Goal: Task Accomplishment & Management: Manage account settings

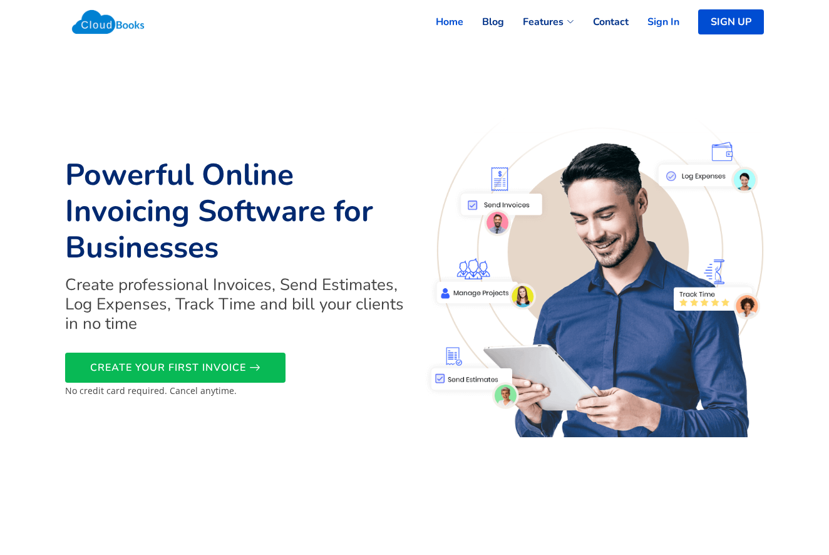
click at [666, 22] on link "Sign In" at bounding box center [653, 22] width 51 height 28
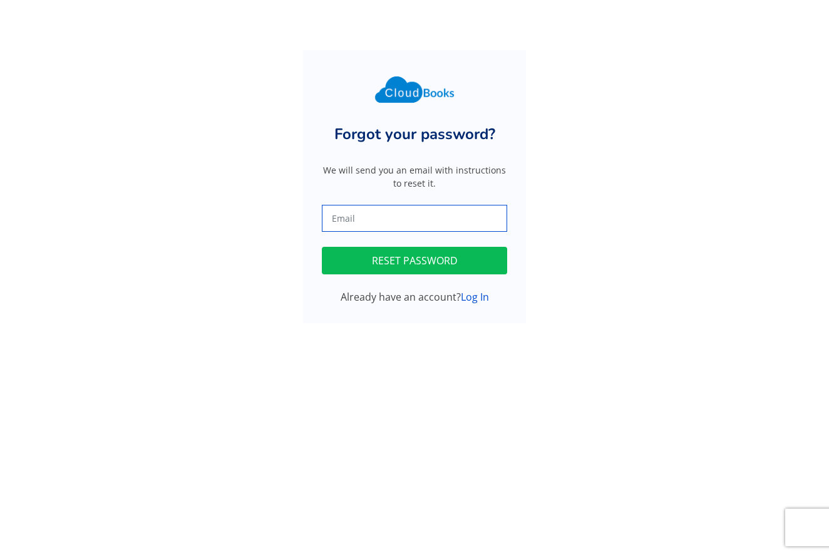
type input "[EMAIL_ADDRESS][DOMAIN_NAME]"
click at [364, 258] on button "RESET PASSWORD" at bounding box center [414, 261] width 185 height 28
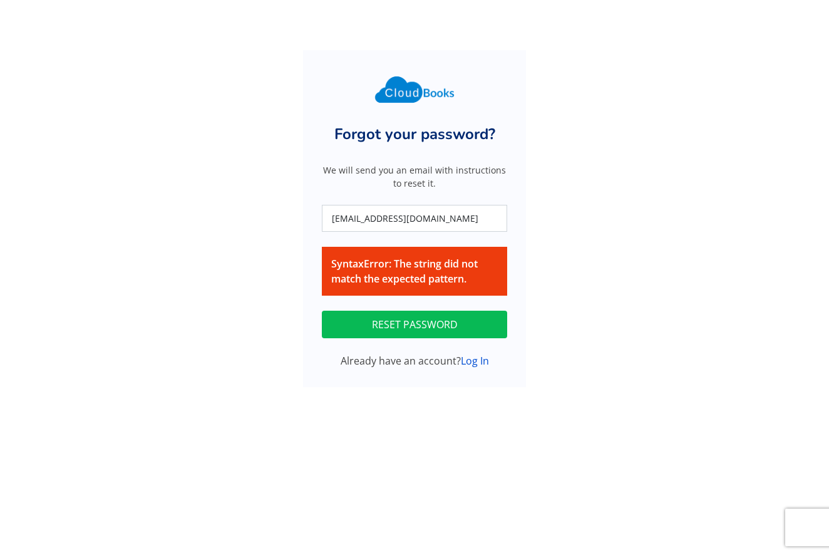
click at [377, 320] on button "RESET PASSWORD" at bounding box center [414, 324] width 185 height 28
click at [471, 361] on link "Log In" at bounding box center [475, 361] width 28 height 14
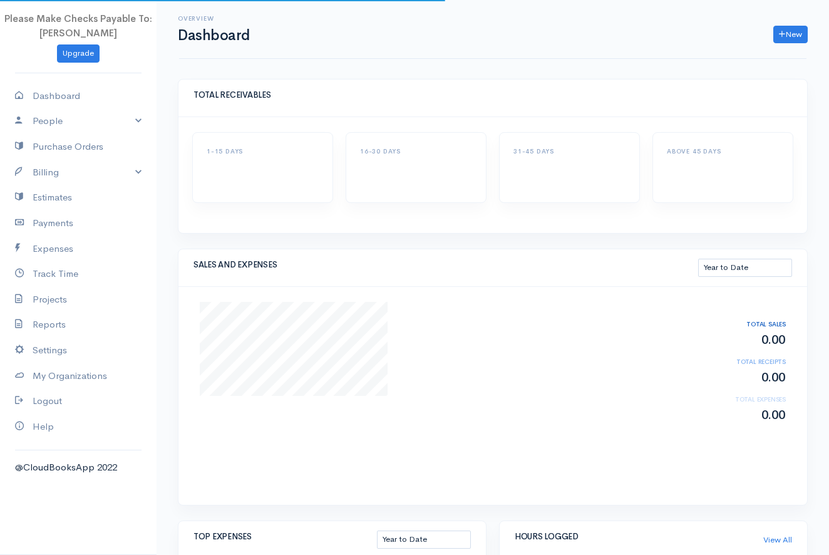
select select "thistoyear"
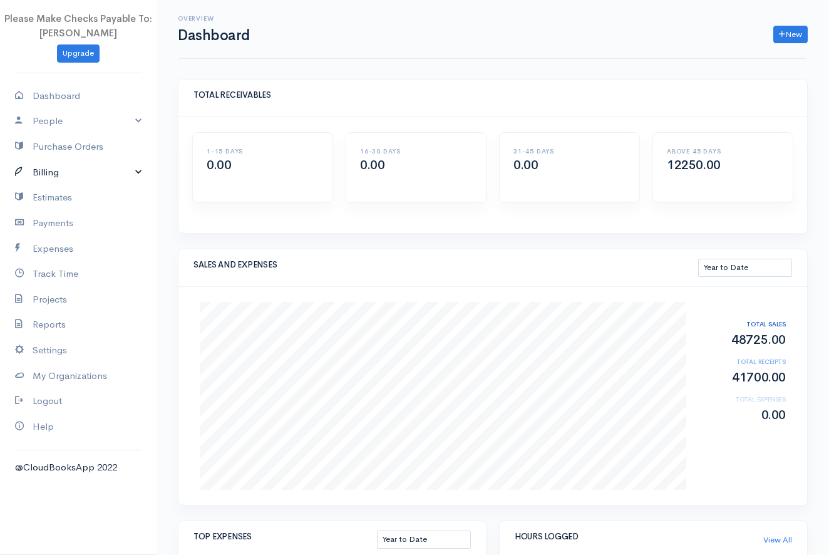
click at [46, 171] on link "Billing" at bounding box center [78, 173] width 156 height 26
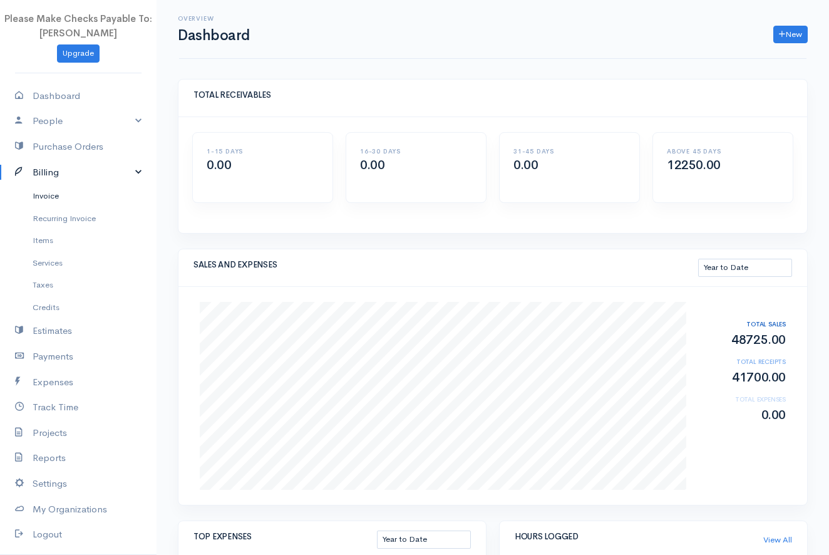
click at [43, 197] on link "Invoice" at bounding box center [78, 196] width 156 height 23
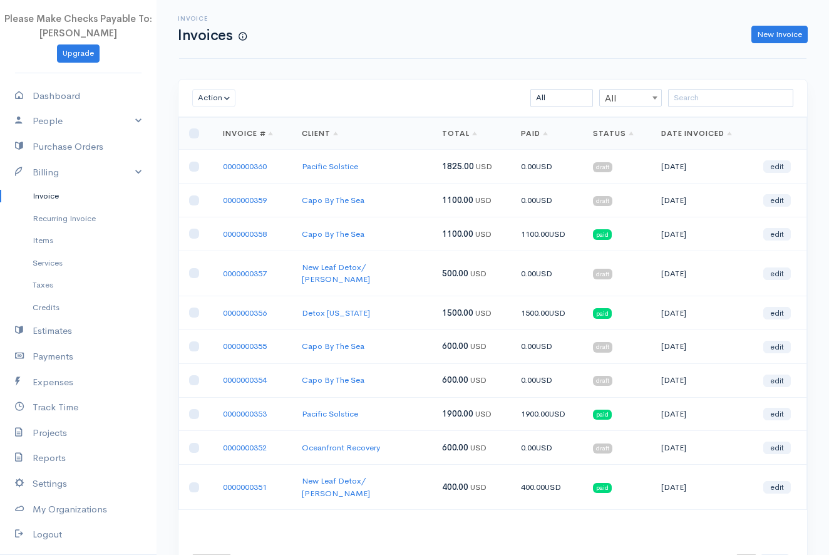
click at [198, 170] on input "checkbox" at bounding box center [194, 166] width 10 height 10
checkbox input "true"
click at [191, 307] on input "checkbox" at bounding box center [194, 312] width 10 height 10
checkbox input "true"
click at [192, 341] on input "checkbox" at bounding box center [194, 346] width 10 height 10
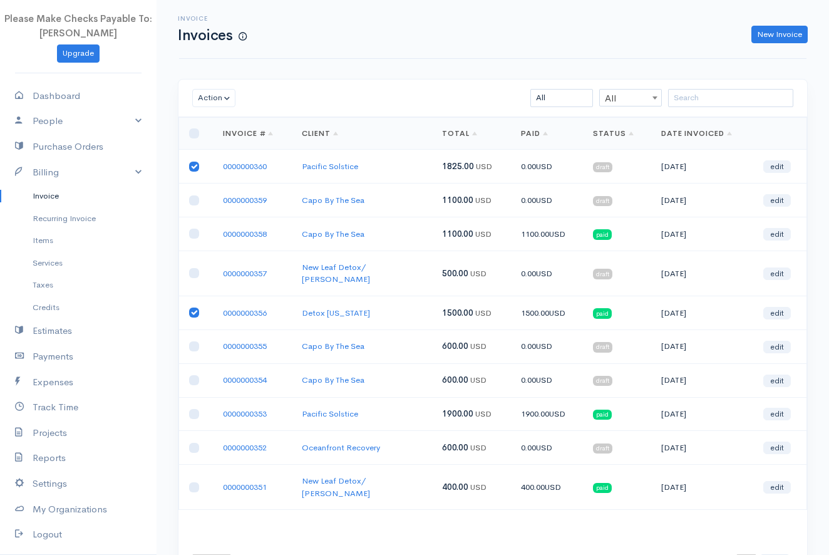
checkbox input "true"
click at [195, 374] on td at bounding box center [196, 380] width 34 height 34
click at [192, 375] on input "checkbox" at bounding box center [194, 380] width 10 height 10
checkbox input "true"
click at [214, 100] on button "Action" at bounding box center [213, 98] width 43 height 18
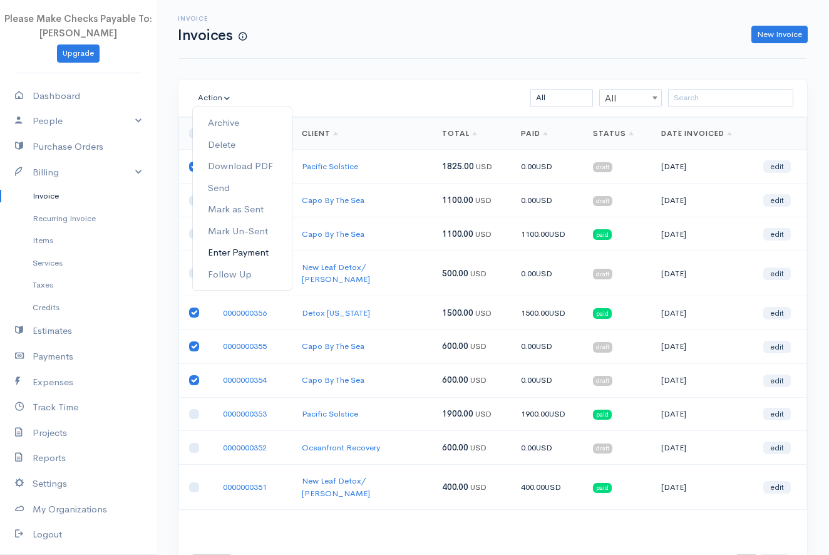
click at [222, 250] on link "Enter Payment" at bounding box center [242, 253] width 99 height 22
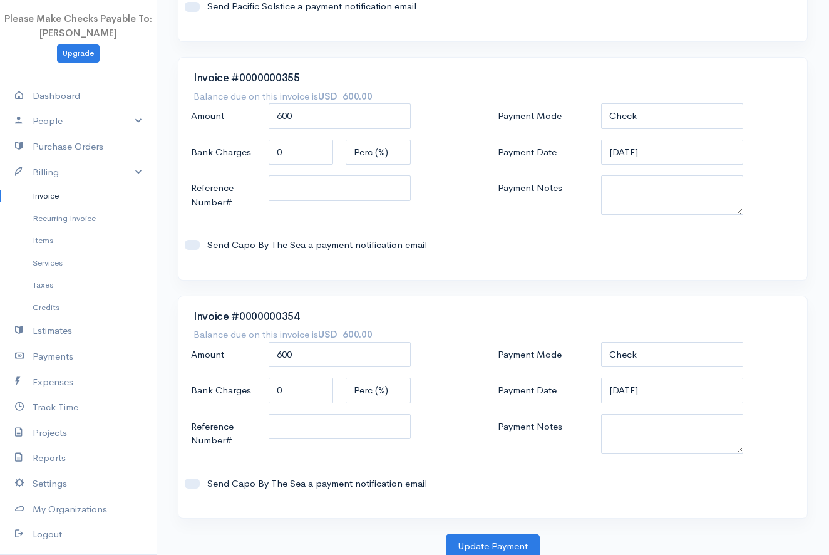
scroll to position [257, 0]
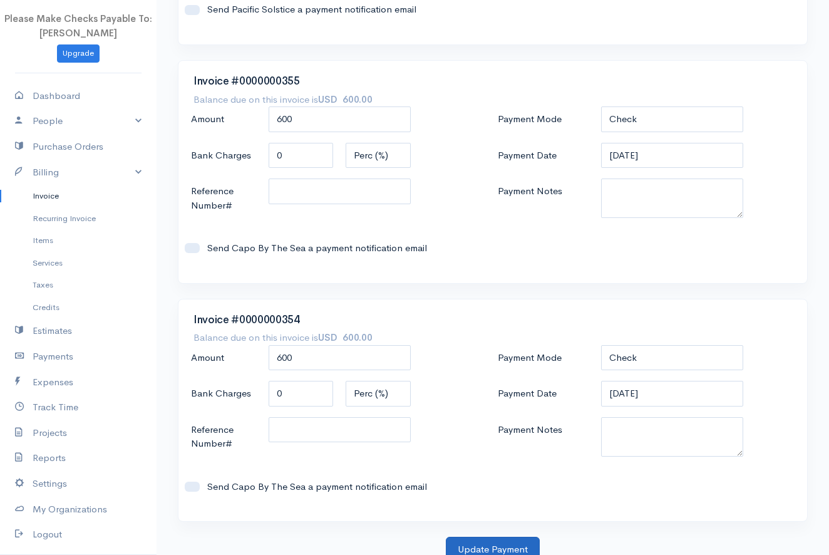
click at [466, 540] on button "Update Payment" at bounding box center [493, 549] width 94 height 26
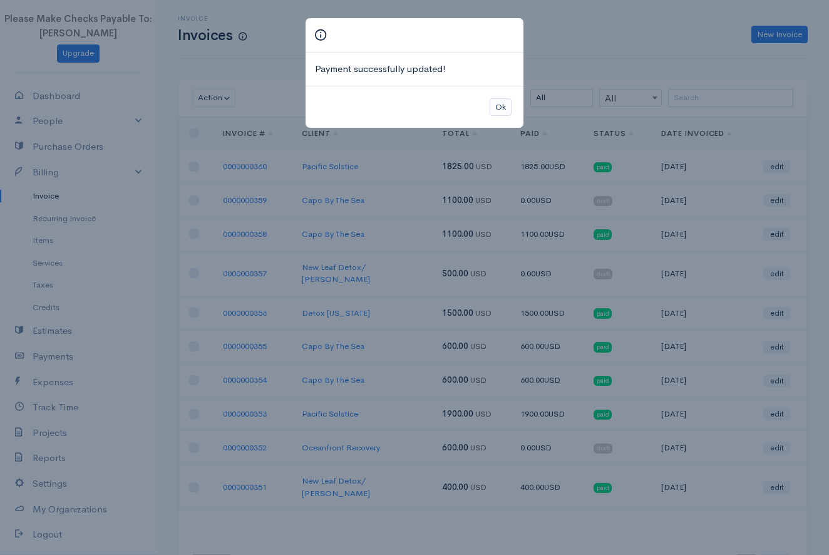
click at [509, 103] on button "Ok" at bounding box center [500, 107] width 22 height 18
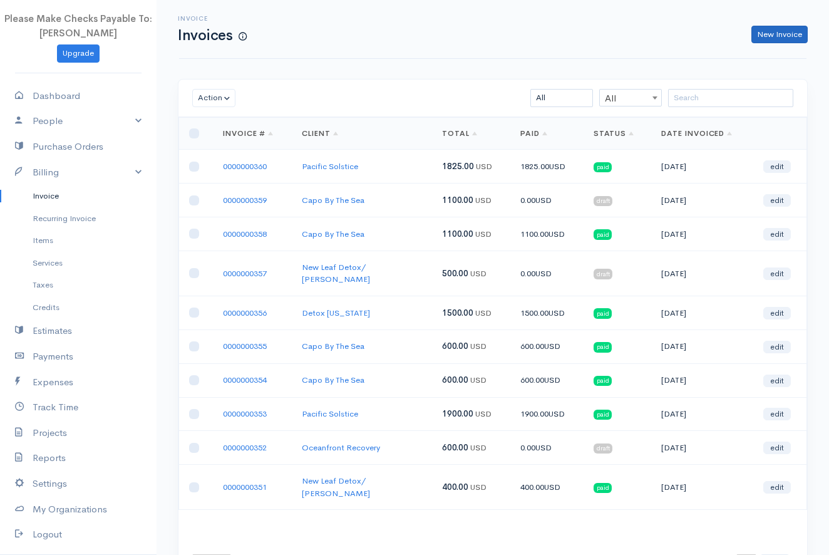
click at [769, 36] on link "New Invoice" at bounding box center [779, 35] width 56 height 18
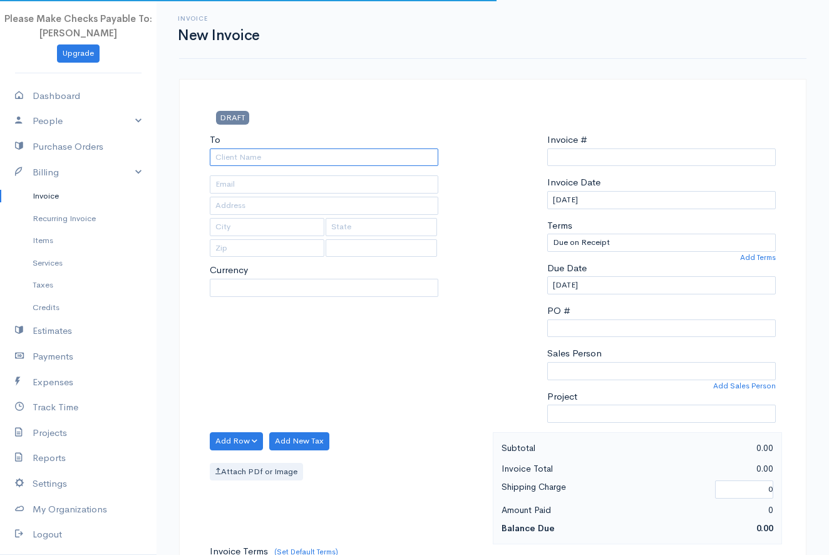
type input "0000000361"
select select "[GEOGRAPHIC_DATA]"
select select "USD"
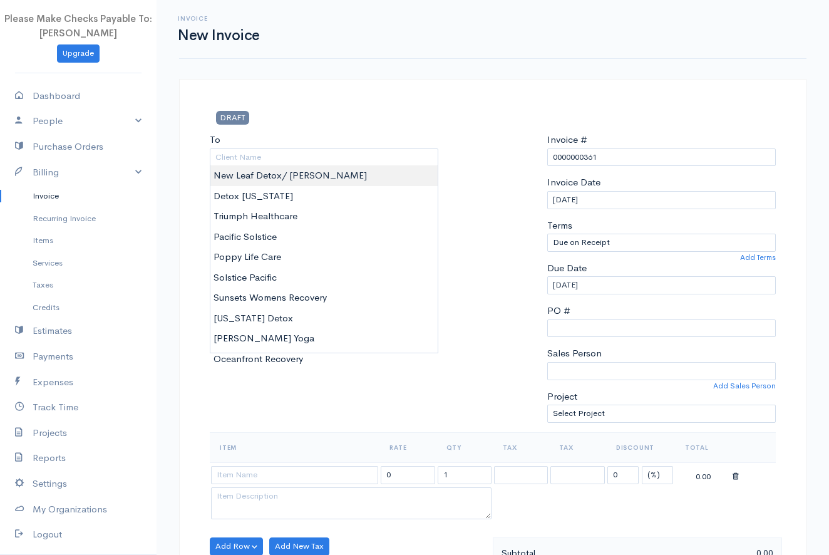
type input "New Leaf Detox/ [PERSON_NAME]"
click at [324, 175] on body "Please Make Checks Payable To: [PERSON_NAME] Upgrade Dashboard People Clients V…" at bounding box center [414, 541] width 829 height 1082
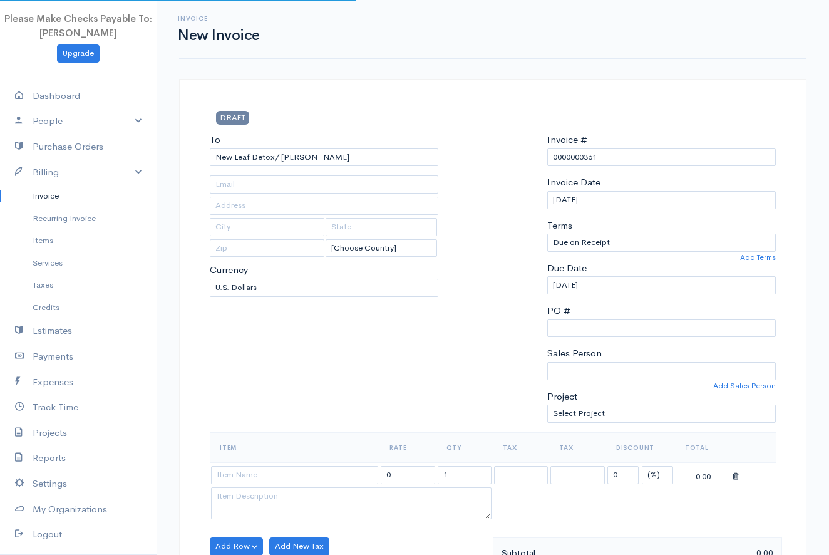
type input "[EMAIL_ADDRESS][DOMAIN_NAME]"
type input "63 [GEOGRAPHIC_DATA]"
type input "Laguna Niguel"
type input "CA"
type input "92677"
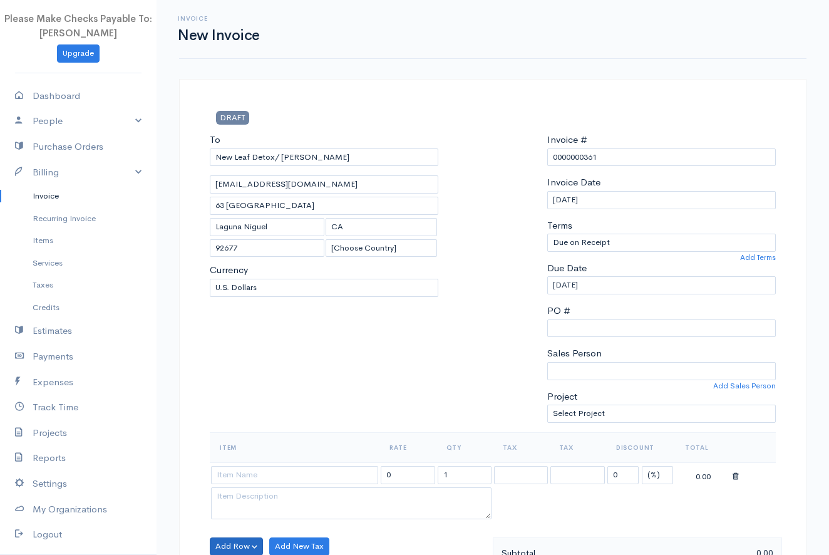
click at [227, 540] on button "Add Row" at bounding box center [236, 546] width 53 height 18
click at [243, 501] on link "Add Item Row" at bounding box center [259, 500] width 99 height 22
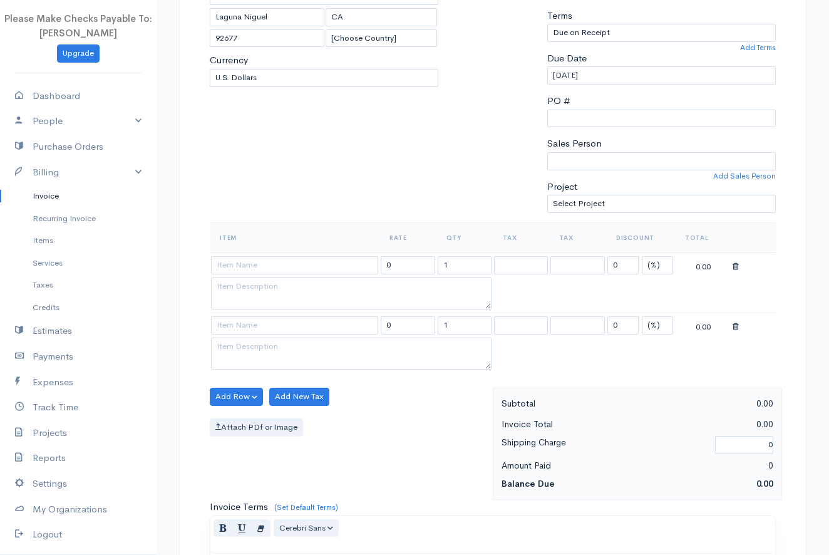
scroll to position [258, 0]
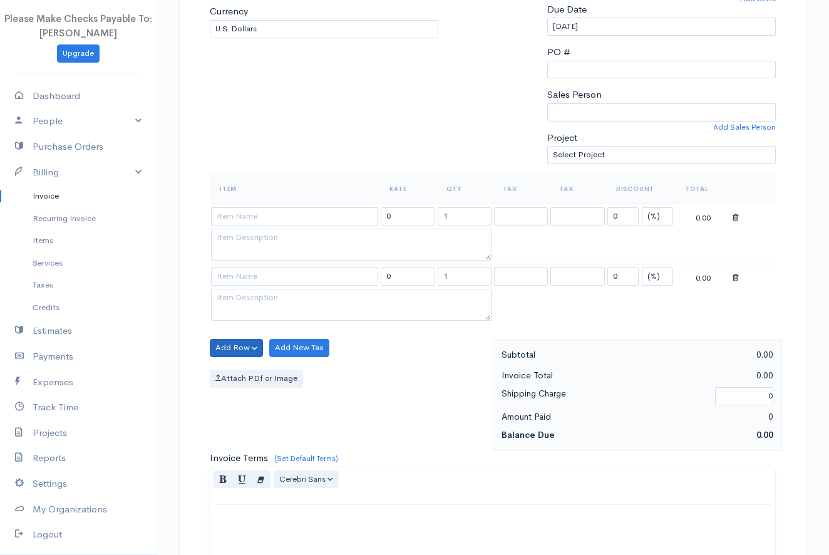
click at [242, 342] on button "Add Row" at bounding box center [236, 348] width 53 height 18
click at [243, 367] on link "Add Item Row" at bounding box center [259, 373] width 99 height 22
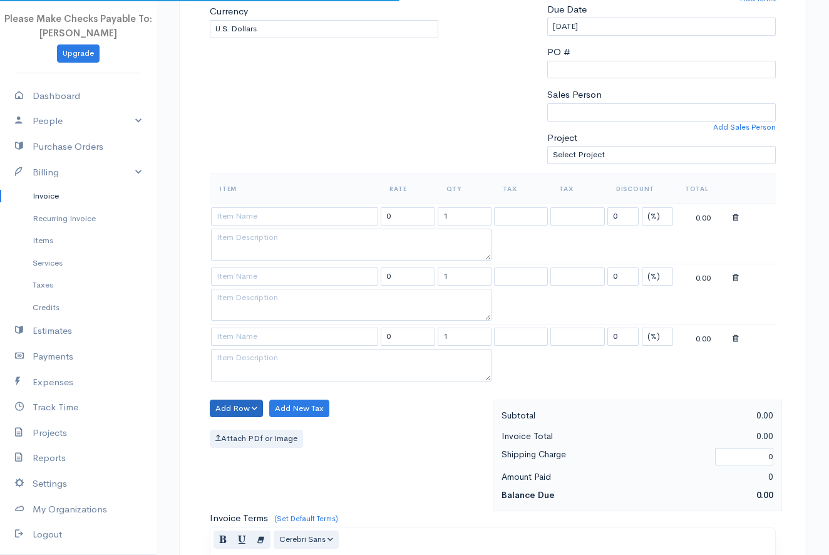
click at [222, 399] on button "Add Row" at bounding box center [236, 408] width 53 height 18
click at [223, 422] on link "Add Item Row" at bounding box center [259, 433] width 99 height 22
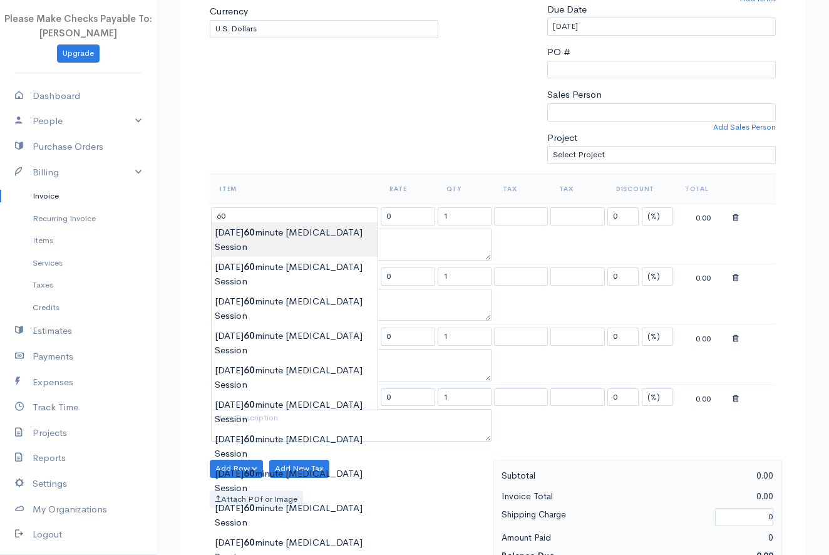
type input "[DATE] 60 minute [MEDICAL_DATA] Session"
type input "100.00"
type textarea "60 Minute [MEDICAL_DATA] and [MEDICAL_DATA] session"
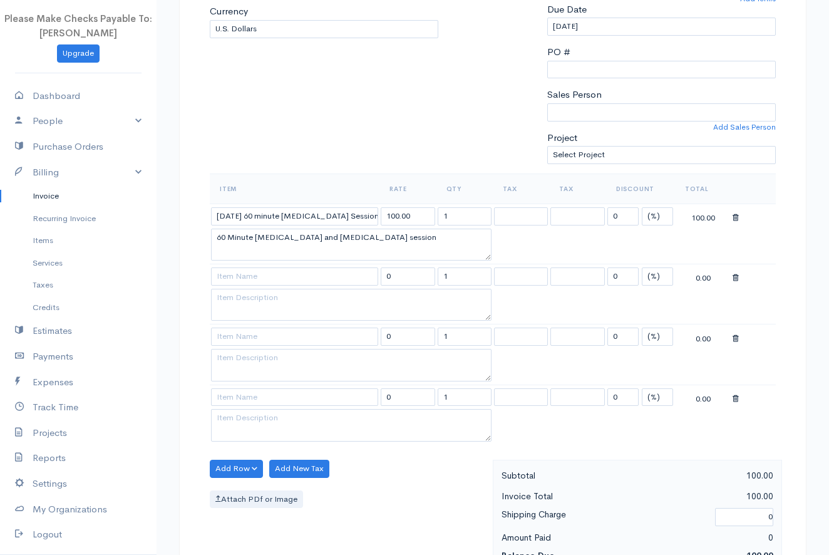
click at [229, 241] on body "Please Make Checks Payable To: [PERSON_NAME] Upgrade Dashboard People Clients V…" at bounding box center [414, 373] width 829 height 1262
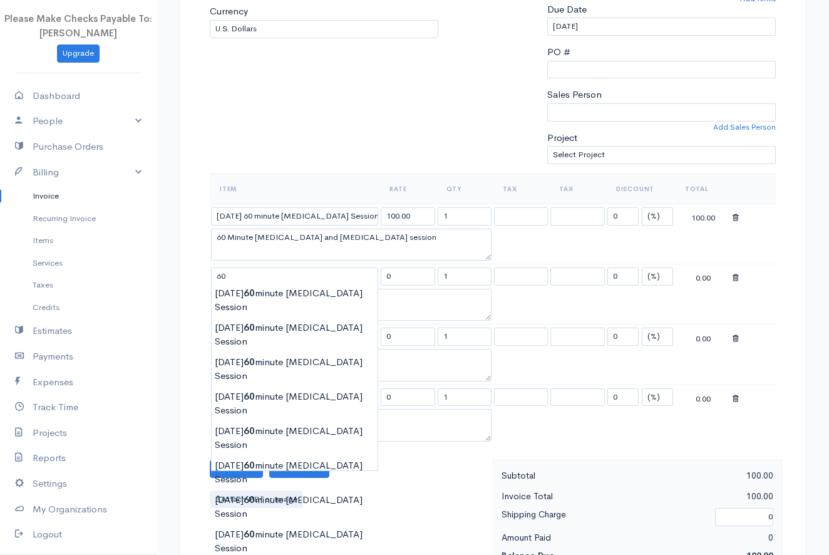
type input "[DATE] 60 minute [MEDICAL_DATA] Session"
type input "100.00"
type textarea "60 Minute [MEDICAL_DATA] and [MEDICAL_DATA] session"
click at [223, 337] on body "Please Make Checks Payable To: [PERSON_NAME] Upgrade Dashboard People Clients V…" at bounding box center [414, 373] width 829 height 1262
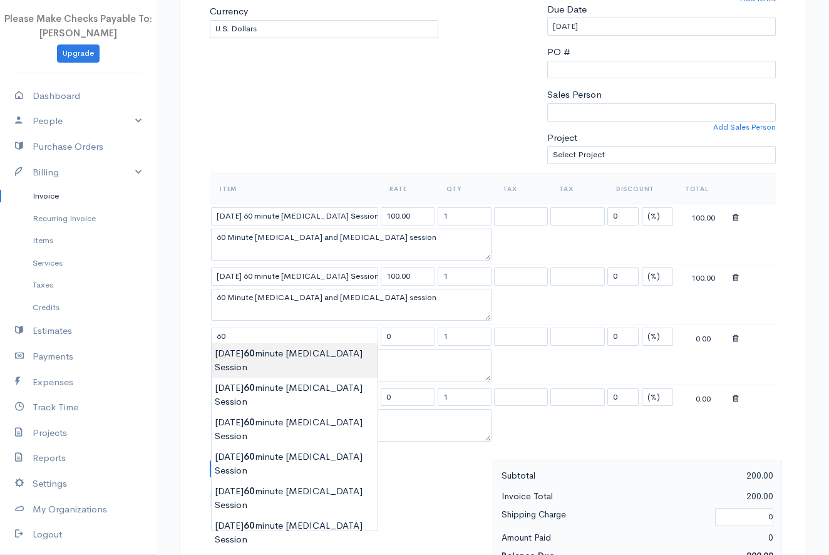
type input "[DATE] 60 minute [MEDICAL_DATA] Session"
type input "100.00"
type textarea "60 Minute [MEDICAL_DATA] and [MEDICAL_DATA] session"
click at [235, 353] on body "Please Make Checks Payable To: [PERSON_NAME] Upgrade Dashboard People Clients V…" at bounding box center [414, 373] width 829 height 1262
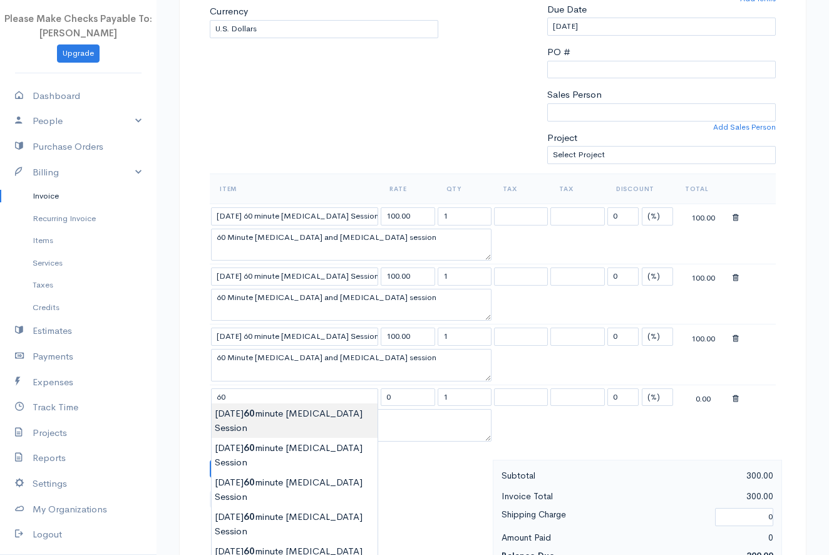
type input "[DATE] 60 minute [MEDICAL_DATA] Session"
type input "100.00"
type textarea "60 Minute [MEDICAL_DATA] and [MEDICAL_DATA] session"
click at [244, 418] on body "Please Make Checks Payable To: [PERSON_NAME] Upgrade Dashboard People Clients V…" at bounding box center [414, 373] width 829 height 1262
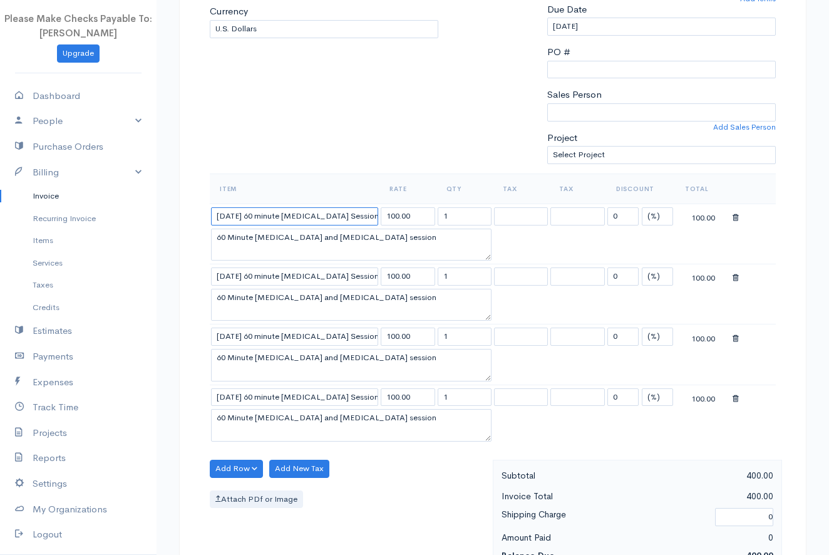
click at [233, 212] on input "[DATE] 60 minute [MEDICAL_DATA] Session" at bounding box center [294, 216] width 167 height 18
type input "[DATE] 60 minute [MEDICAL_DATA] Session"
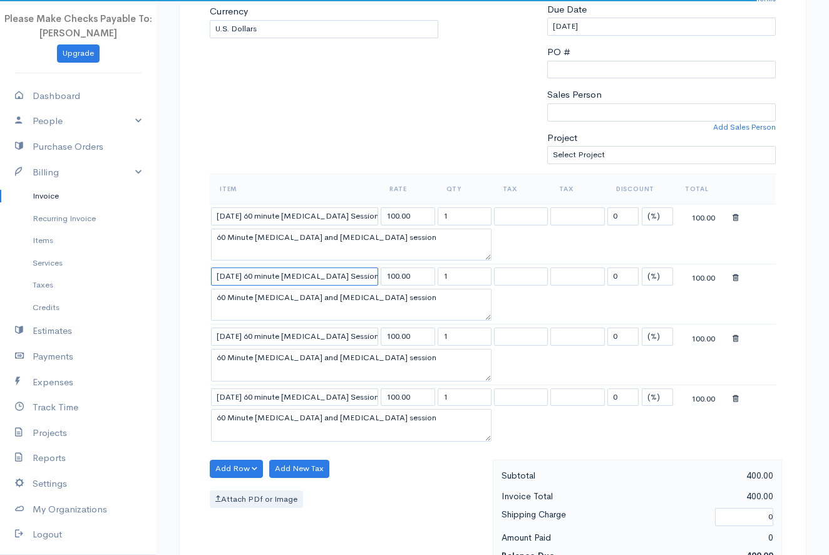
click at [228, 272] on input "[DATE] 60 minute [MEDICAL_DATA] Session" at bounding box center [294, 276] width 167 height 18
type input "[DATE] 60 minute [MEDICAL_DATA] Session"
click at [233, 332] on input "[DATE] 60 minute [MEDICAL_DATA] Session" at bounding box center [294, 336] width 167 height 18
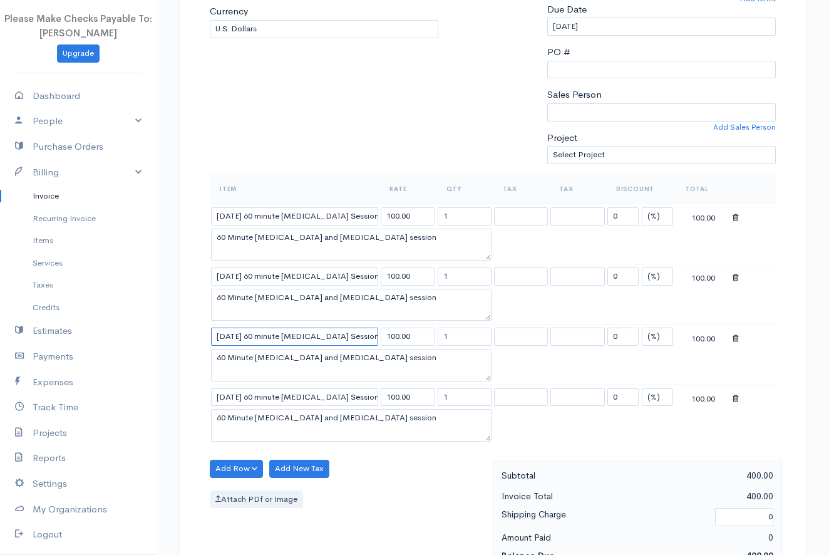
type input "[DATE] 60 minute [MEDICAL_DATA] Session"
click at [233, 394] on input "[DATE] 60 minute [MEDICAL_DATA] Session" at bounding box center [294, 397] width 167 height 18
click at [225, 392] on input "[DATE] 60 minute [MEDICAL_DATA] Session" at bounding box center [294, 397] width 167 height 18
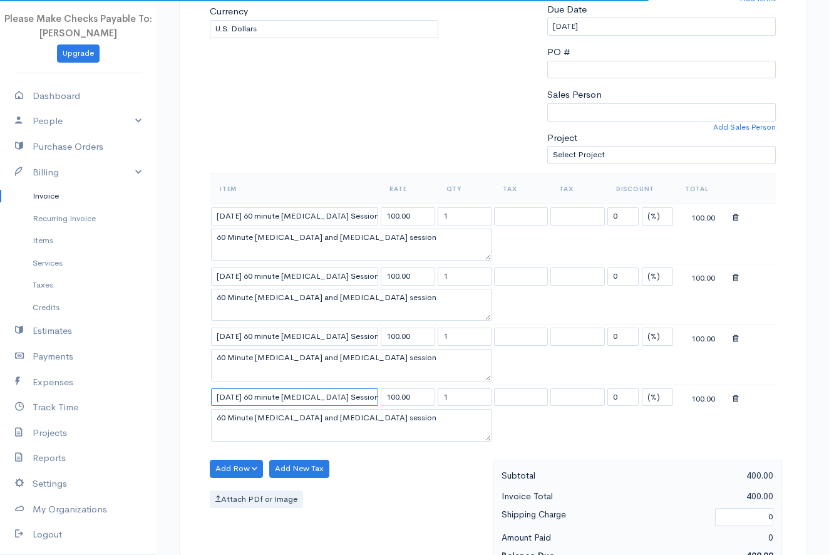
type input "[DATE] 60 minute [MEDICAL_DATA] Session"
click at [369, 473] on div "Add Row Add Item Row Add Time Row Add New Tax Attach PDf or Image" at bounding box center [347, 515] width 289 height 112
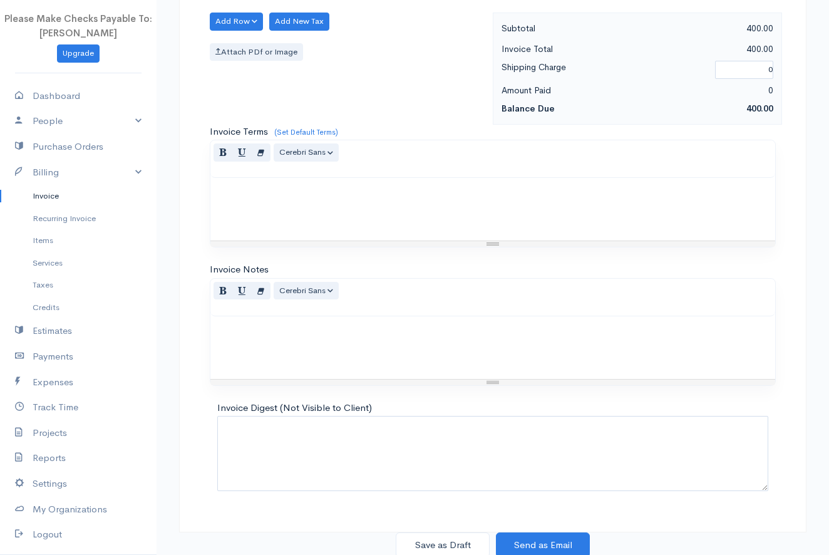
scroll to position [704, 0]
click at [424, 534] on button "Save as Draft" at bounding box center [443, 546] width 94 height 26
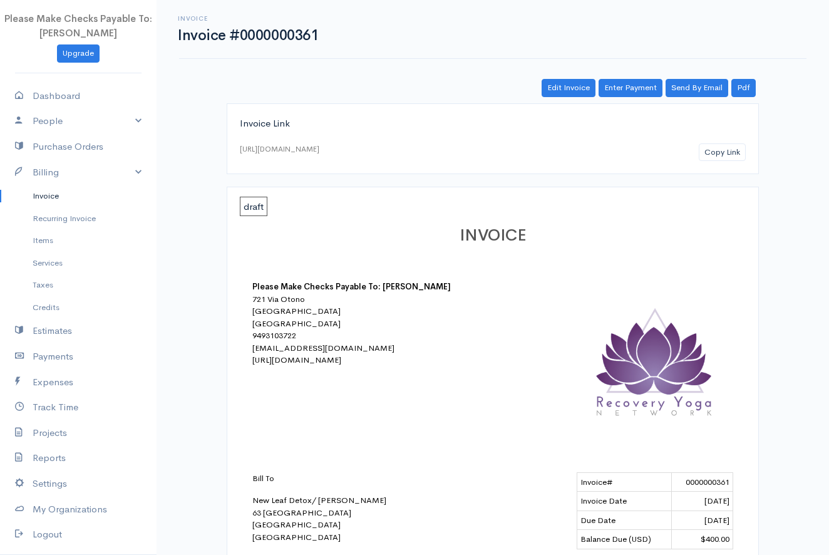
click at [49, 198] on link "Invoice" at bounding box center [78, 196] width 156 height 23
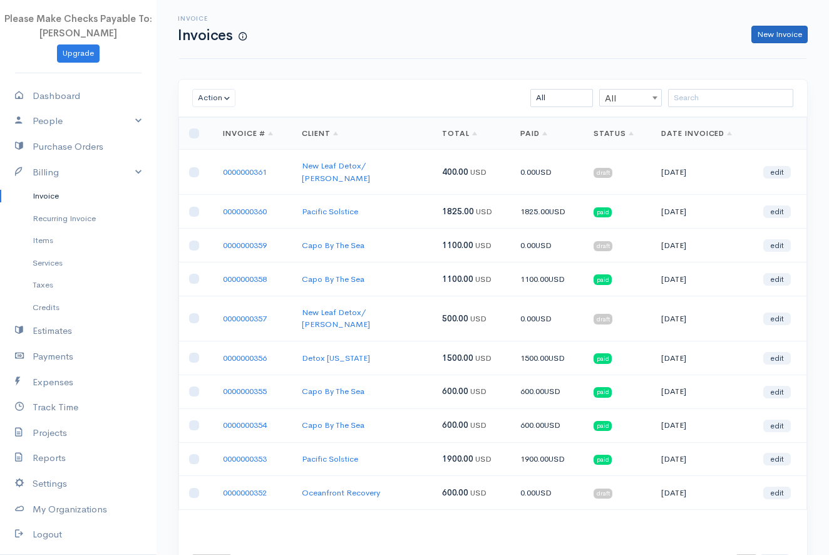
click at [769, 36] on link "New Invoice" at bounding box center [779, 35] width 56 height 18
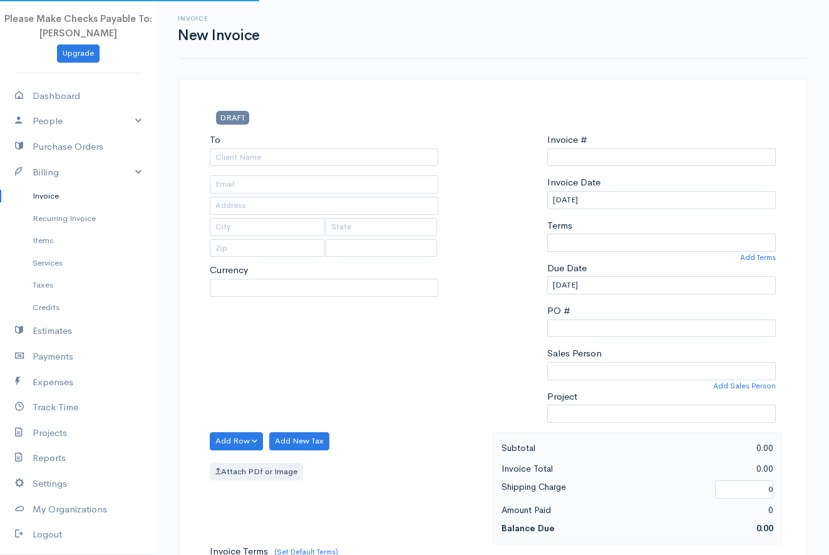
select select "USD"
type input "0000000362"
select select "[GEOGRAPHIC_DATA]"
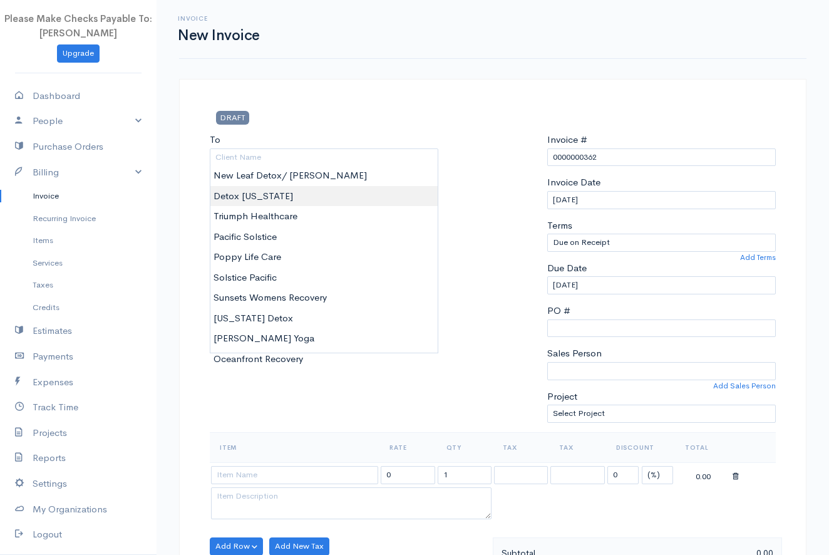
type input "Detox [US_STATE]"
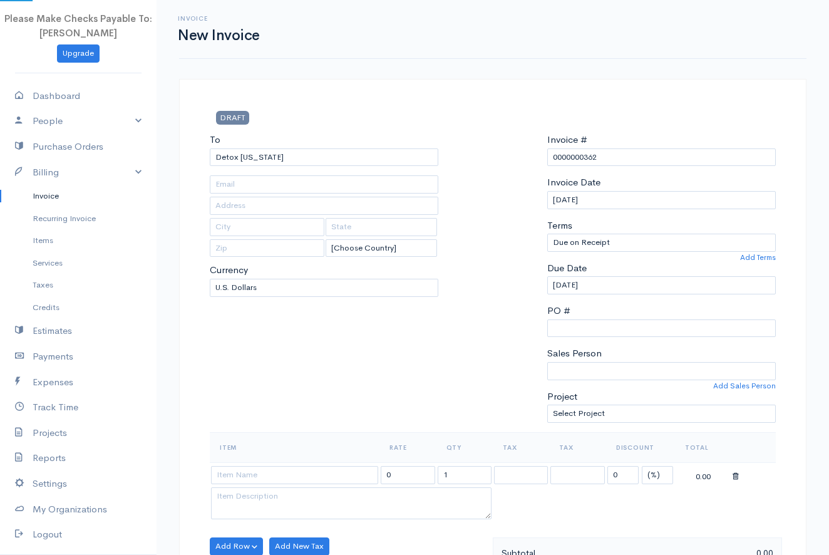
click at [270, 195] on body "Please Make Checks Payable To: [PERSON_NAME] Upgrade Dashboard People Clients V…" at bounding box center [414, 541] width 829 height 1082
type input "[EMAIL_ADDRESS][DOMAIN_NAME][US_STATE]"
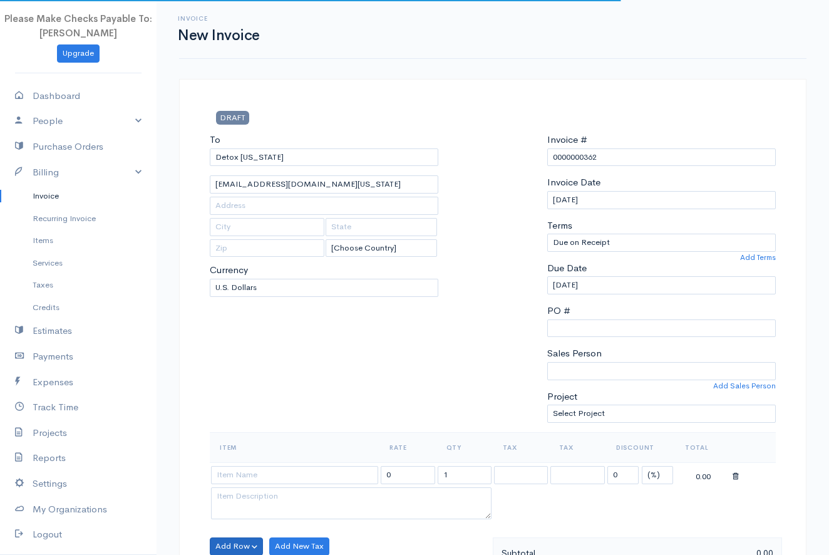
click at [220, 538] on button "Add Row" at bounding box center [236, 546] width 53 height 18
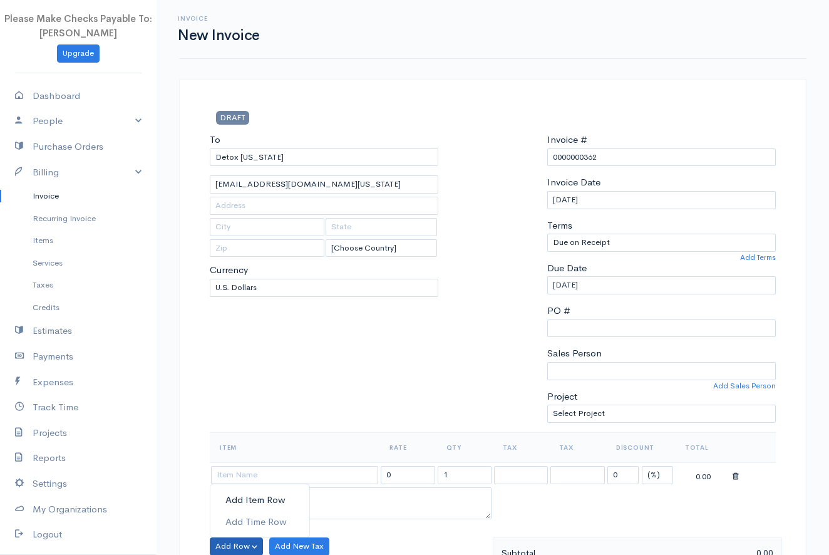
click at [232, 496] on link "Add Item Row" at bounding box center [259, 500] width 99 height 22
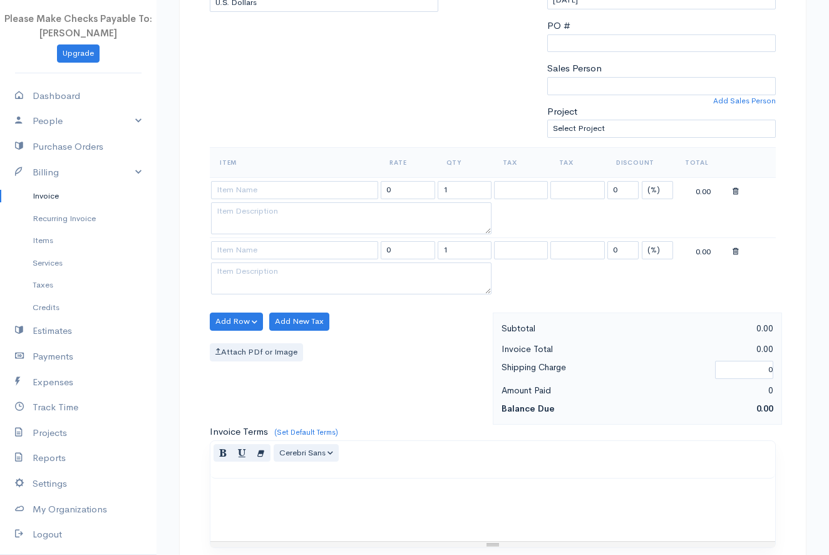
scroll to position [292, 0]
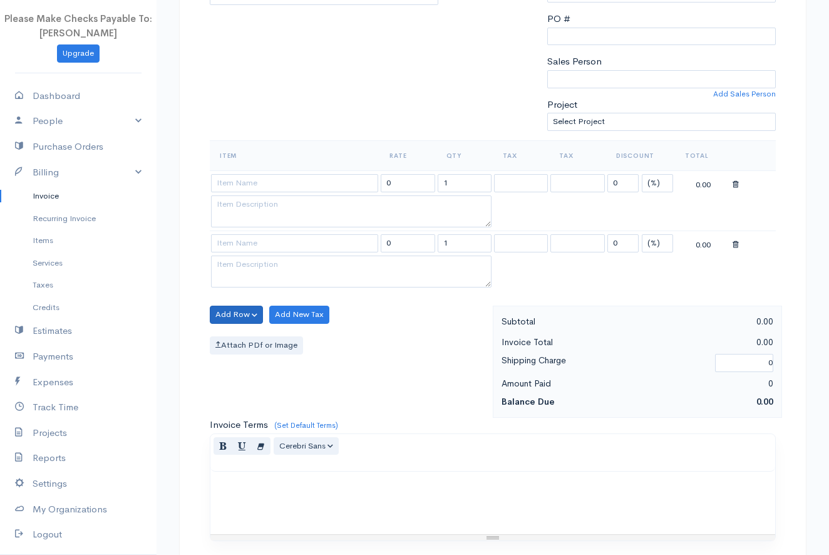
click at [223, 314] on button "Add Row" at bounding box center [236, 314] width 53 height 18
click at [225, 335] on link "Add Item Row" at bounding box center [259, 340] width 99 height 22
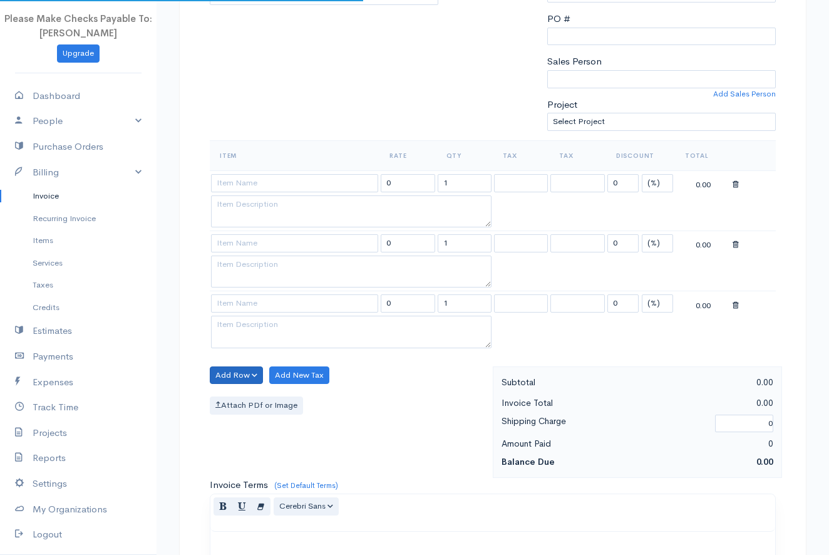
click at [217, 376] on button "Add Row" at bounding box center [236, 375] width 53 height 18
click at [220, 398] on link "Add Item Row" at bounding box center [259, 400] width 99 height 22
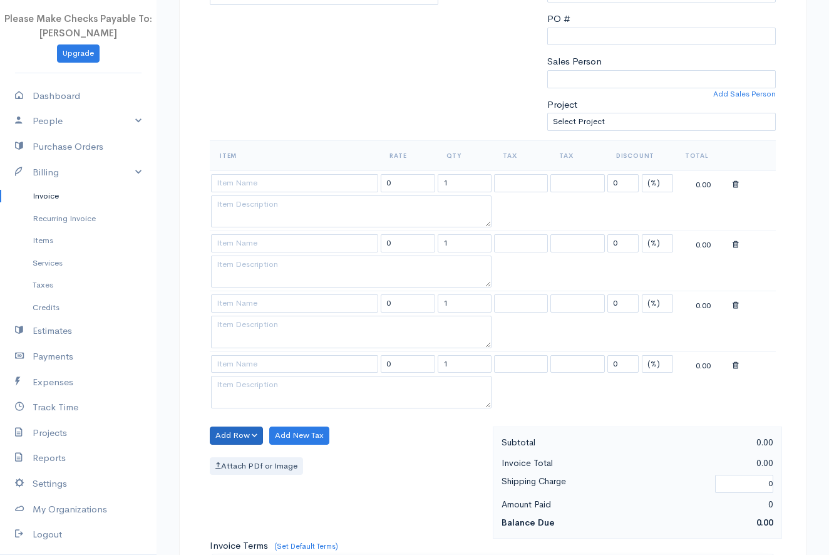
click at [222, 429] on button "Add Row" at bounding box center [236, 435] width 53 height 18
click at [223, 453] on link "Add Item Row" at bounding box center [259, 460] width 99 height 22
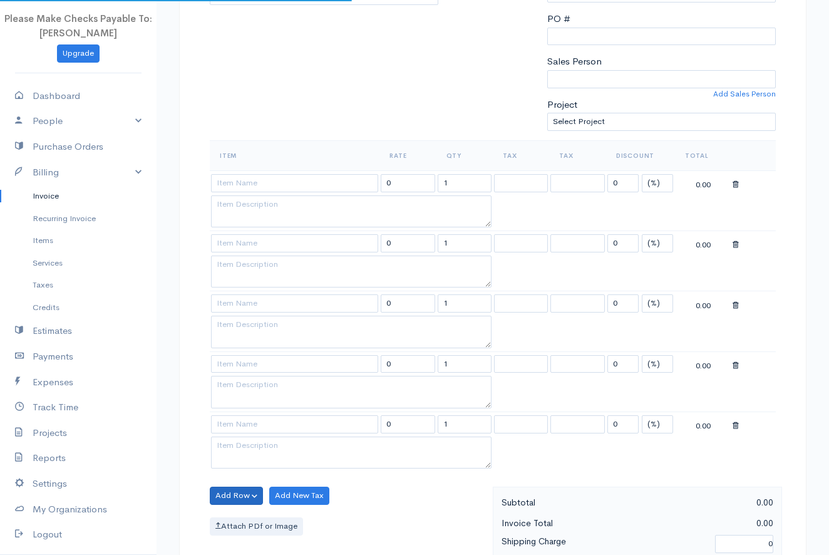
click at [221, 486] on button "Add Row" at bounding box center [236, 495] width 53 height 18
click at [228, 453] on link "Add Item Row" at bounding box center [259, 449] width 99 height 22
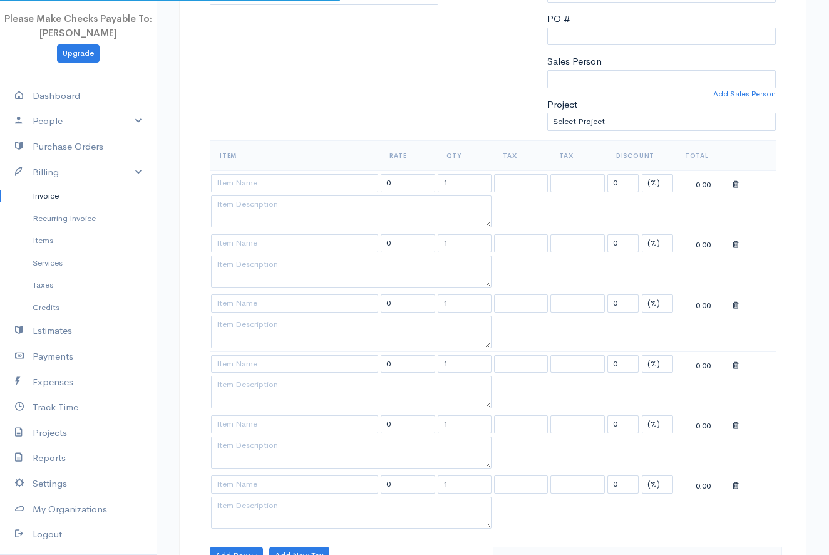
drag, startPoint x: 201, startPoint y: 503, endPoint x: 214, endPoint y: 462, distance: 42.8
click at [201, 502] on div "DRAFT To Detox [US_STATE] [EMAIL_ADDRESS][DOMAIN_NAME][US_STATE] [Choose Countr…" at bounding box center [492, 426] width 627 height 1279
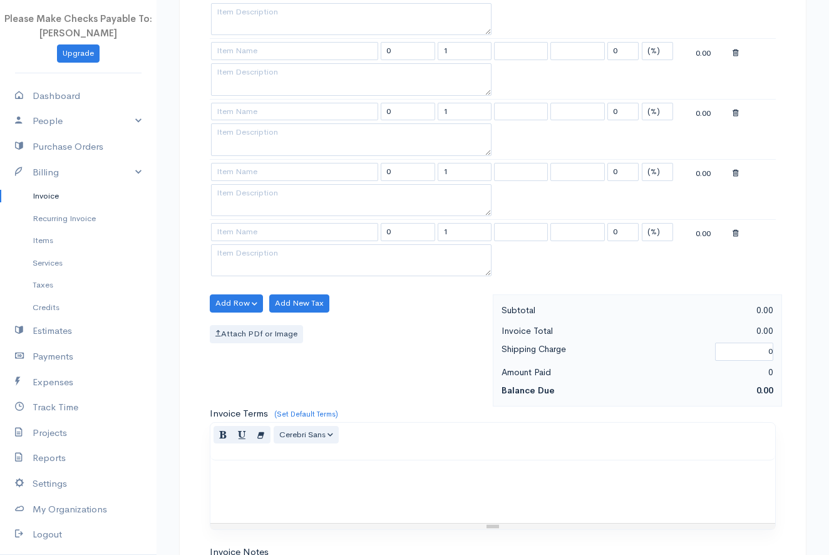
scroll to position [553, 0]
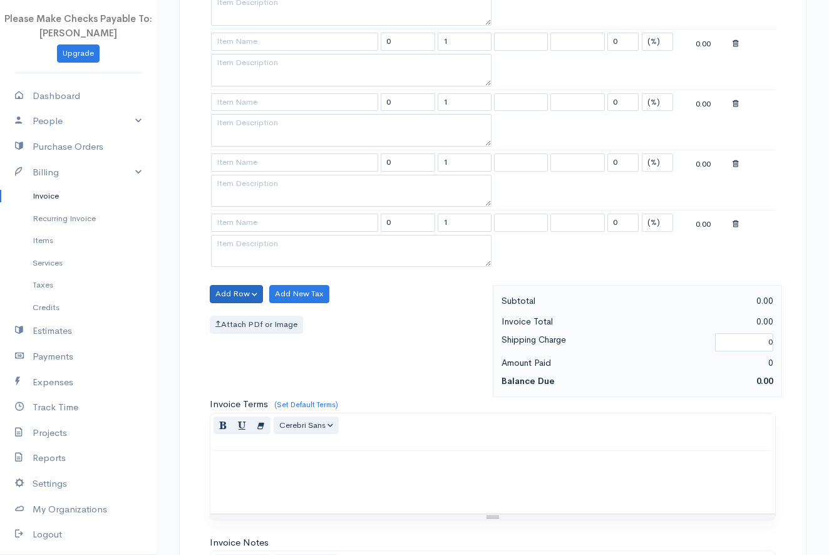
click at [235, 291] on button "Add Row" at bounding box center [236, 294] width 53 height 18
click at [232, 315] on link "Add Item Row" at bounding box center [259, 319] width 99 height 22
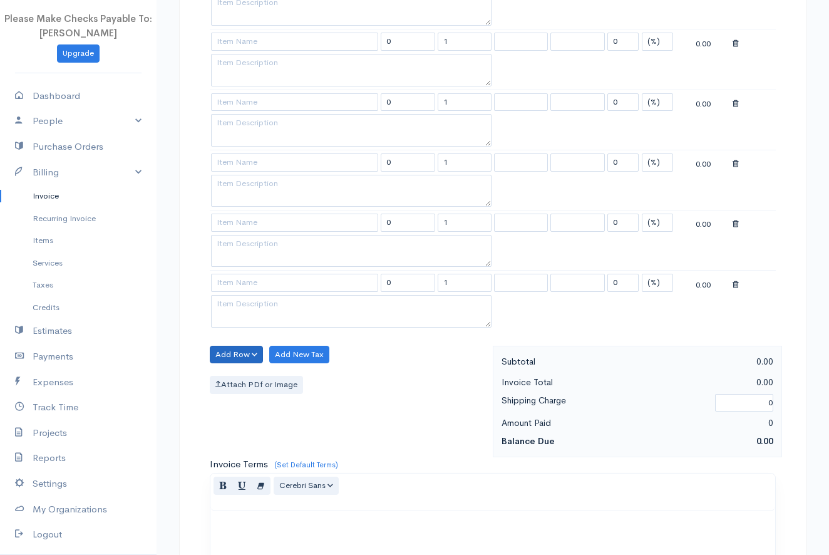
click at [225, 351] on button "Add Row" at bounding box center [236, 355] width 53 height 18
click at [222, 378] on link "Add Item Row" at bounding box center [259, 380] width 99 height 22
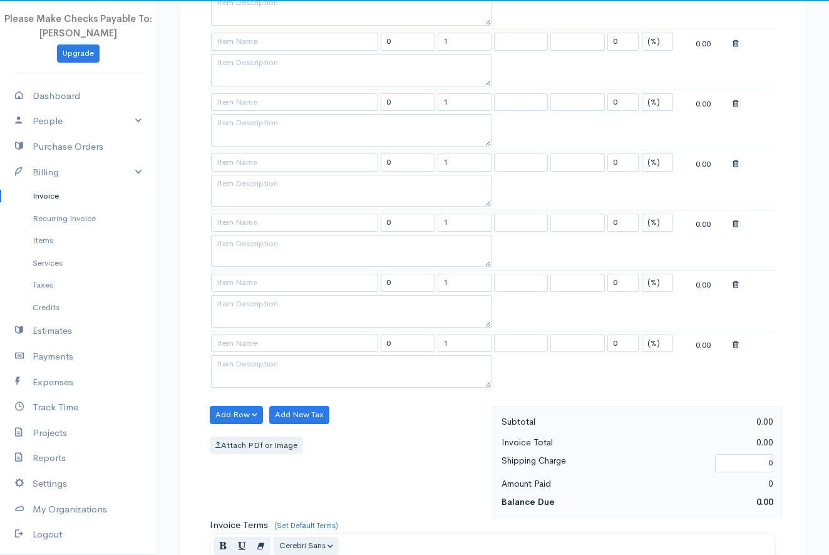
click at [204, 195] on div "Item Rate Qty Tax Tax Discount Total 0 1 0 (%) Flat 0.00 0 1 0 (%) Flat 0.00 0 …" at bounding box center [492, 142] width 578 height 527
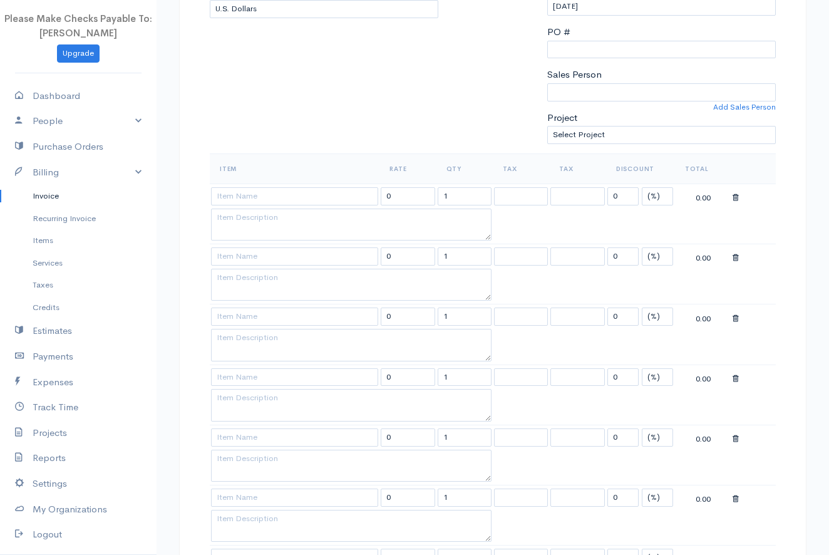
scroll to position [273, 0]
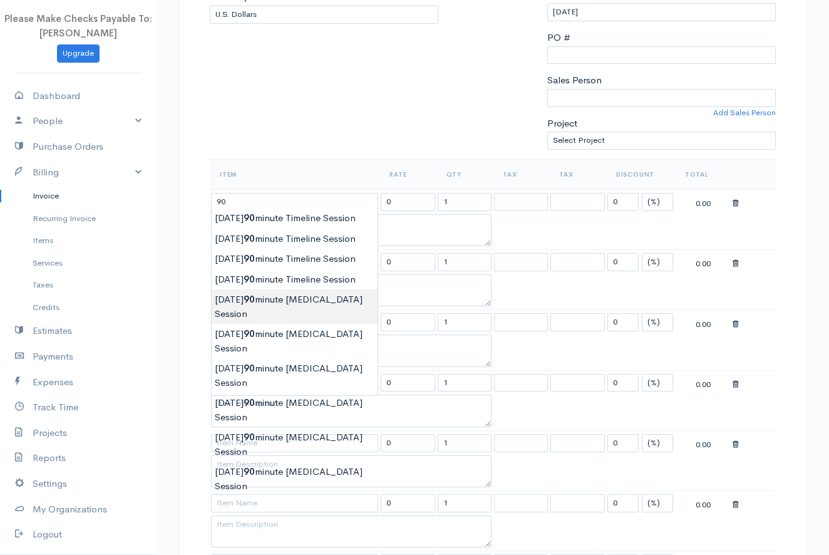
type input "[DATE] 90 minute [MEDICAL_DATA] Session"
type input "150.00"
type textarea "90 Minute [MEDICAL_DATA] and [MEDICAL_DATA] session"
click at [232, 338] on body "Please Make Checks Payable To: [PERSON_NAME] Upgrade Dashboard People Clients V…" at bounding box center [414, 478] width 829 height 1503
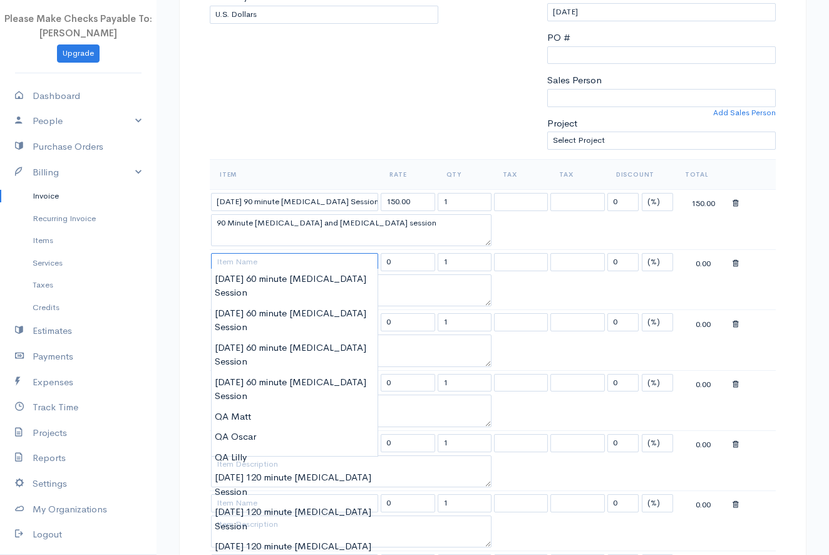
click at [233, 258] on input at bounding box center [294, 262] width 167 height 18
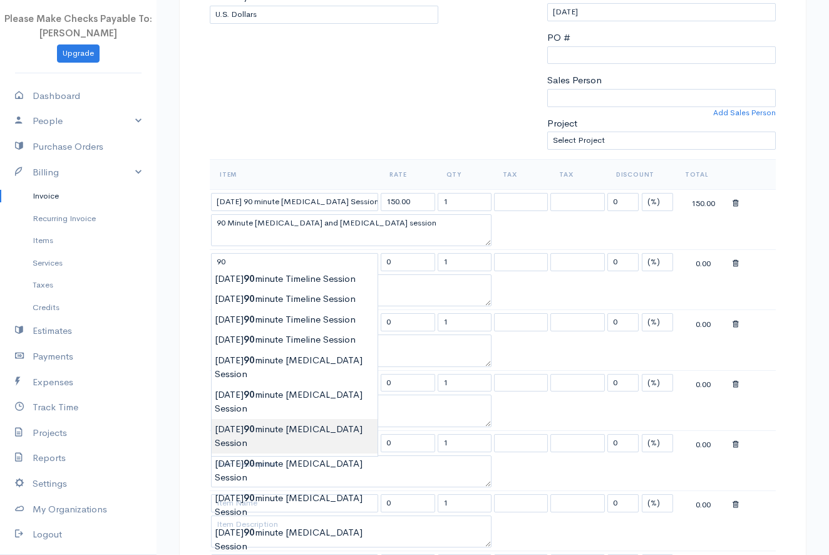
type input "[DATE] 90 minute [MEDICAL_DATA] Session"
type input "150.00"
type textarea "90 Minute [MEDICAL_DATA] and [MEDICAL_DATA] session"
click at [247, 453] on body "Please Make Checks Payable To: [PERSON_NAME] Upgrade Dashboard People Clients V…" at bounding box center [414, 478] width 829 height 1503
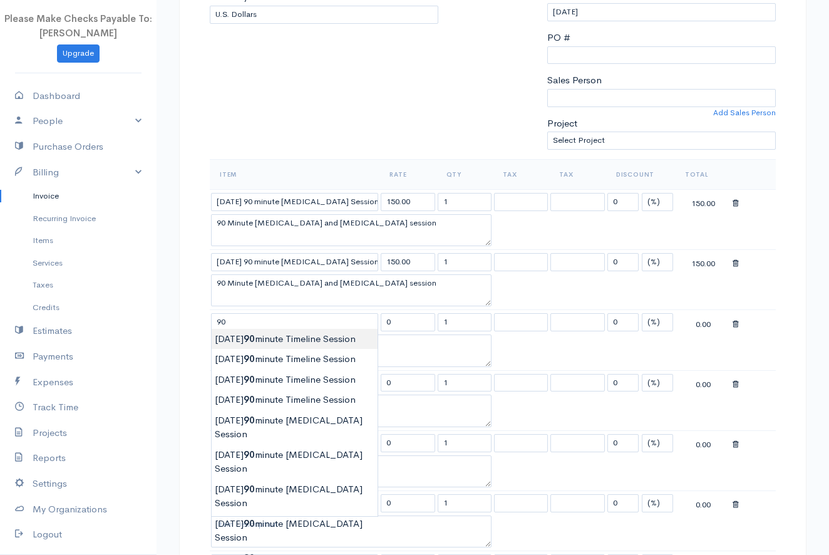
type input "[DATE] 90 minute Timeline Session"
type input "150.00"
type textarea "90 Minute process and [MEDICAL_DATA] session"
click at [248, 337] on body "Please Make Checks Payable To: [PERSON_NAME] Upgrade Dashboard People Clients V…" at bounding box center [414, 478] width 829 height 1503
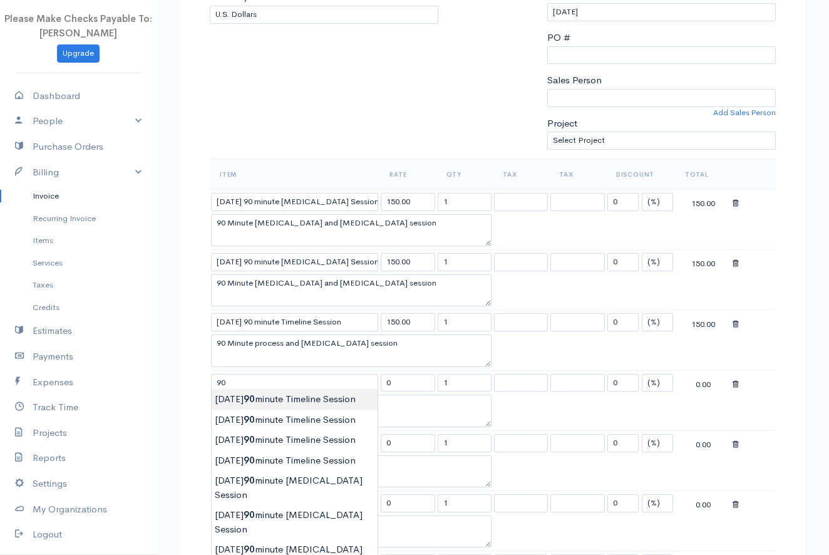
type input "[DATE] 90 minute Timeline Session"
type input "150.00"
type textarea "90 Minute process and [MEDICAL_DATA] session"
click at [252, 397] on body "Please Make Checks Payable To: [PERSON_NAME] Upgrade Dashboard People Clients V…" at bounding box center [414, 478] width 829 height 1503
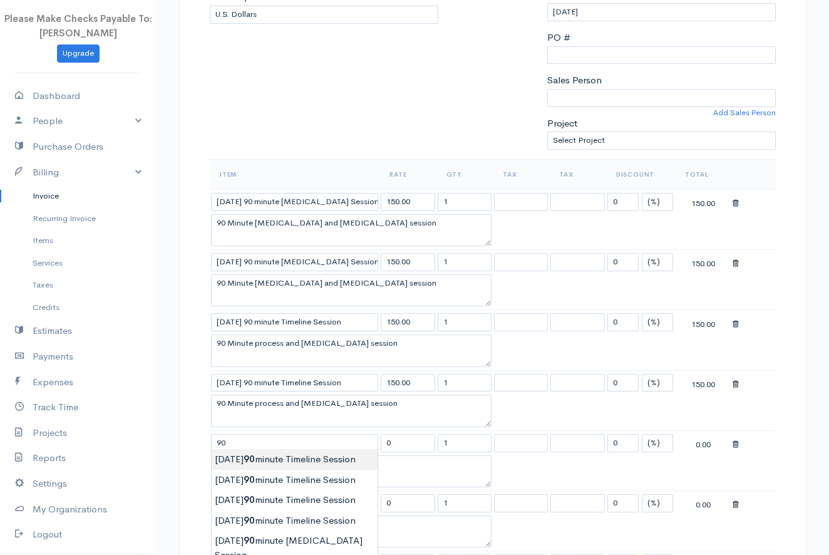
type input "[DATE] 90 minute Timeline Session"
type input "150.00"
type textarea "90 Minute process and [MEDICAL_DATA] session"
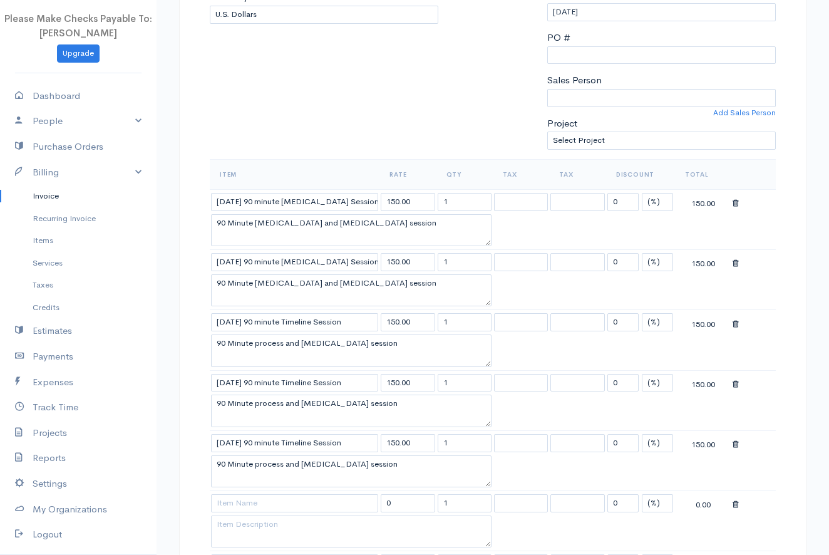
click at [242, 461] on body "Please Make Checks Payable To: [PERSON_NAME] Upgrade Dashboard People Clients V…" at bounding box center [414, 478] width 829 height 1503
type input "[DATE] 90 minute Timeline Session"
type input "150.00"
type textarea "90 Minute process and [MEDICAL_DATA] session"
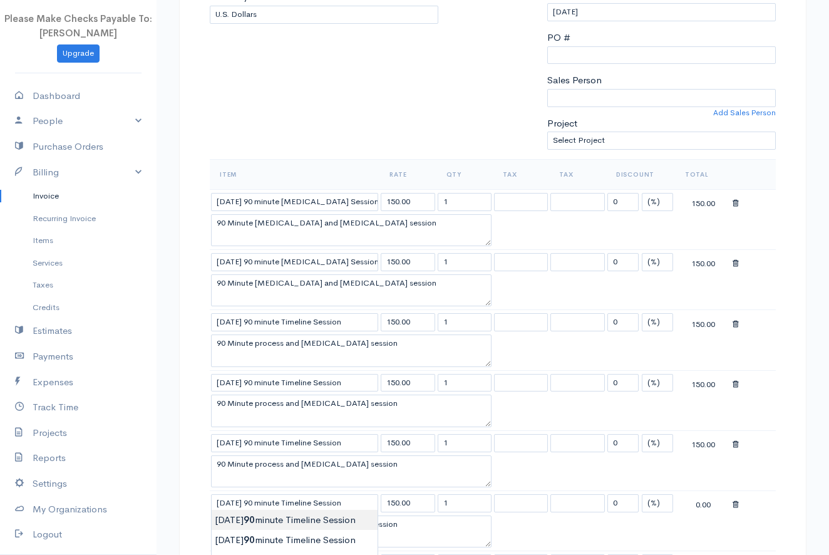
click at [250, 526] on body "Please Make Checks Payable To: [PERSON_NAME] Upgrade Dashboard People Clients V…" at bounding box center [414, 478] width 829 height 1503
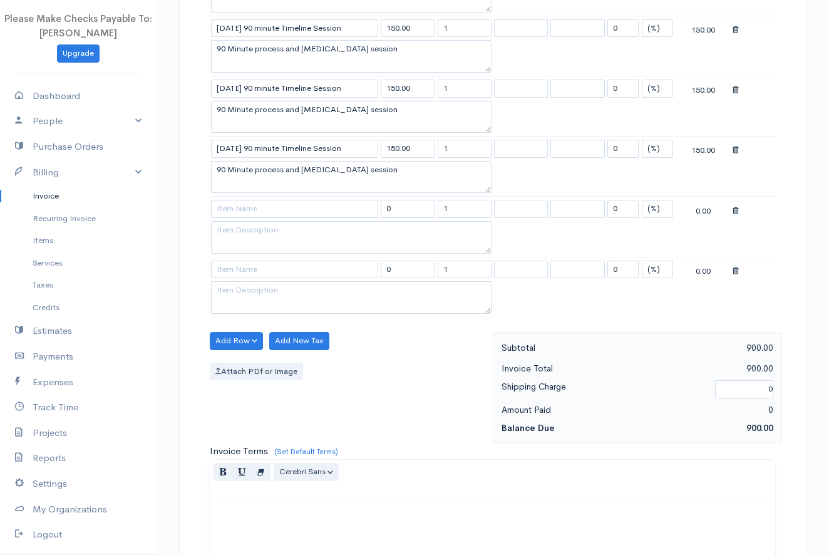
scroll to position [634, 0]
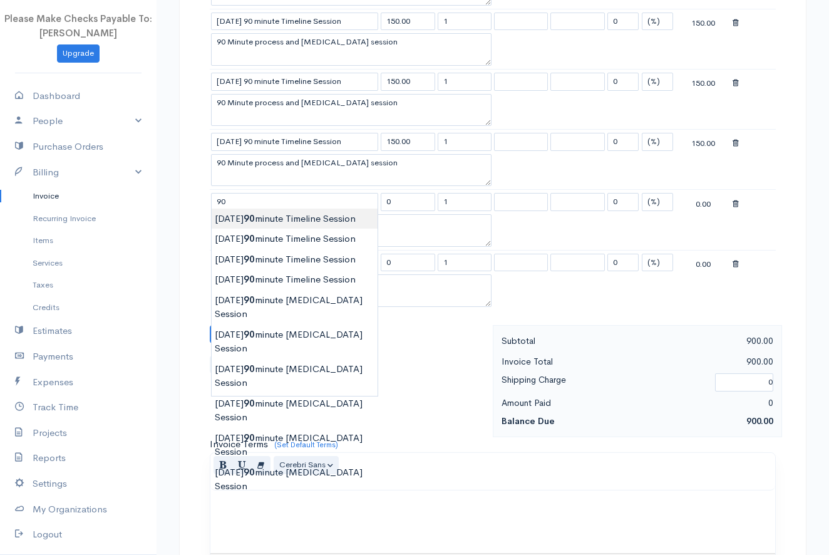
type input "[DATE] 90 minute Timeline Session"
type input "150.00"
type textarea "90 Minute process and [MEDICAL_DATA] session"
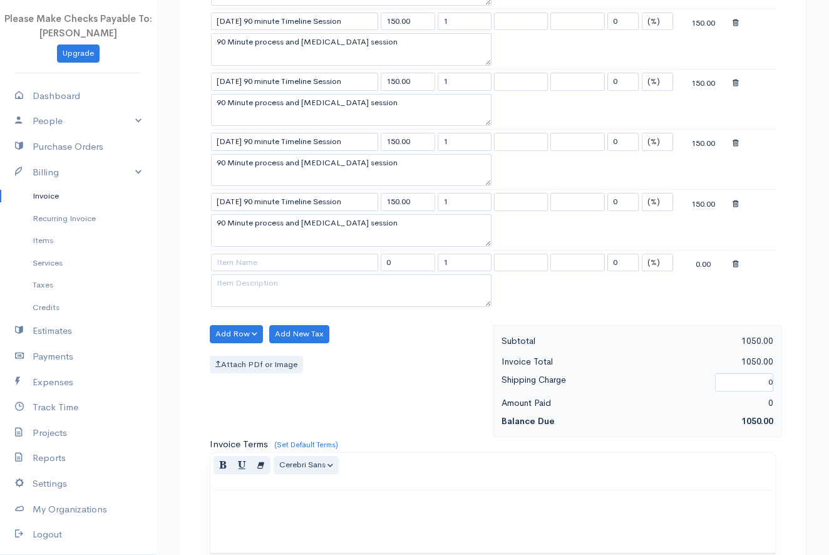
click at [241, 227] on body "Please Make Checks Payable To: [PERSON_NAME] Upgrade Dashboard People Clients V…" at bounding box center [414, 117] width 829 height 1503
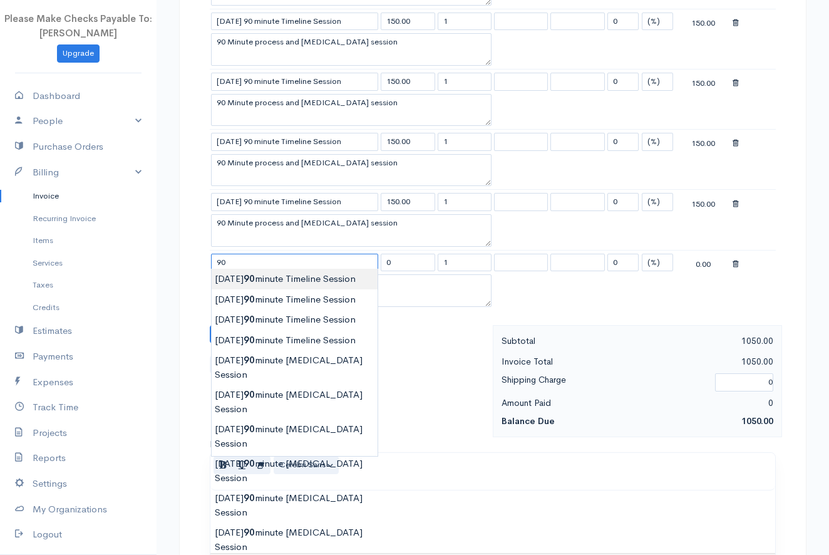
type input "[DATE] 90 minute Timeline Session"
type input "150.00"
type textarea "90 Minute process and [MEDICAL_DATA] session"
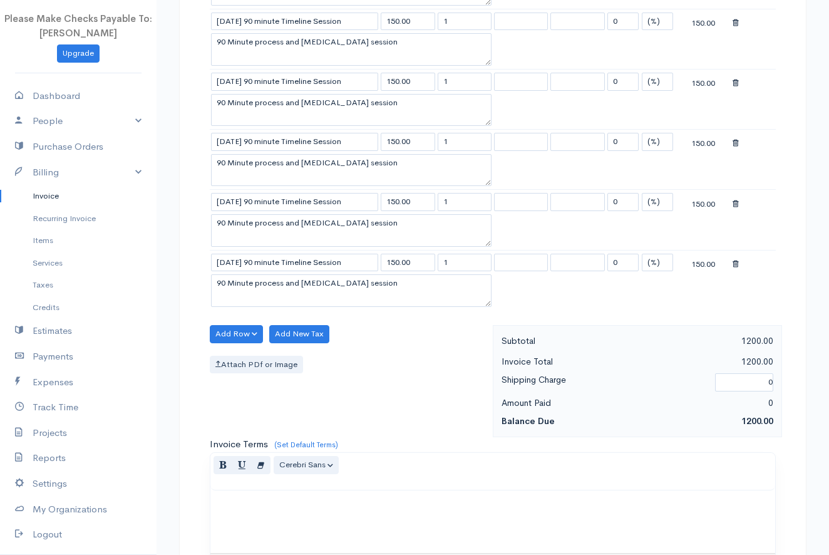
click at [233, 296] on body "Please Make Checks Payable To: [PERSON_NAME] Upgrade Dashboard People Clients V…" at bounding box center [414, 117] width 829 height 1503
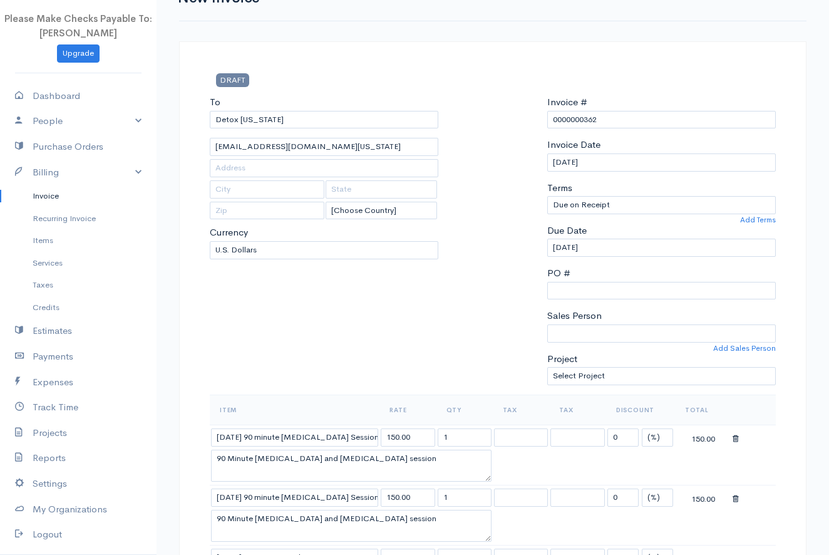
scroll to position [24, 0]
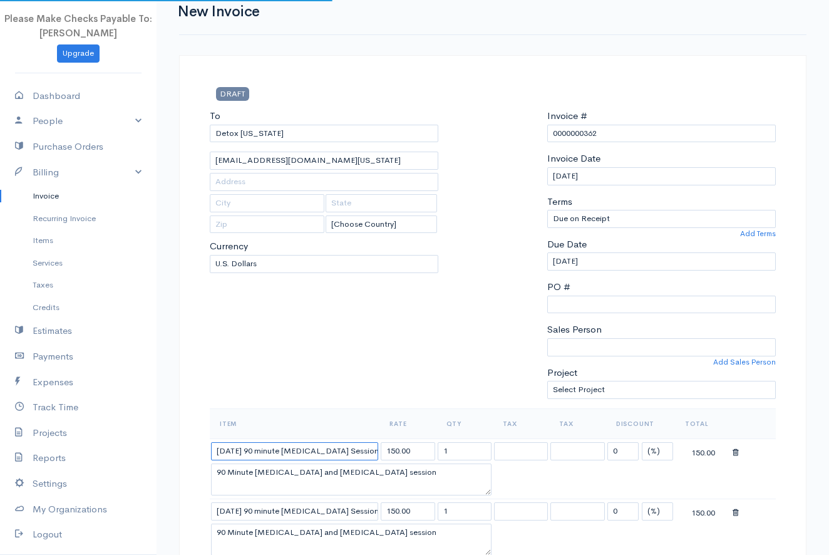
drag, startPoint x: 235, startPoint y: 448, endPoint x: 205, endPoint y: 445, distance: 30.2
click at [218, 448] on input "[DATE] 90 minute [MEDICAL_DATA] Session" at bounding box center [294, 451] width 167 height 18
type input "7/318/5/2025 90 minute [MEDICAL_DATA] Session"
drag, startPoint x: 230, startPoint y: 509, endPoint x: 213, endPoint y: 506, distance: 17.2
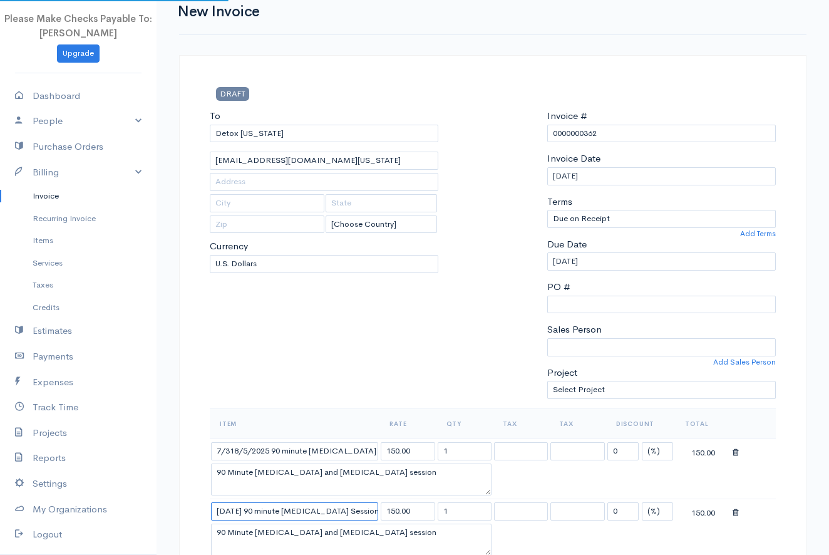
click at [213, 506] on input "[DATE] 90 minute [MEDICAL_DATA] Session" at bounding box center [294, 511] width 167 height 18
click at [247, 518] on td "8/7/3/2025 90 minute [MEDICAL_DATA] Session" at bounding box center [295, 511] width 170 height 24
click at [238, 508] on input "8/7/3/2025 90 minute [MEDICAL_DATA] Session" at bounding box center [294, 511] width 167 height 18
type input "[DATE] 90 minute [MEDICAL_DATA] Session"
click at [248, 527] on textarea "90 Minute [MEDICAL_DATA] and [MEDICAL_DATA] session" at bounding box center [351, 539] width 280 height 33
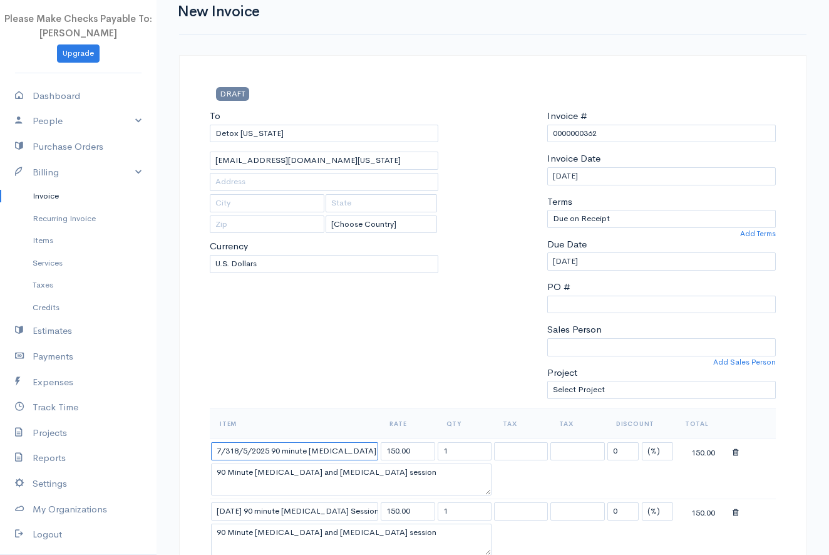
click at [233, 448] on input "7/318/5/2025 90 minute [MEDICAL_DATA] Session" at bounding box center [294, 451] width 167 height 18
type input "[DATE] 90 minute [MEDICAL_DATA] Session"
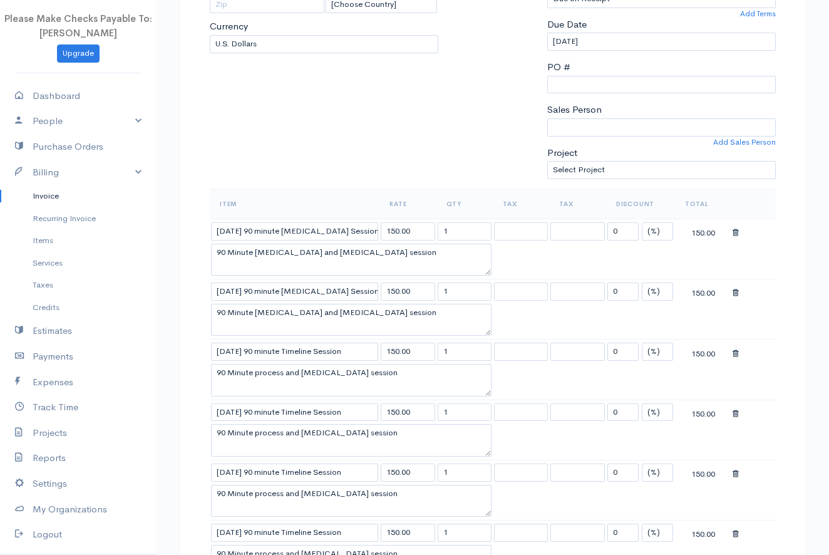
scroll to position [305, 0]
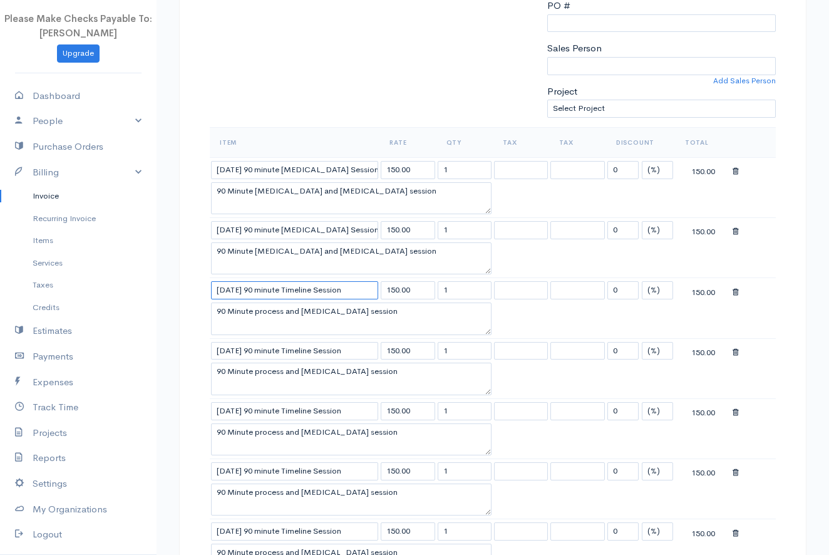
click at [233, 287] on input "[DATE] 90 minute Timeline Session" at bounding box center [294, 290] width 167 height 18
click at [233, 289] on input "[DATE] 90 minute Timeline Session" at bounding box center [294, 290] width 167 height 18
type input "[DATE] 90 minute Timeline Session"
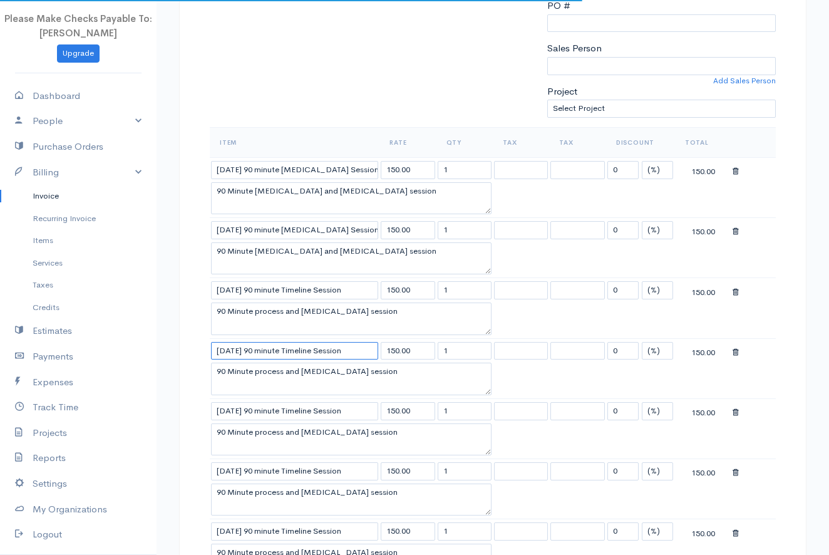
click at [235, 344] on input "[DATE] 90 minute Timeline Session" at bounding box center [294, 351] width 167 height 18
click at [232, 348] on input "[DATE] 90 minute Timeline Session" at bounding box center [294, 351] width 167 height 18
type input "[DATE] 90 minute Timeline Session"
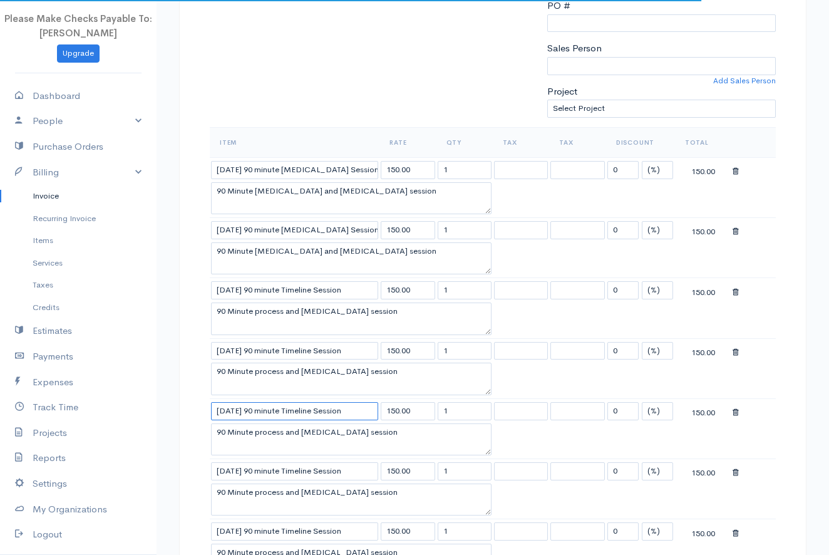
click at [234, 406] on input "[DATE] 90 minute Timeline Session" at bounding box center [294, 411] width 167 height 18
type input "[DATE] 90 minute Timeline Session"
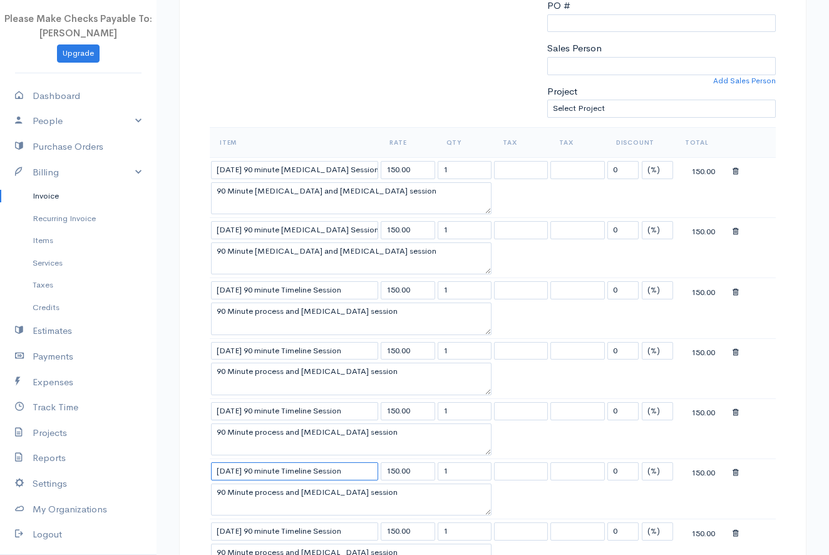
drag, startPoint x: 235, startPoint y: 467, endPoint x: 227, endPoint y: 466, distance: 8.2
click at [227, 466] on input "[DATE] 90 minute Timeline Session" at bounding box center [294, 471] width 167 height 18
type input "[DATE] 90 minute Timeline Session"
click at [234, 530] on input "[DATE] 90 minute Timeline Session" at bounding box center [294, 531] width 167 height 18
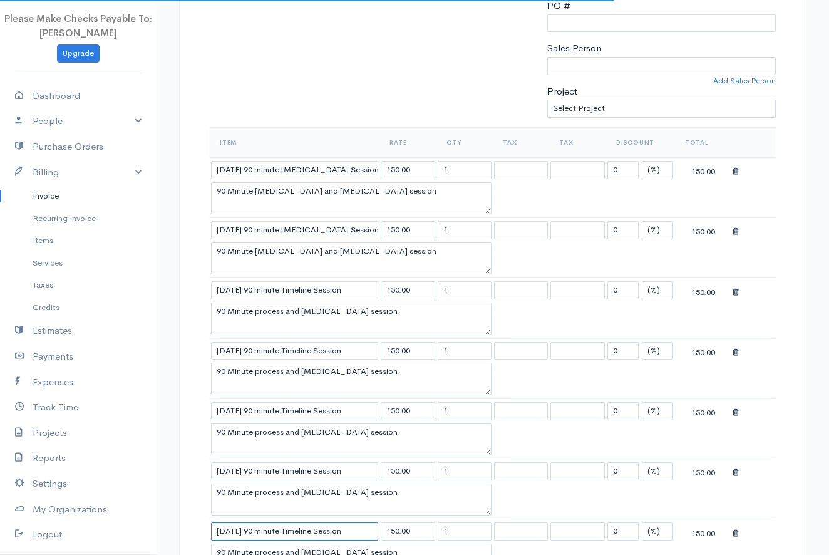
type input "[DATE] 90 minute Timeline Session"
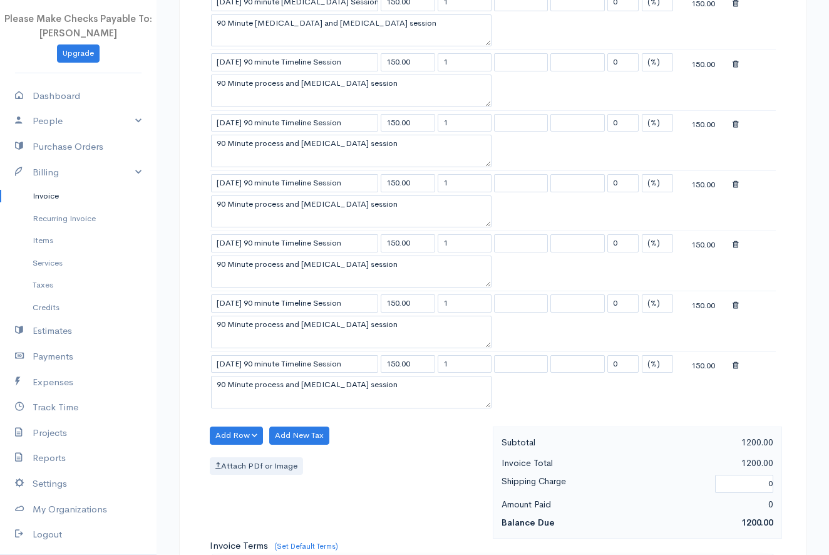
scroll to position [571, 0]
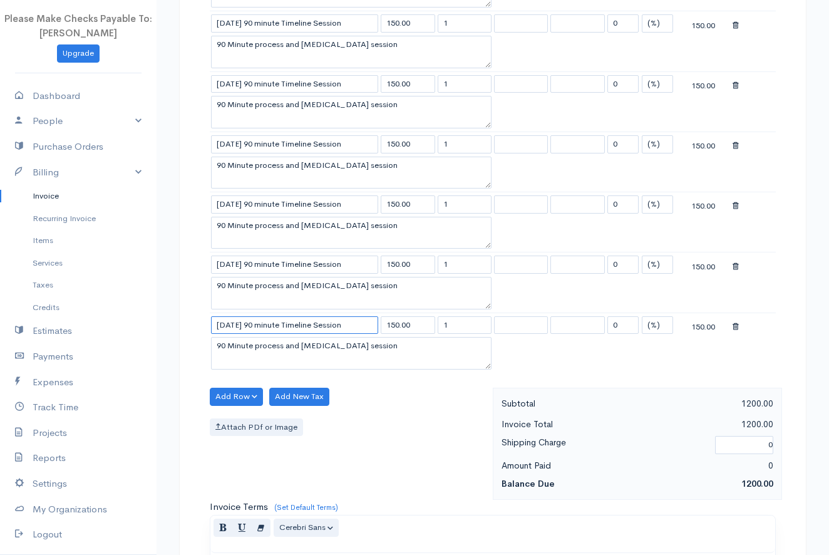
click at [231, 325] on input "[DATE] 90 minute Timeline Session" at bounding box center [294, 325] width 167 height 18
click at [235, 322] on input "[DATE] 90 minute Timeline Session" at bounding box center [294, 325] width 167 height 18
type input "[DATE] 90 minute Timeline Session"
click at [371, 401] on div "Add Row Add Item Row Add Time Row Add New Tax Attach PDf or Image" at bounding box center [347, 443] width 289 height 112
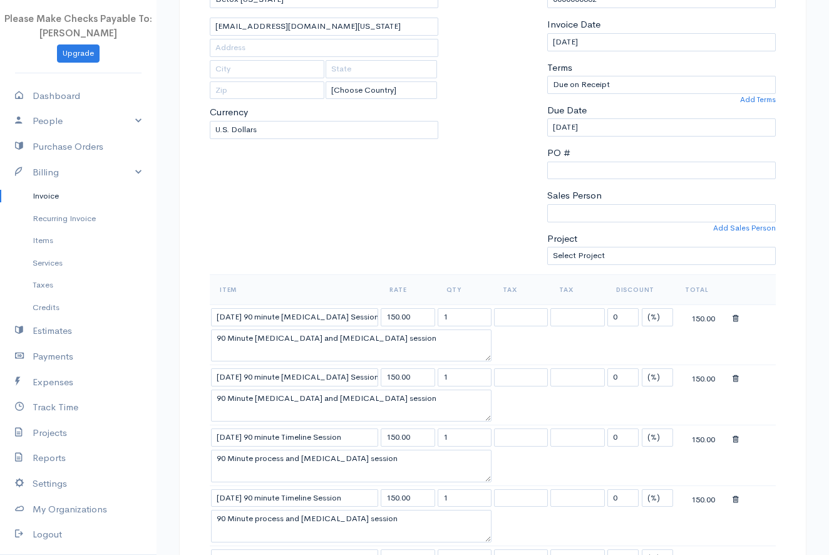
scroll to position [147, 0]
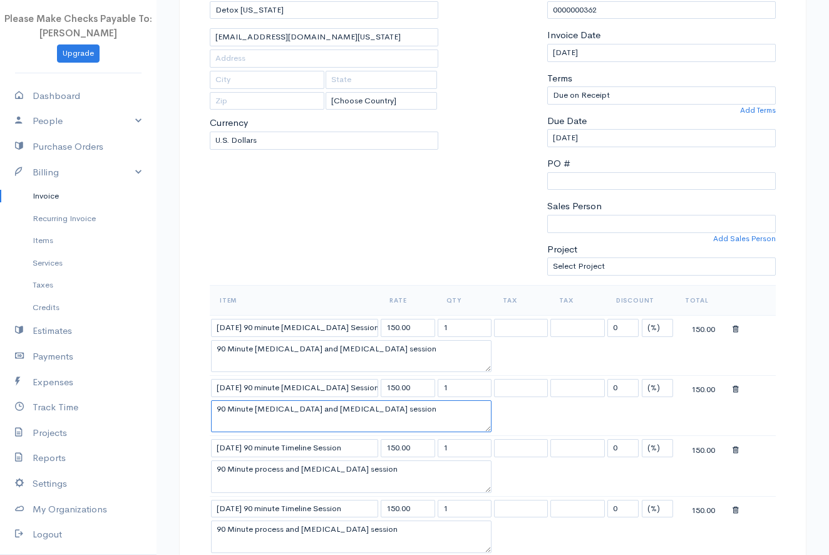
drag, startPoint x: 218, startPoint y: 407, endPoint x: 367, endPoint y: 424, distance: 150.5
click at [367, 424] on textarea "90 Minute [MEDICAL_DATA] and [MEDICAL_DATA] session" at bounding box center [351, 416] width 280 height 33
click at [252, 416] on textarea "90 Minute [MEDICAL_DATA] and [MEDICAL_DATA] session" at bounding box center [351, 416] width 280 height 33
drag, startPoint x: 419, startPoint y: 404, endPoint x: 215, endPoint y: 404, distance: 204.7
click at [214, 404] on textarea "90 Minute [MEDICAL_DATA] and [MEDICAL_DATA] session" at bounding box center [351, 416] width 280 height 33
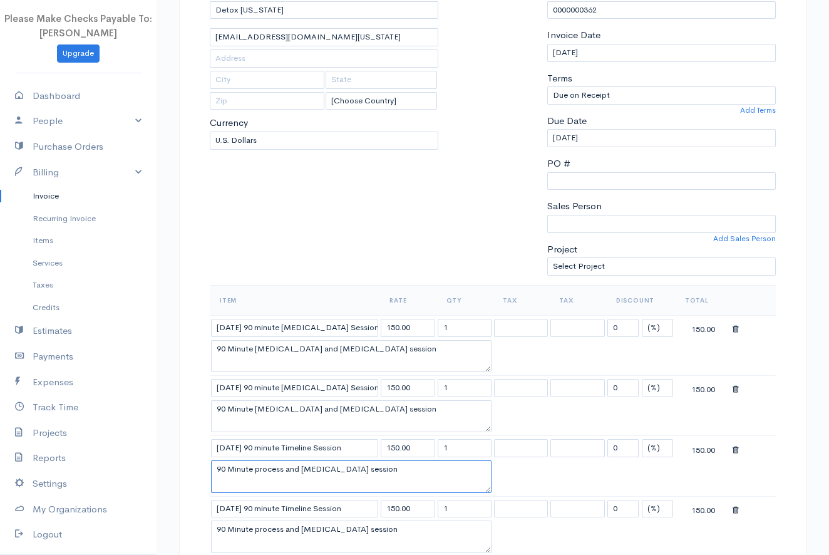
drag, startPoint x: 402, startPoint y: 468, endPoint x: 230, endPoint y: 460, distance: 171.7
click at [225, 460] on textarea "90 Minute process and [MEDICAL_DATA] session" at bounding box center [351, 476] width 280 height 33
drag, startPoint x: 217, startPoint y: 466, endPoint x: 406, endPoint y: 468, distance: 189.0
click at [406, 468] on textarea "90 Minute process and [MEDICAL_DATA] session" at bounding box center [351, 476] width 280 height 33
paste textarea "[MEDICAL_DATA]"
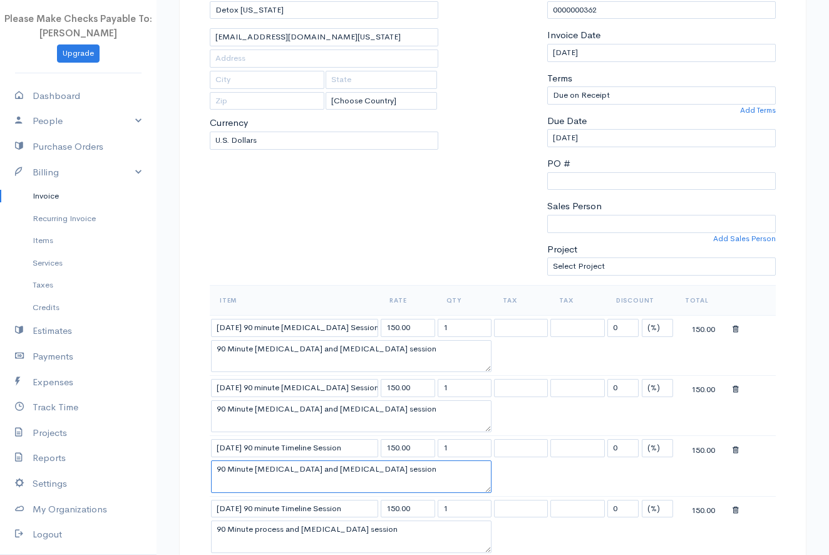
type textarea "90 Minute [MEDICAL_DATA] and [MEDICAL_DATA] session"
drag, startPoint x: 213, startPoint y: 524, endPoint x: 372, endPoint y: 538, distance: 159.6
click at [372, 538] on textarea "90 Minute process and [MEDICAL_DATA] session" at bounding box center [351, 536] width 280 height 33
paste textarea "[MEDICAL_DATA]"
type textarea "90 Minute [MEDICAL_DATA] and [MEDICAL_DATA] session"
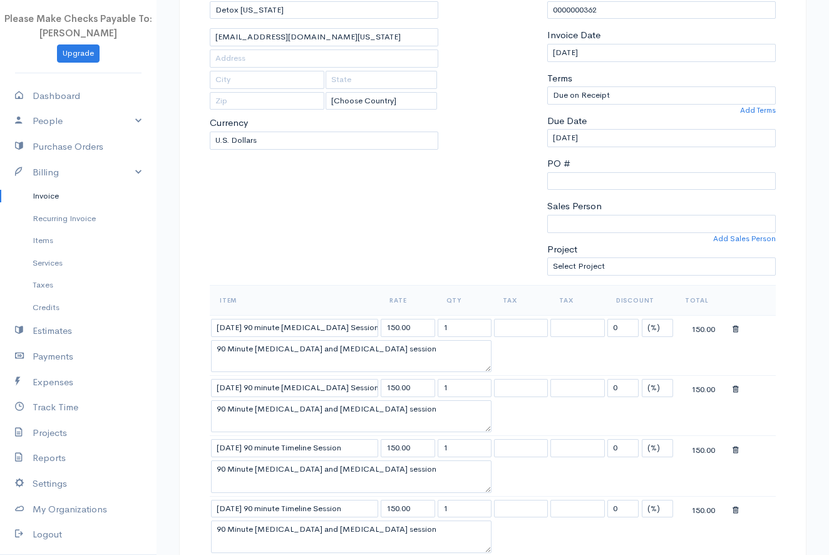
drag, startPoint x: 771, startPoint y: 490, endPoint x: 791, endPoint y: 456, distance: 39.3
click at [771, 489] on table "Item Rate Qty Tax Tax Discount Total [DATE] 90 minute [MEDICAL_DATA] Session 15…" at bounding box center [493, 541] width 566 height 512
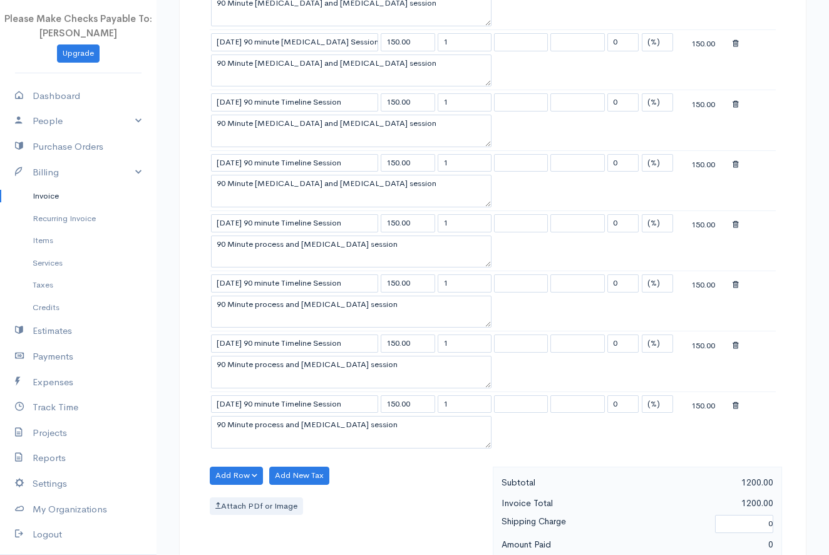
scroll to position [498, 0]
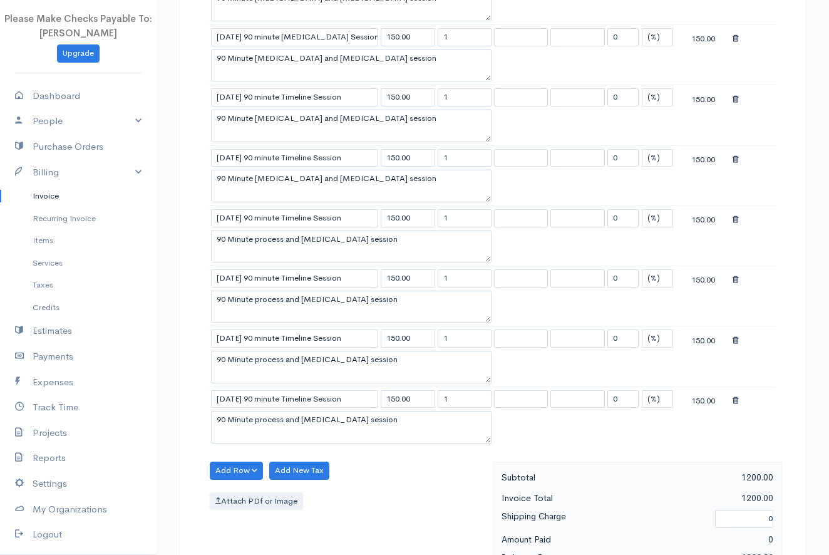
click at [223, 226] on td "[DATE] 90 minute Timeline Session" at bounding box center [295, 217] width 170 height 24
drag, startPoint x: 215, startPoint y: 236, endPoint x: 379, endPoint y: 255, distance: 165.7
click at [379, 255] on textarea "90 Minute process and [MEDICAL_DATA] session" at bounding box center [351, 246] width 280 height 33
paste textarea "[MEDICAL_DATA]"
type textarea "90 Minute [MEDICAL_DATA] and [MEDICAL_DATA] session"
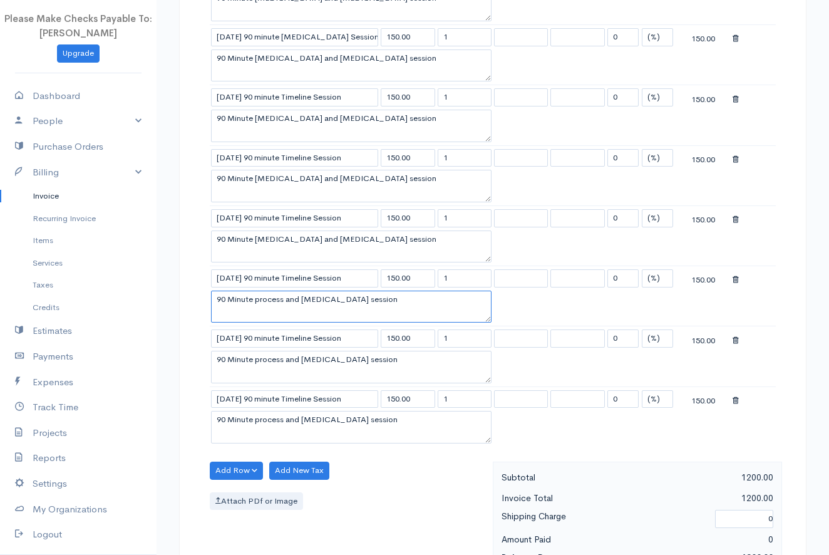
paste textarea "[MEDICAL_DATA]"
drag, startPoint x: 213, startPoint y: 295, endPoint x: 359, endPoint y: 310, distance: 146.0
click at [359, 310] on textarea "90 Minute [MEDICAL_DATA] and [MEDICAL_DATA] session" at bounding box center [351, 306] width 280 height 33
type textarea "90 Minute [MEDICAL_DATA] and [MEDICAL_DATA] session"
drag, startPoint x: 217, startPoint y: 357, endPoint x: 394, endPoint y: 375, distance: 178.1
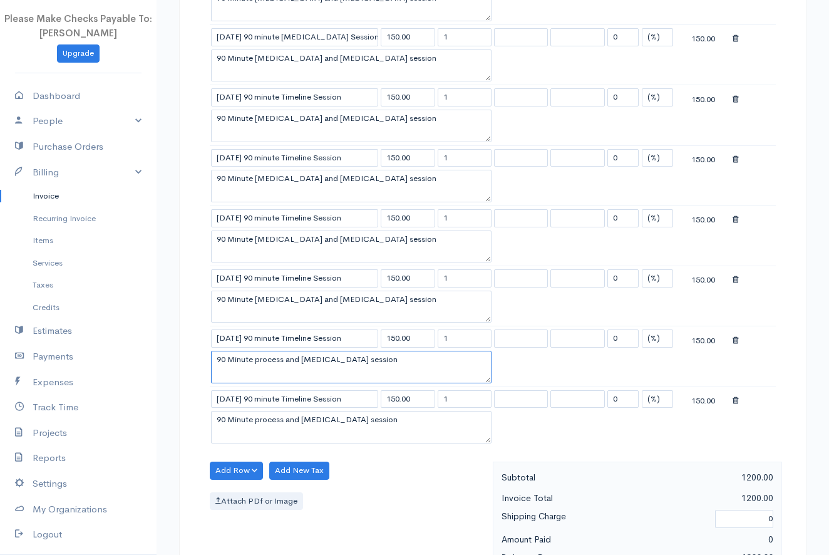
click at [394, 375] on textarea "90 Minute process and [MEDICAL_DATA] session" at bounding box center [351, 367] width 280 height 33
paste textarea "[MEDICAL_DATA]"
type textarea "90 Minute [MEDICAL_DATA] and [MEDICAL_DATA] session"
drag, startPoint x: 215, startPoint y: 419, endPoint x: 361, endPoint y: 434, distance: 146.7
click at [361, 434] on textarea "90 Minute process and [MEDICAL_DATA] session" at bounding box center [351, 427] width 280 height 33
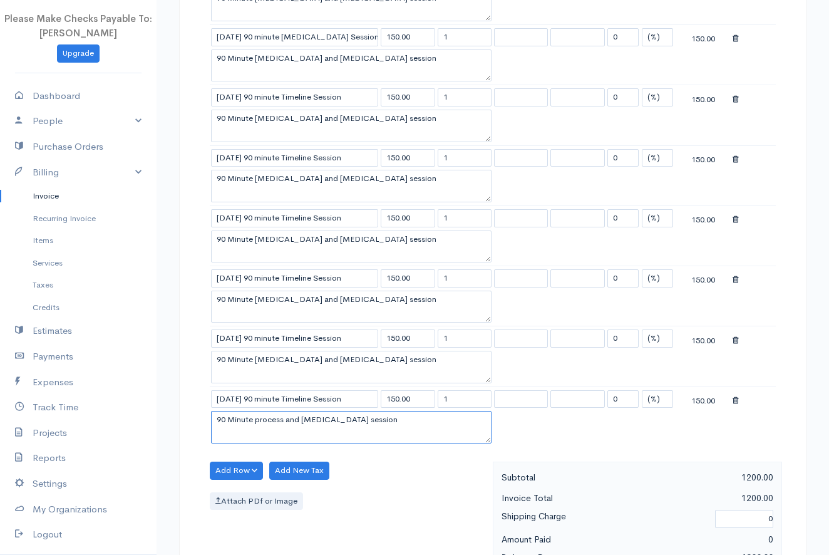
paste textarea "[MEDICAL_DATA]"
type textarea "90 Minute [MEDICAL_DATA] and [MEDICAL_DATA] session"
drag, startPoint x: 254, startPoint y: 33, endPoint x: 372, endPoint y: 41, distance: 118.5
click at [372, 41] on input "[DATE] 90 minute [MEDICAL_DATA] Session" at bounding box center [294, 37] width 167 height 18
drag, startPoint x: 260, startPoint y: 95, endPoint x: 358, endPoint y: 99, distance: 98.4
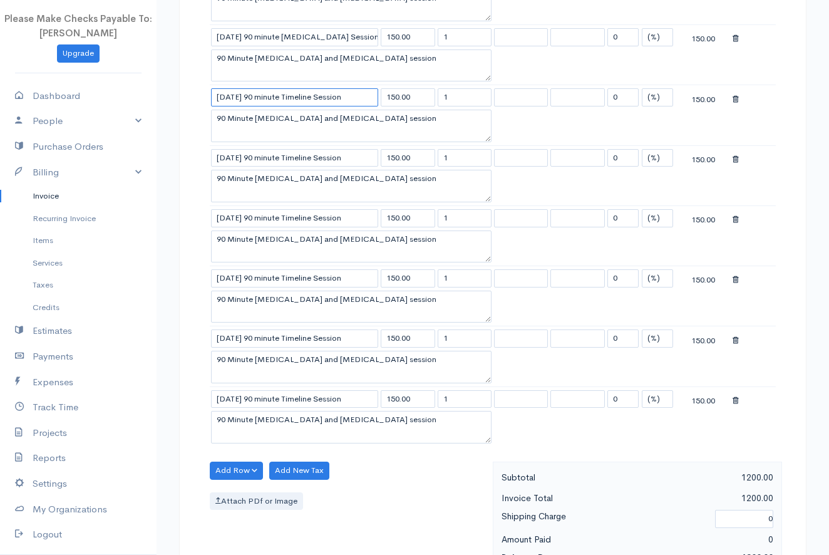
click at [358, 99] on input "[DATE] 90 minute Timeline Session" at bounding box center [294, 97] width 167 height 18
paste input "90 minute [MEDICAL_DATA]"
type input "[DATE] 90 minute [MEDICAL_DATA] Session"
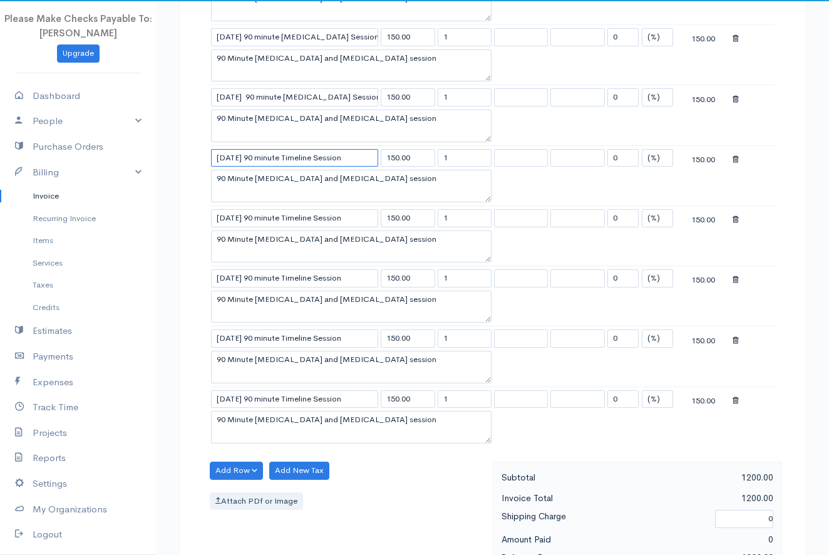
drag, startPoint x: 258, startPoint y: 153, endPoint x: 378, endPoint y: 158, distance: 120.3
click at [378, 158] on input "[DATE] 90 minute Timeline Session" at bounding box center [294, 158] width 167 height 18
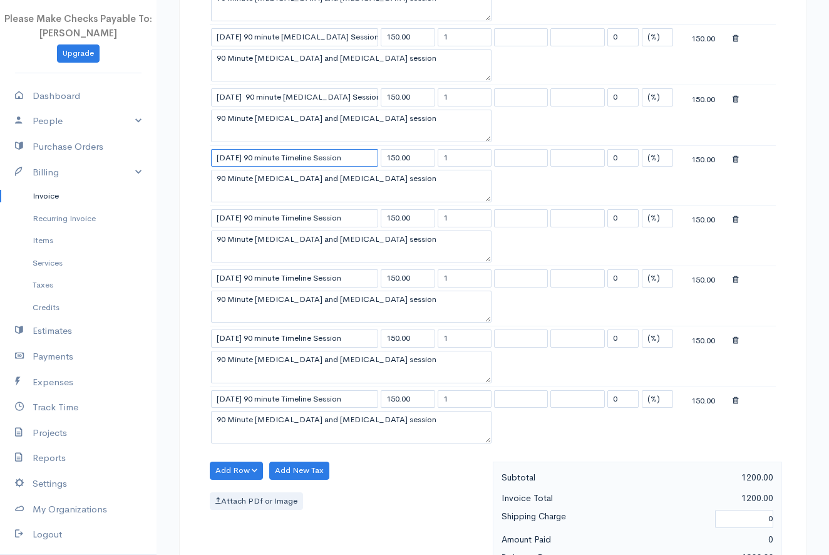
paste input "[MEDICAL_DATA]"
type input "[DATE] 90 minute [MEDICAL_DATA] Session"
paste input "90 minute [MEDICAL_DATA] Session"
click at [282, 218] on input "[DATE] 90 minute [MEDICAL_DATA] Session" at bounding box center [294, 218] width 167 height 18
type input "[DATE] 90 minute [MEDICAL_DATA] Session"
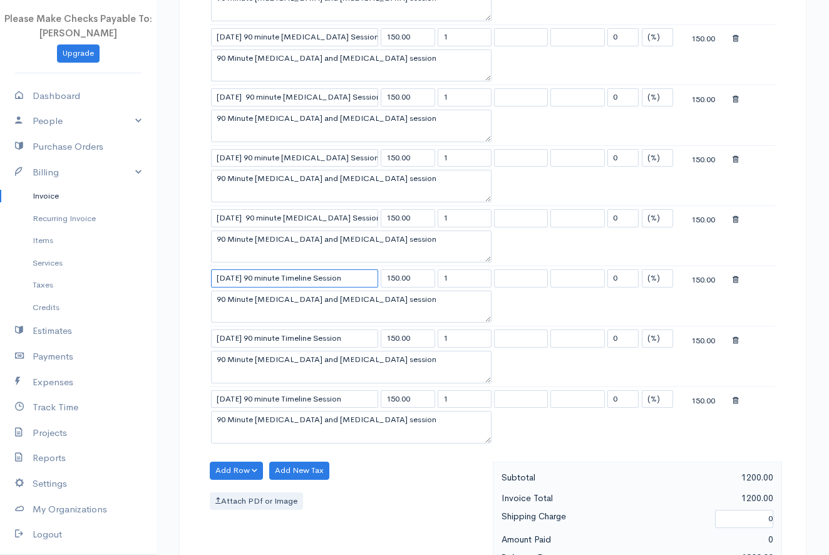
click at [362, 270] on input "[DATE] 90 minute Timeline Session" at bounding box center [294, 278] width 167 height 18
paste input "90 minute [MEDICAL_DATA] Session"
type input "[DATE] 90 minute [MEDICAL_DATA] Session"
drag, startPoint x: 259, startPoint y: 335, endPoint x: 360, endPoint y: 341, distance: 101.0
click at [360, 341] on input "[DATE] 90 minute Timeline Session" at bounding box center [294, 338] width 167 height 18
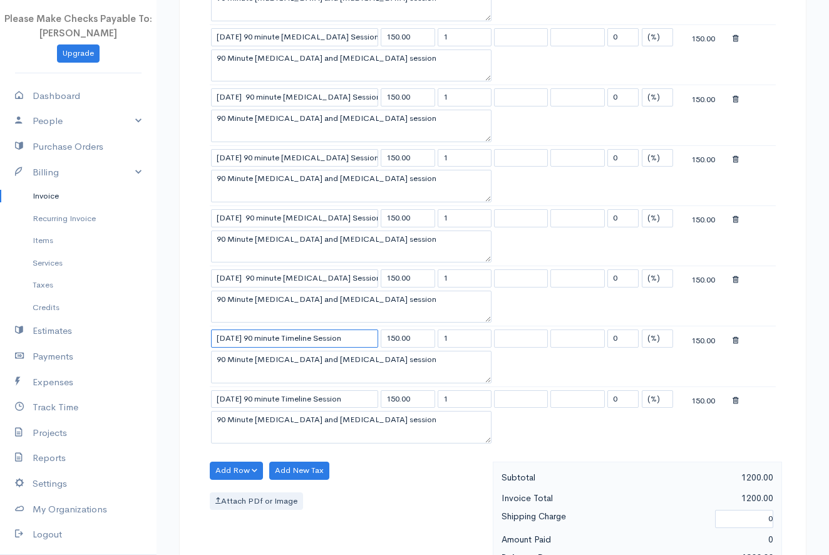
paste input "90 minute [MEDICAL_DATA]"
type input "[DATE] 90 minute [MEDICAL_DATA] Session"
drag, startPoint x: 263, startPoint y: 397, endPoint x: 374, endPoint y: 412, distance: 112.4
click at [374, 412] on tbody "[DATE] 90 minute [MEDICAL_DATA] Session 150.00 1 0 (%) Flat 150.00 90 Minute [M…" at bounding box center [493, 205] width 566 height 482
paste input "90 minute [MEDICAL_DATA]"
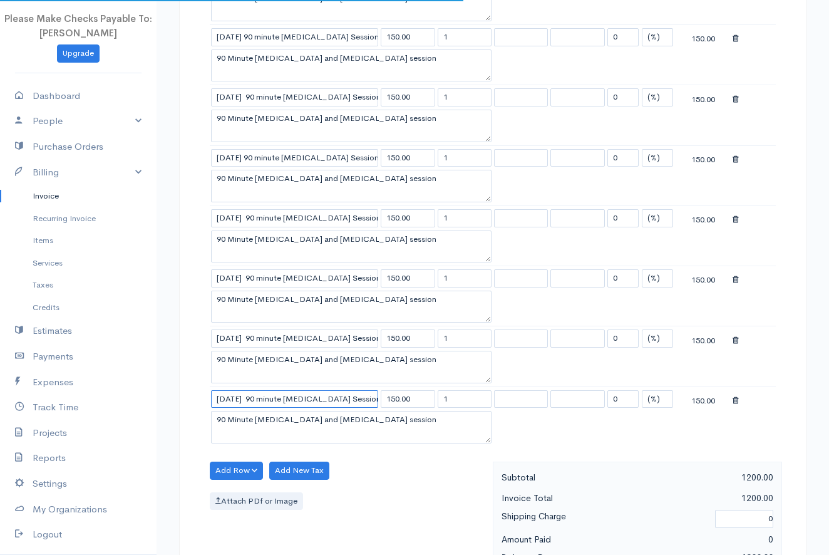
type input "[DATE] 90 minute [MEDICAL_DATA] Session"
click at [366, 505] on div "Attach PDf or Image" at bounding box center [348, 501] width 277 height 18
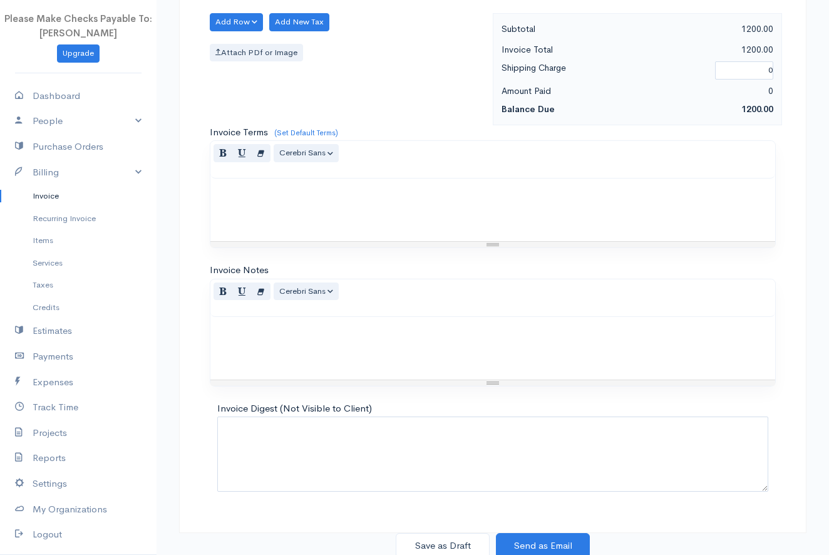
scroll to position [945, 0]
click at [425, 538] on button "Save as Draft" at bounding box center [443, 546] width 94 height 26
click at [425, 538] on div "Save as Draft Send as Email" at bounding box center [492, 546] width 642 height 26
click at [432, 540] on div "Save as Draft Send as Email" at bounding box center [492, 546] width 642 height 26
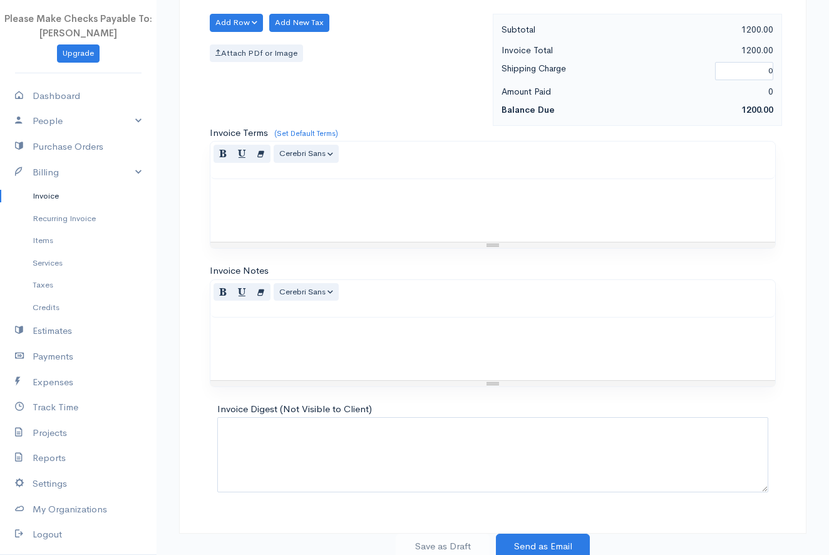
click at [430, 540] on div "Save as Draft Send as Email" at bounding box center [492, 546] width 642 height 26
click at [424, 538] on div "Save as Draft Send as Email" at bounding box center [492, 546] width 642 height 26
click at [426, 538] on div "Save as Draft Send as Email" at bounding box center [492, 546] width 642 height 26
click at [461, 535] on div "Save as Draft Send as Email" at bounding box center [492, 546] width 642 height 26
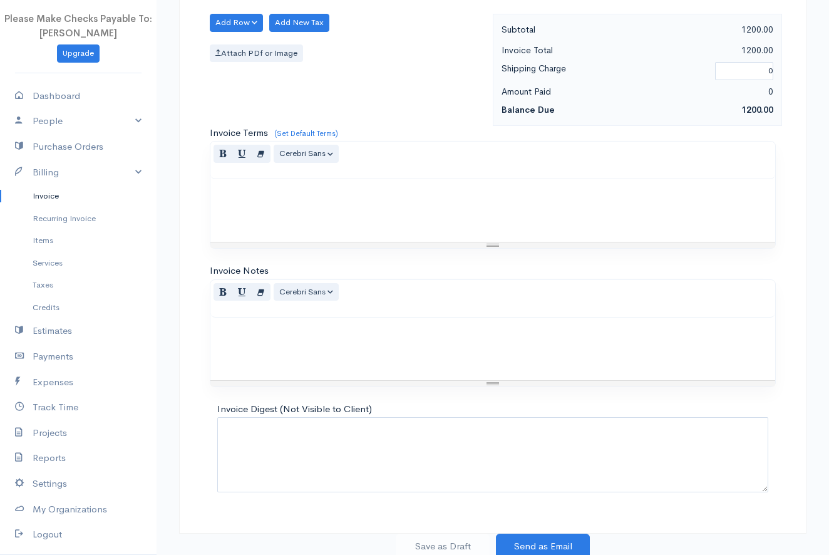
click at [441, 545] on div "Save as Draft Send as Email" at bounding box center [492, 546] width 642 height 26
click at [41, 194] on link "Invoice" at bounding box center [78, 196] width 156 height 23
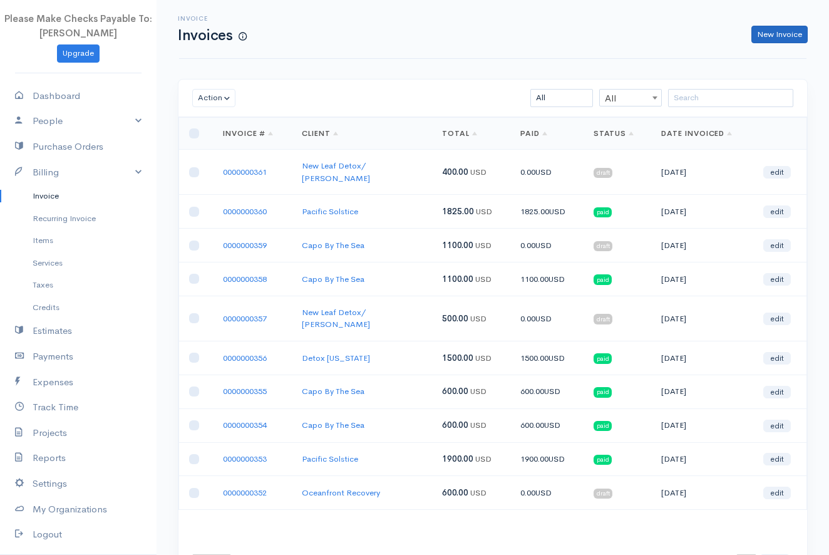
click at [764, 39] on link "New Invoice" at bounding box center [779, 35] width 56 height 18
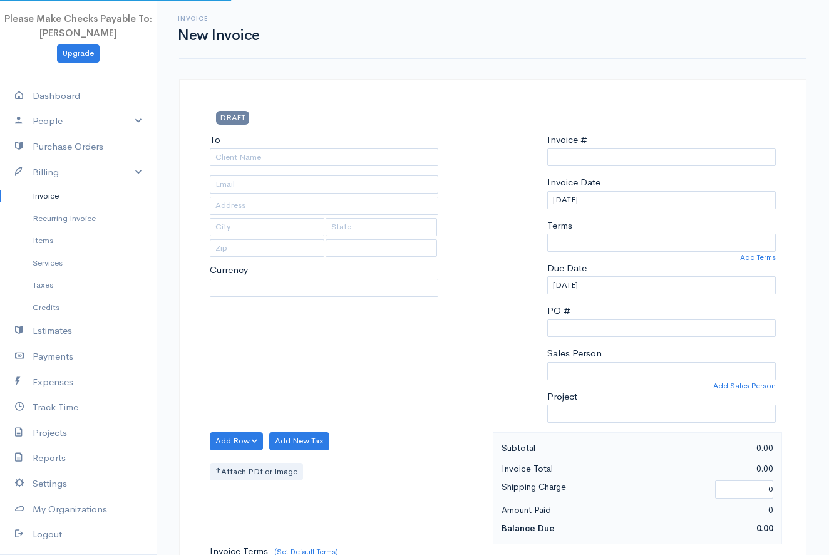
select select "USD"
type input "0000000362"
select select "[GEOGRAPHIC_DATA]"
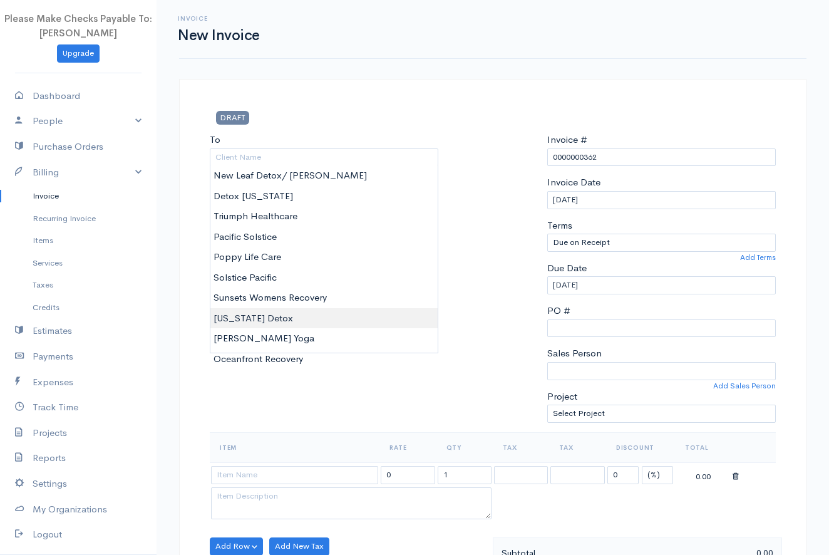
type input "[US_STATE] Detox"
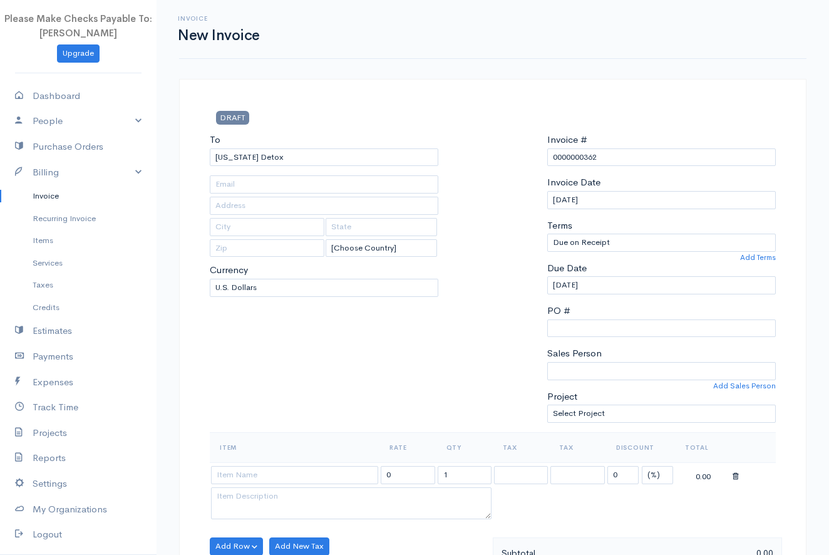
click at [272, 321] on body "Please Make Checks Payable To: [PERSON_NAME] Upgrade Dashboard People Clients V…" at bounding box center [414, 541] width 829 height 1082
type input "[PERSON_NAME][EMAIL_ADDRESS][DOMAIN_NAME]"
type input "[STREET_ADDRESS][PERSON_NAME]"
type input "[GEOGRAPHIC_DATA]"
type input "CA"
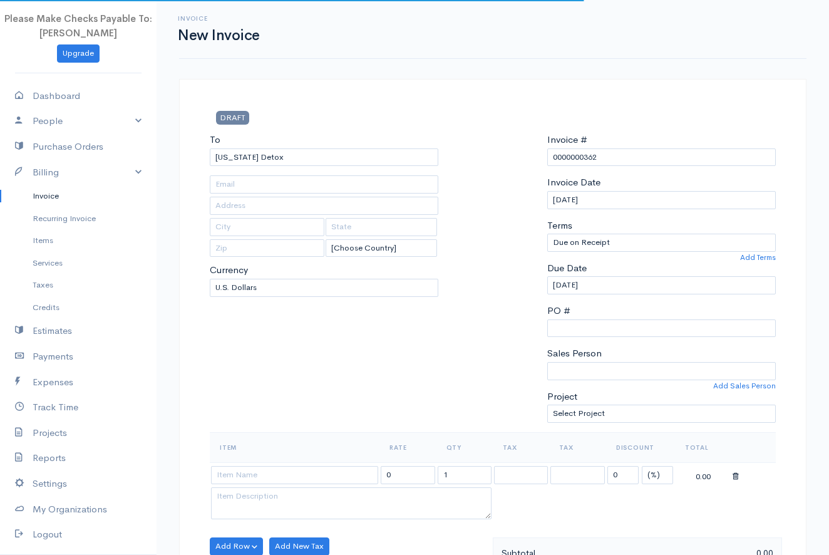
type input "92708"
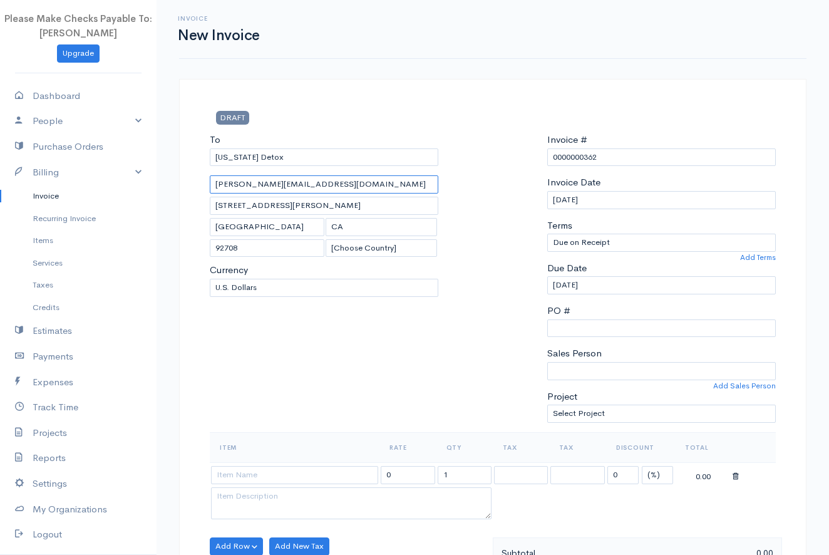
drag, startPoint x: 325, startPoint y: 182, endPoint x: 205, endPoint y: 189, distance: 119.8
type input "r"
drag, startPoint x: 294, startPoint y: 210, endPoint x: 184, endPoint y: 199, distance: 110.1
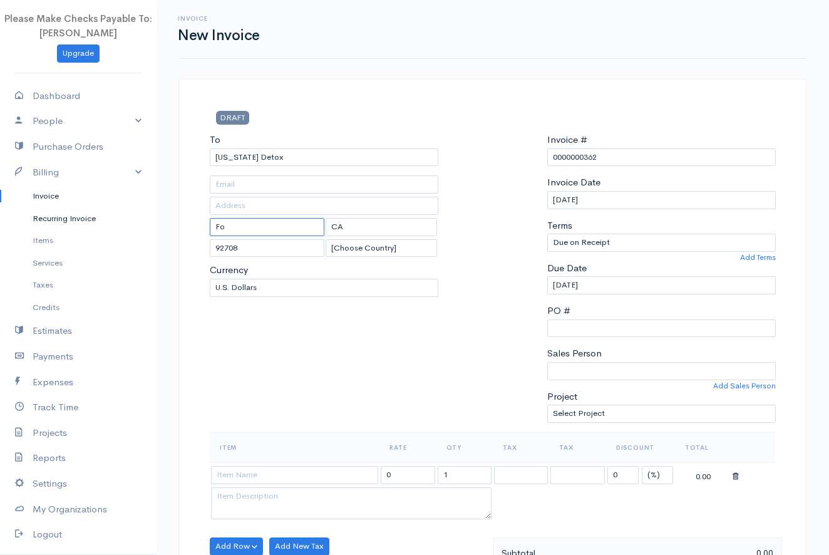
type input "F"
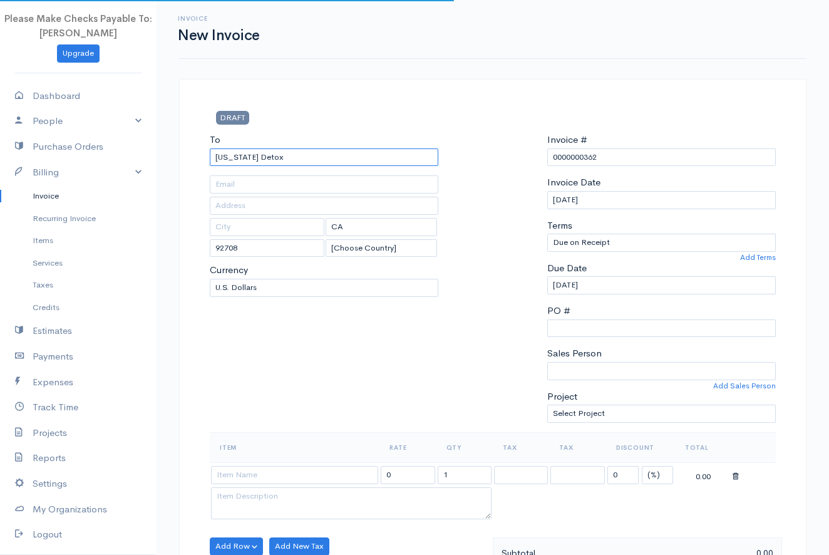
drag, startPoint x: 282, startPoint y: 155, endPoint x: 161, endPoint y: 151, distance: 120.2
type input "D"
type input "[PERSON_NAME][EMAIL_ADDRESS][DOMAIN_NAME]"
type input "[STREET_ADDRESS][PERSON_NAME]"
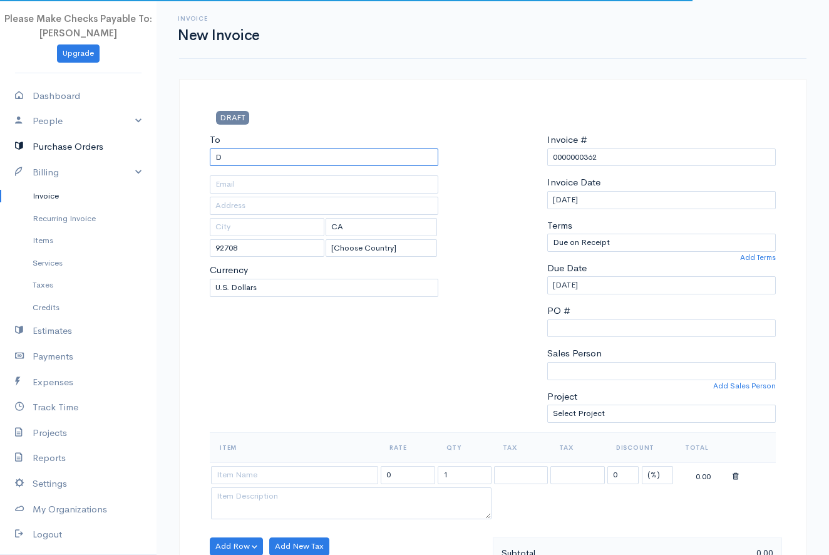
type input "[GEOGRAPHIC_DATA]"
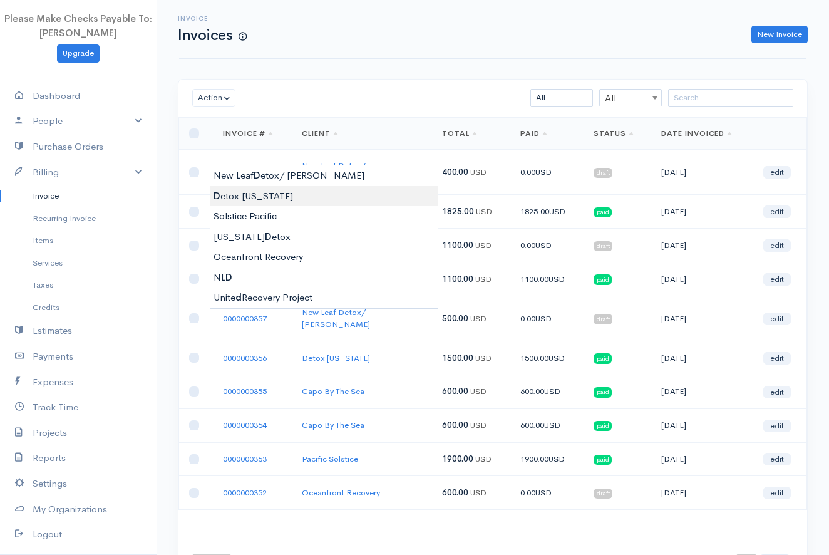
click at [218, 193] on body "Please Make Checks Payable To: [PERSON_NAME] Upgrade Dashboard People Clients V…" at bounding box center [414, 312] width 829 height 625
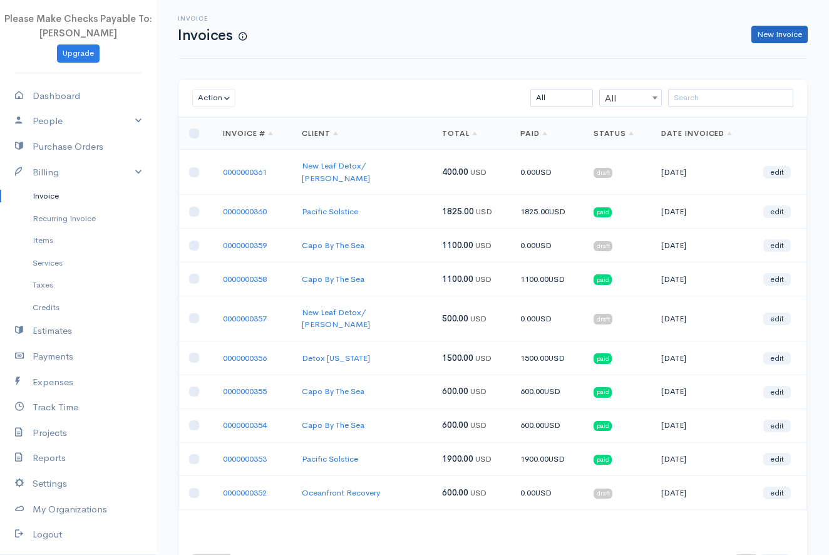
click at [757, 36] on link "New Invoice" at bounding box center [779, 35] width 56 height 18
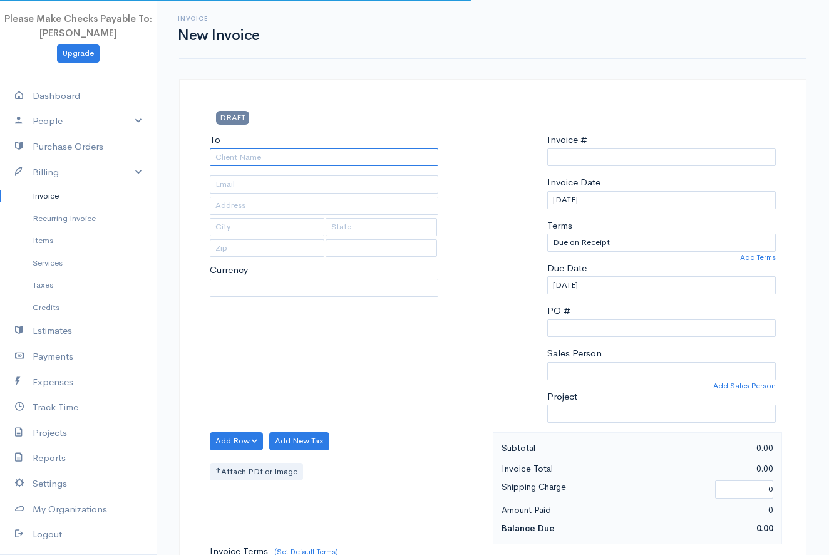
type input "0000000362"
select select "[GEOGRAPHIC_DATA]"
select select "USD"
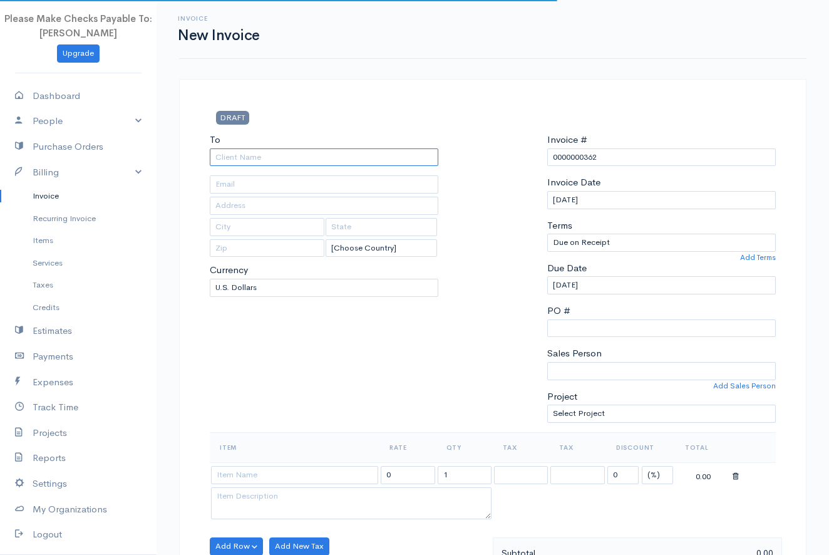
click at [348, 153] on input "To" at bounding box center [324, 157] width 228 height 18
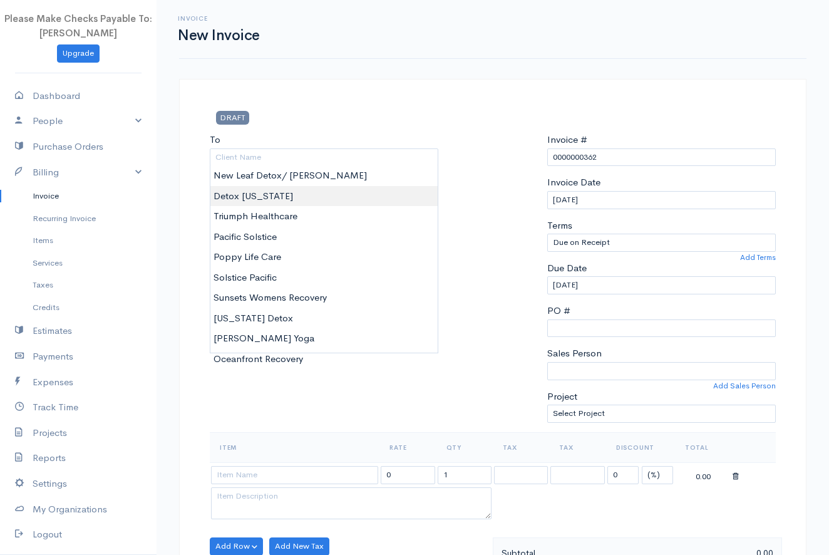
type input "Detox [US_STATE]"
click at [306, 192] on body "Please Make Checks Payable To: [PERSON_NAME] Upgrade Dashboard People Clients V…" at bounding box center [414, 541] width 829 height 1082
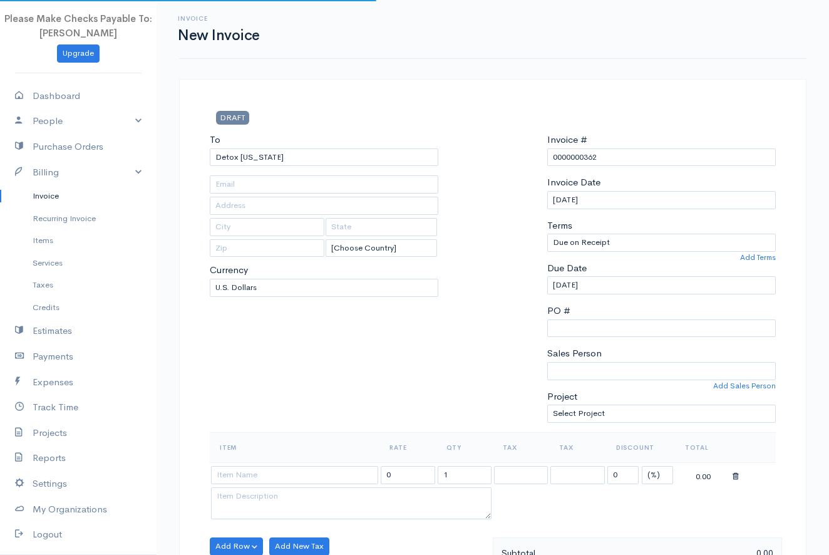
type input "[EMAIL_ADDRESS][DOMAIN_NAME][US_STATE]"
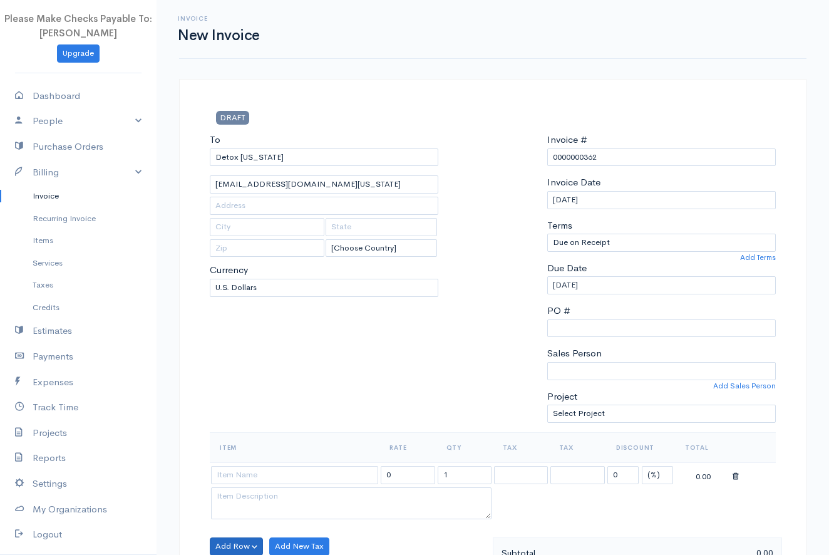
click at [236, 538] on button "Add Row" at bounding box center [236, 546] width 53 height 18
click at [239, 496] on link "Add Item Row" at bounding box center [259, 500] width 99 height 22
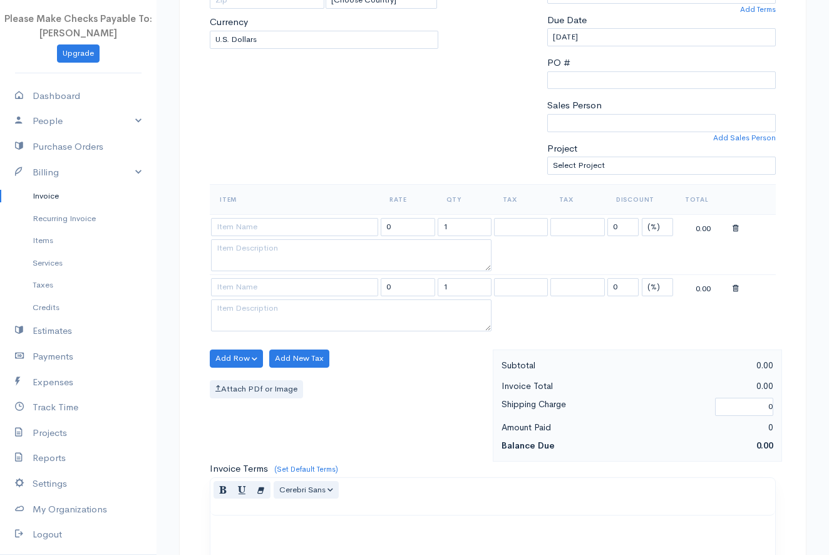
scroll to position [322, 0]
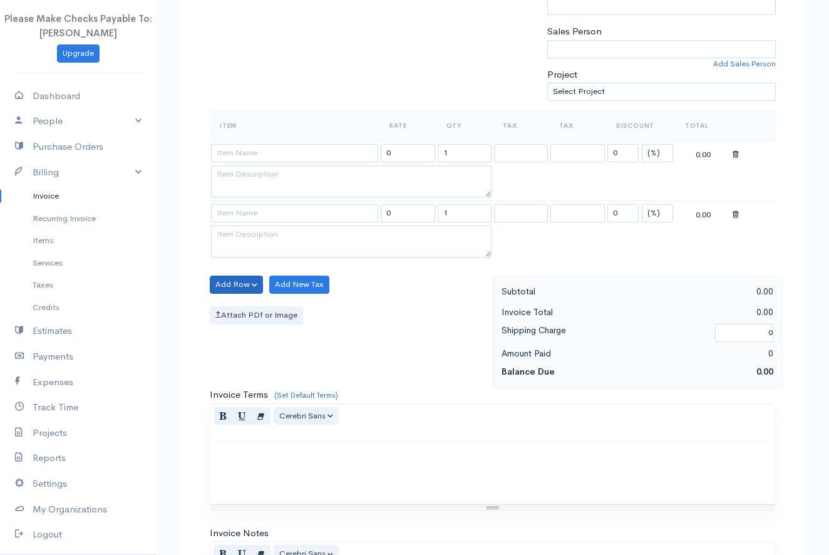
click at [248, 280] on button "Add Row" at bounding box center [236, 284] width 53 height 18
click at [228, 310] on link "Add Item Row" at bounding box center [259, 310] width 99 height 22
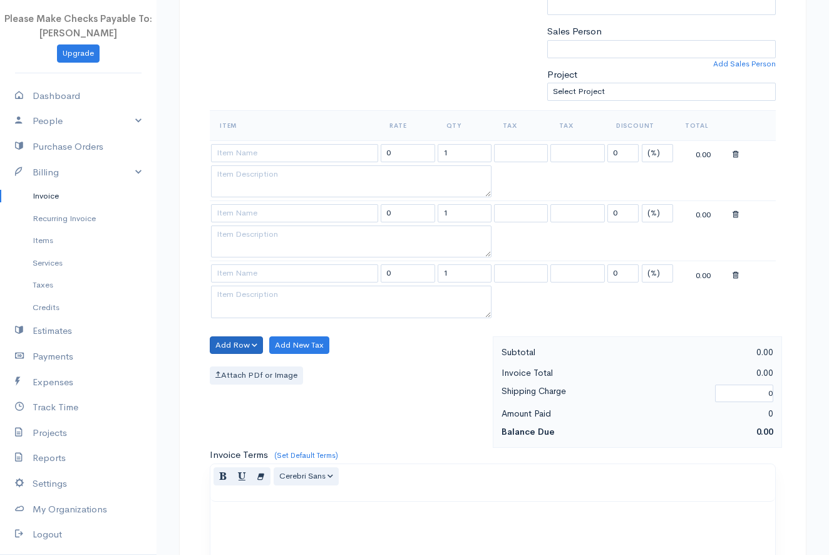
click at [218, 344] on button "Add Row" at bounding box center [236, 345] width 53 height 18
click at [226, 360] on link "Add Item Row" at bounding box center [259, 370] width 99 height 22
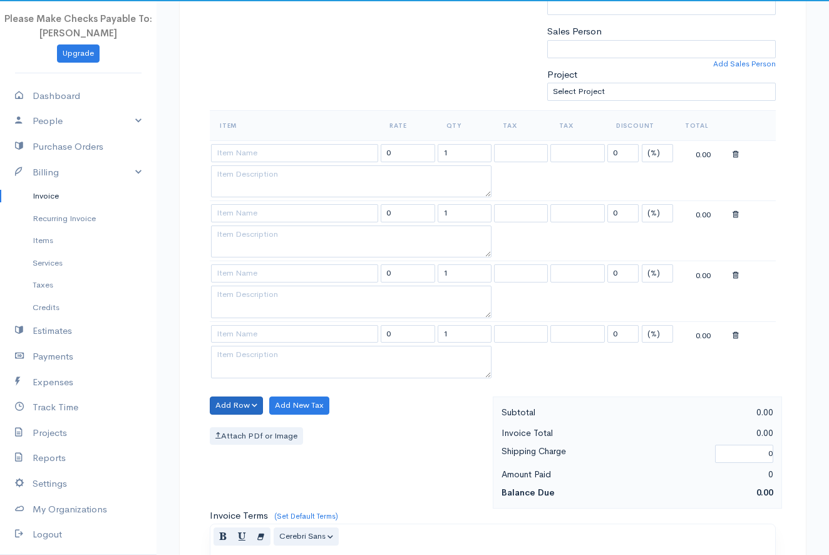
click at [223, 396] on button "Add Row" at bounding box center [236, 405] width 53 height 18
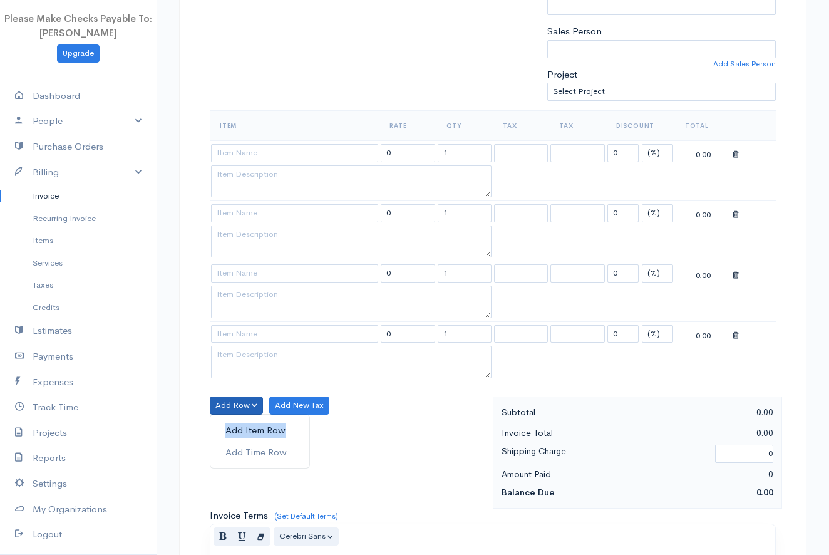
click at [231, 420] on link "Add Item Row" at bounding box center [259, 430] width 99 height 22
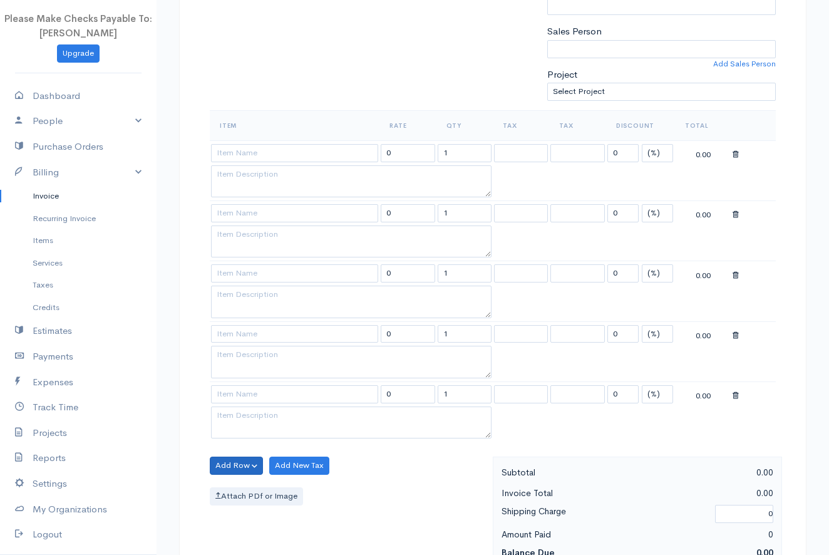
click at [217, 459] on button "Add Row" at bounding box center [236, 465] width 53 height 18
click at [233, 483] on link "Add Item Row" at bounding box center [259, 490] width 99 height 22
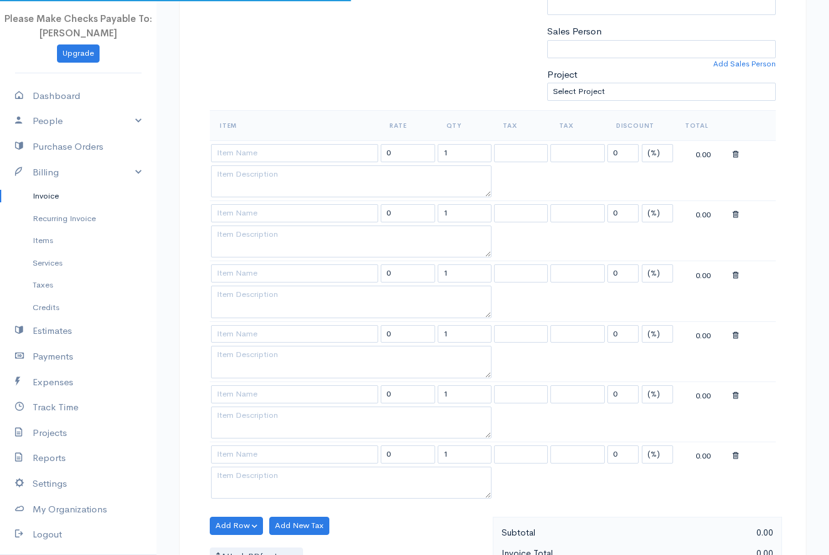
click at [200, 480] on div "DRAFT To Detox [US_STATE] [EMAIL_ADDRESS][DOMAIN_NAME][US_STATE] [Choose Countr…" at bounding box center [492, 396] width 627 height 1279
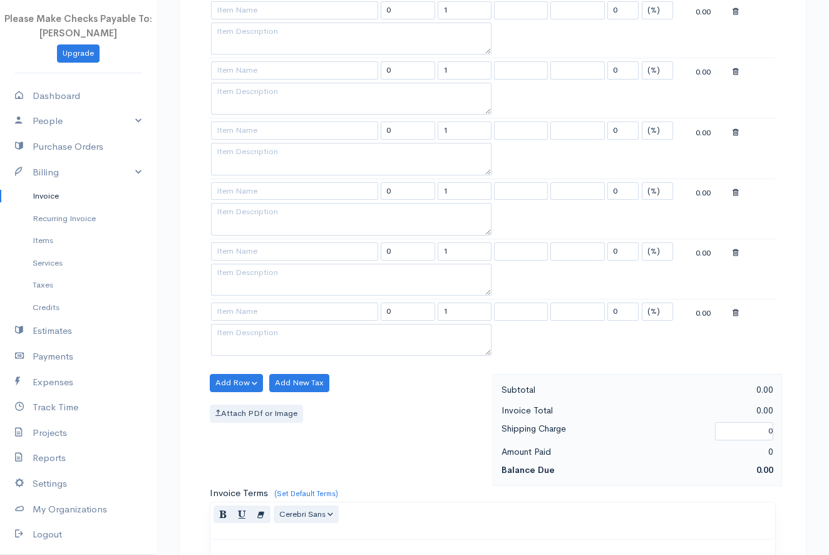
scroll to position [504, 0]
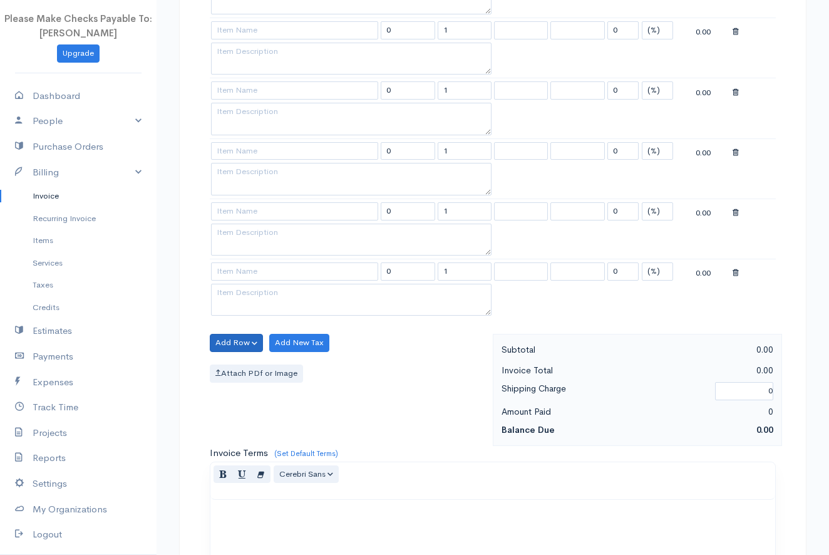
click at [216, 347] on button "Add Row" at bounding box center [236, 343] width 53 height 18
click at [217, 367] on link "Add Item Row" at bounding box center [259, 368] width 99 height 22
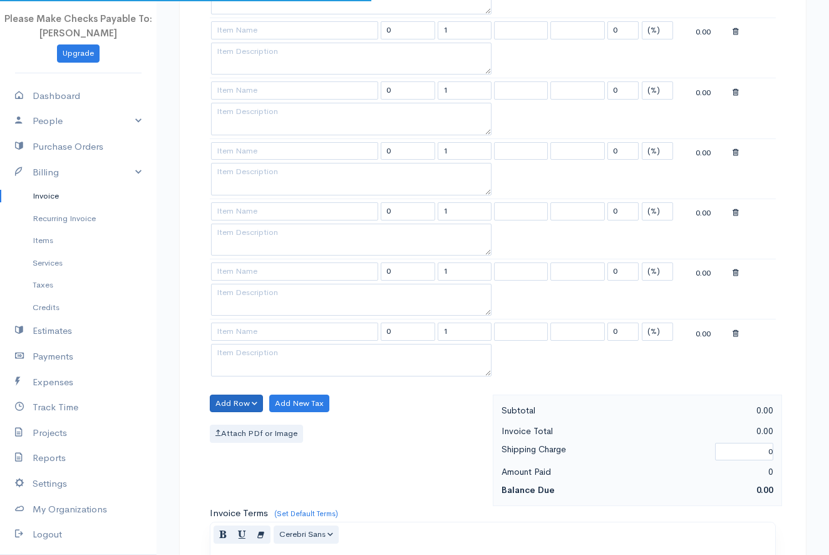
click at [221, 403] on button "Add Row" at bounding box center [236, 403] width 53 height 18
click at [225, 424] on link "Add Item Row" at bounding box center [259, 428] width 99 height 22
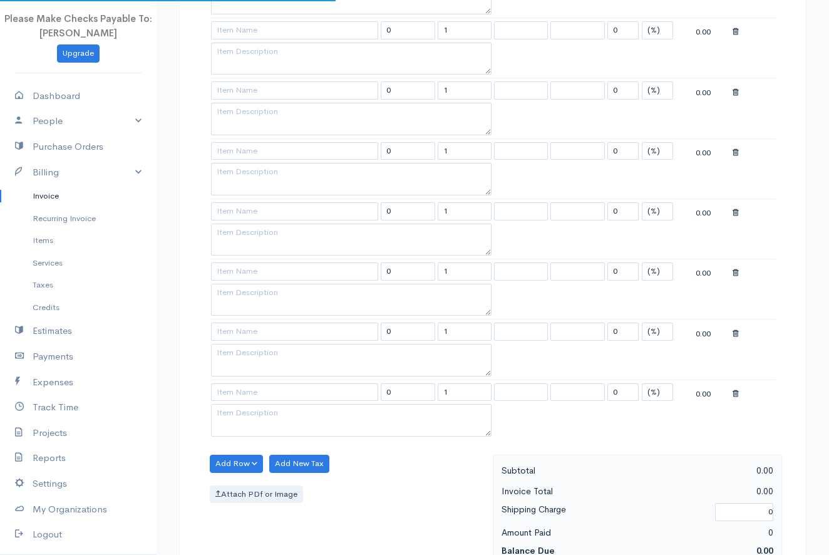
drag, startPoint x: 208, startPoint y: 383, endPoint x: 209, endPoint y: 368, distance: 15.0
click at [208, 383] on div "Item Rate Qty Tax Tax Discount Total 0 1 0 (%) Flat 0.00 0 1 0 (%) Flat 0.00 0 …" at bounding box center [492, 190] width 578 height 527
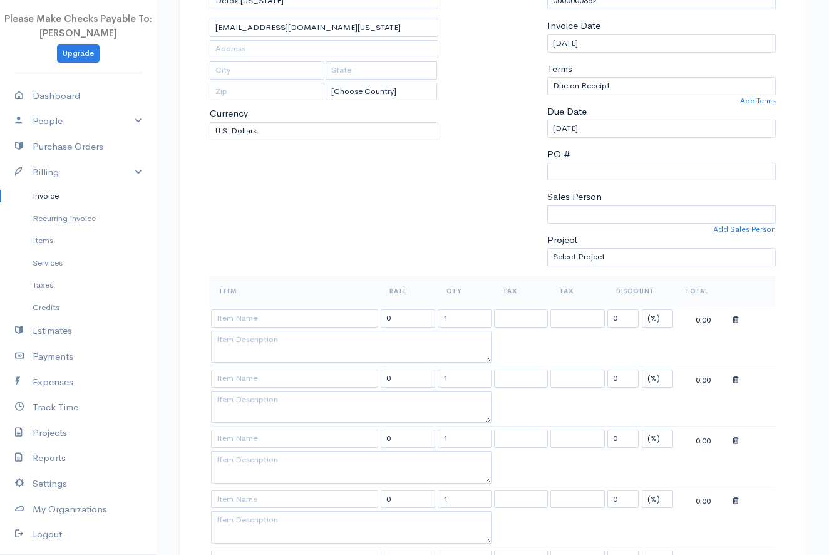
scroll to position [146, 0]
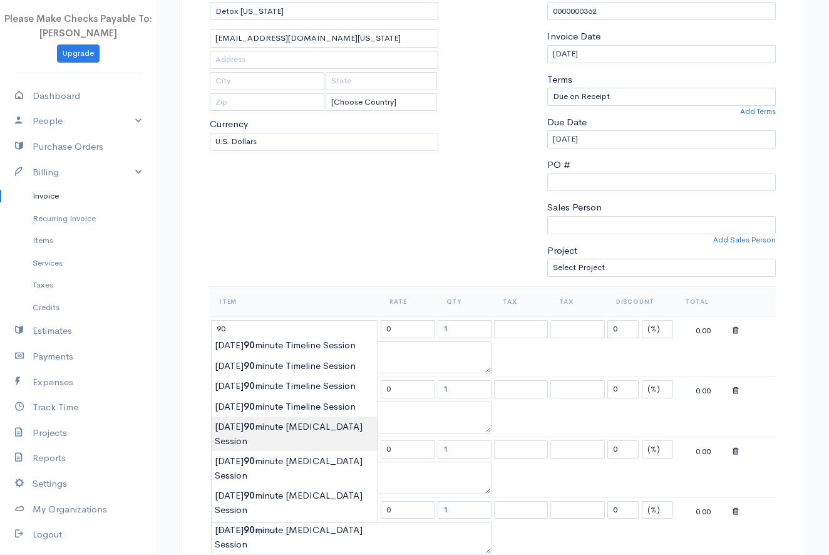
type input "[DATE] 90 minute [MEDICAL_DATA] Session"
type input "150.00"
type textarea "90 Minute [MEDICAL_DATA] and [MEDICAL_DATA] session"
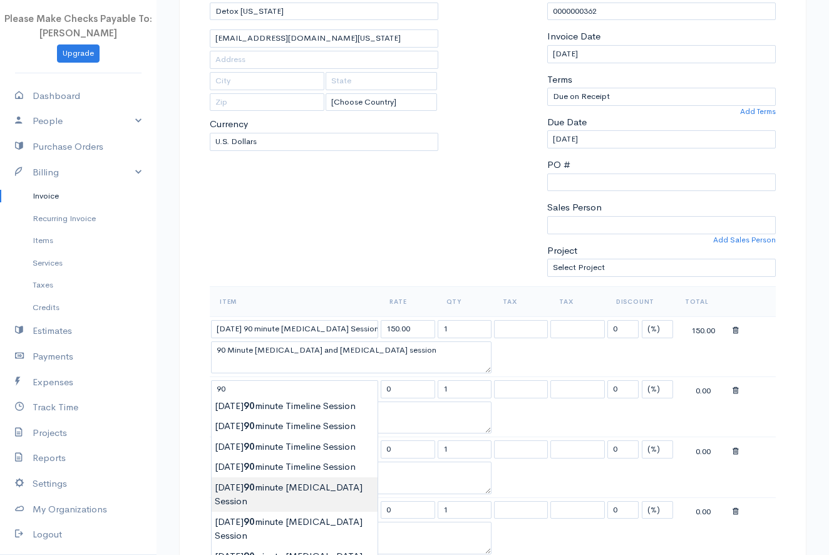
type input "[DATE] 90 minute [MEDICAL_DATA] Session"
type input "150.00"
type textarea "90 Minute [MEDICAL_DATA] and [MEDICAL_DATA] session"
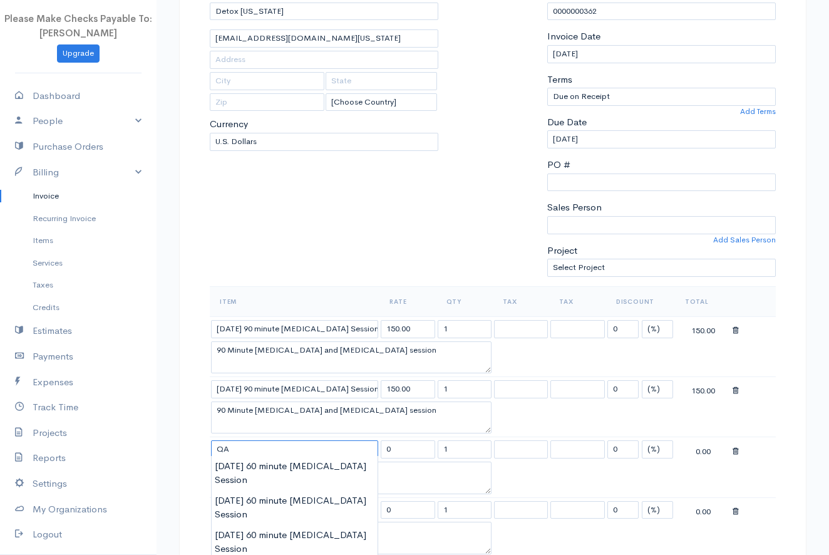
type input "Q"
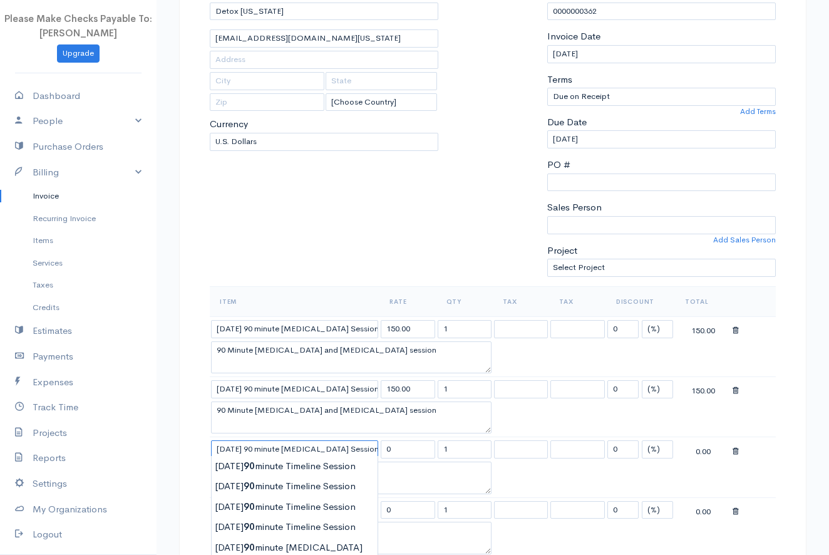
type input "[DATE] 90 minute [MEDICAL_DATA] Session"
type input "150.00"
type textarea "90 Minute [MEDICAL_DATA] and [MEDICAL_DATA] session"
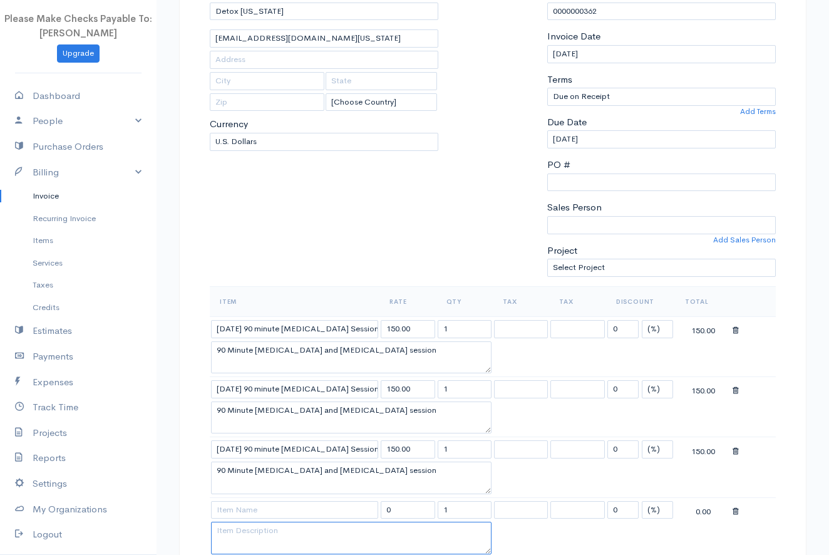
click at [289, 521] on textarea at bounding box center [351, 537] width 280 height 33
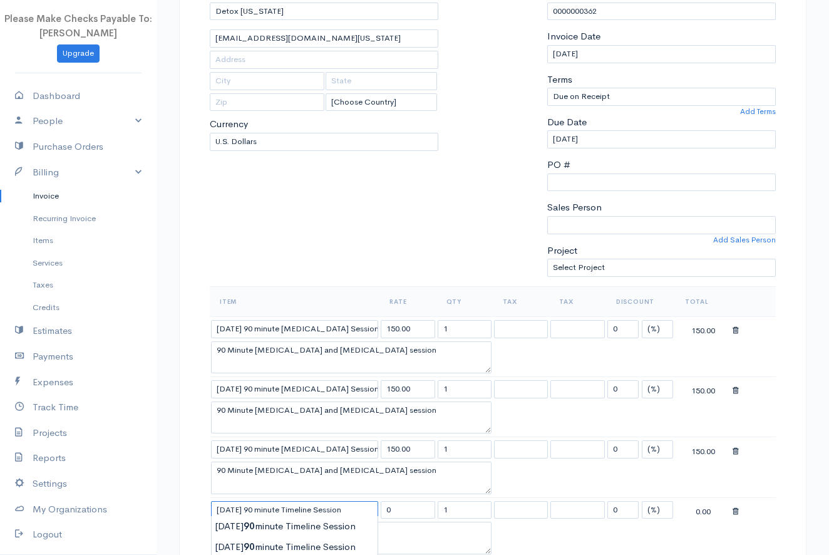
type input "[DATE] 90 minute [MEDICAL_DATA] Session"
type input "150.00"
type textarea "90 Minute [MEDICAL_DATA] and [MEDICAL_DATA] session"
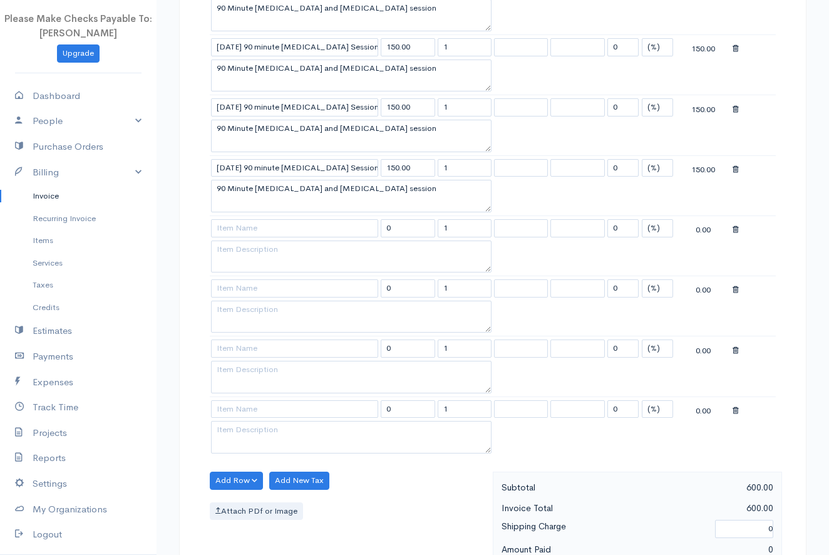
scroll to position [491, 0]
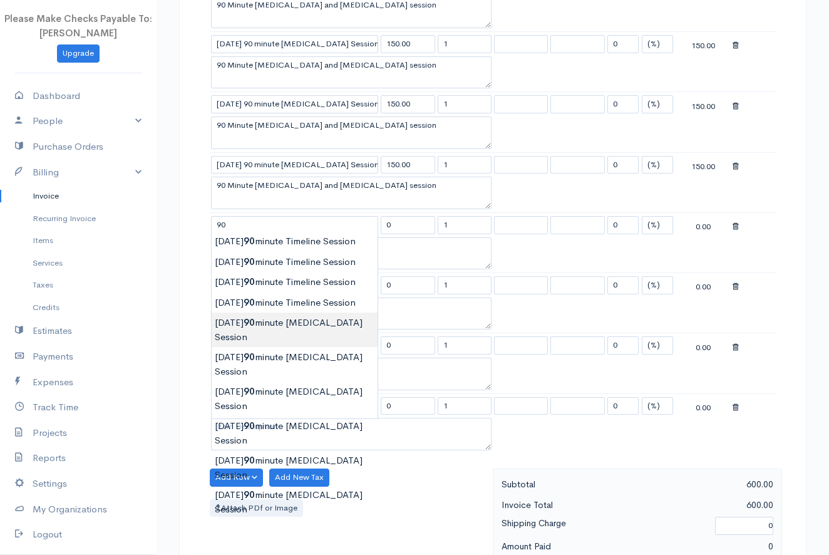
type input "[DATE] 90 minute [MEDICAL_DATA] Session"
type input "150.00"
type textarea "90 Minute [MEDICAL_DATA] and [MEDICAL_DATA] session"
click at [267, 348] on body "Please Make Checks Payable To: [PERSON_NAME] Upgrade Dashboard People Clients V…" at bounding box center [414, 260] width 829 height 1503
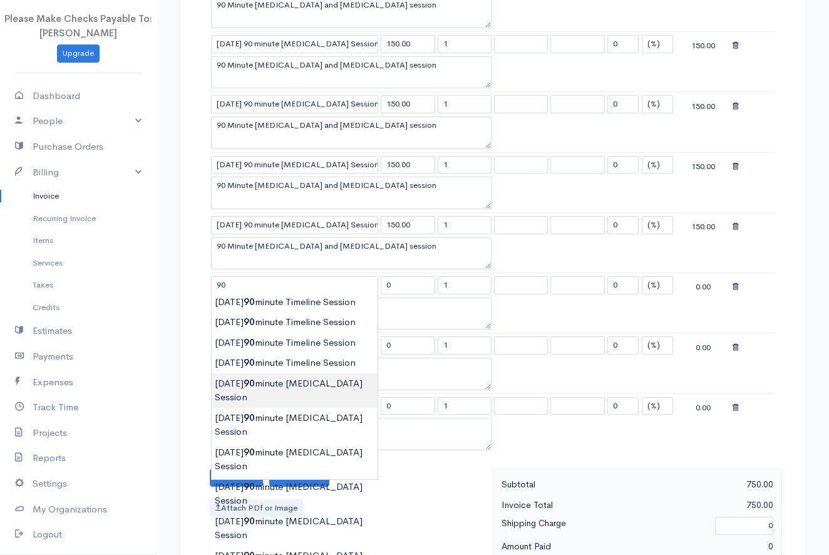
type input "[DATE] 90 minute [MEDICAL_DATA] Session"
type input "150.00"
type textarea "90 Minute [MEDICAL_DATA] and [MEDICAL_DATA] session"
click at [255, 409] on body "Please Make Checks Payable To: [PERSON_NAME] Upgrade Dashboard People Clients V…" at bounding box center [414, 260] width 829 height 1503
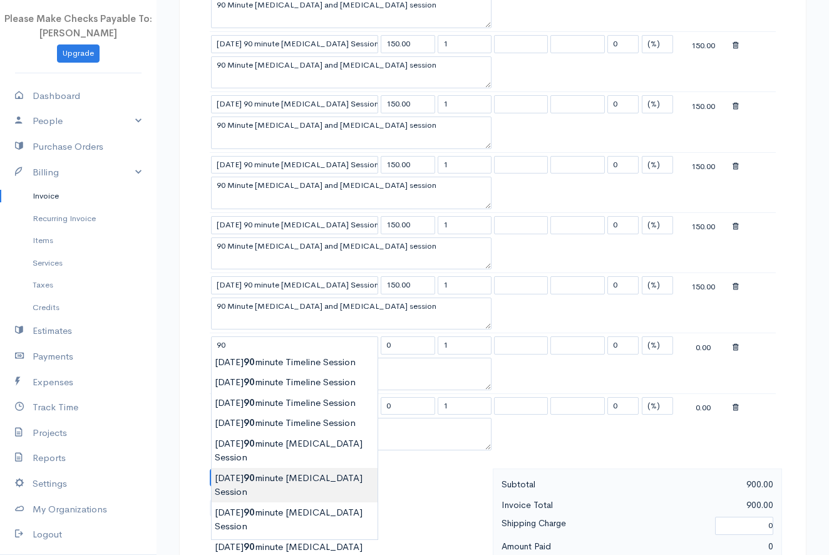
type input "[DATE] 90 minute [MEDICAL_DATA] Session"
type input "150.00"
type textarea "90 Minute [MEDICAL_DATA] and [MEDICAL_DATA] session"
click at [272, 496] on body "Please Make Checks Payable To: [PERSON_NAME] Upgrade Dashboard People Clients V…" at bounding box center [414, 260] width 829 height 1503
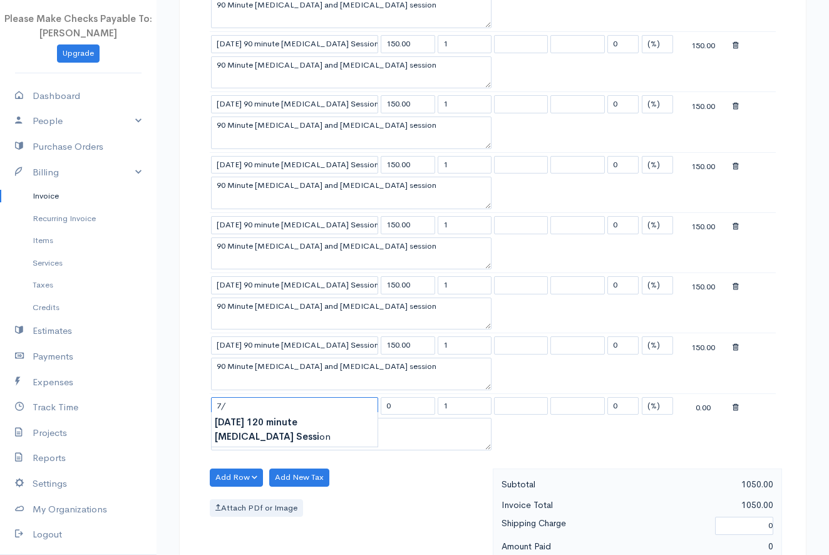
type input "7"
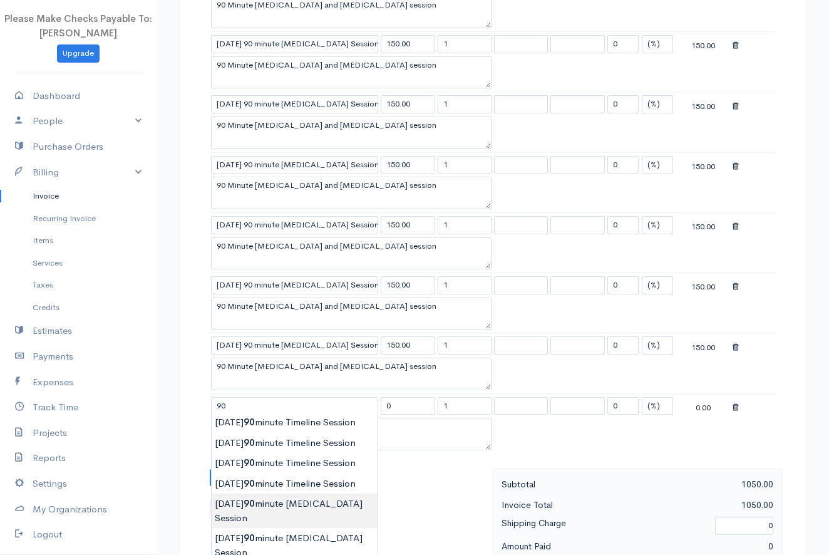
type input "[DATE] 90 minute [MEDICAL_DATA] Session"
type input "150.00"
type textarea "90 Minute [MEDICAL_DATA] and [MEDICAL_DATA] session"
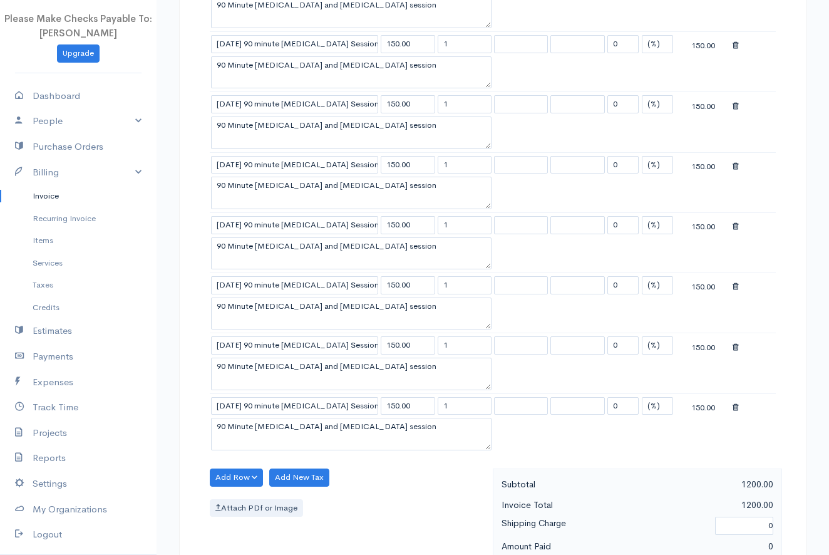
click at [336, 530] on body "Please Make Checks Payable To: [PERSON_NAME] Upgrade Dashboard People Clients V…" at bounding box center [414, 260] width 829 height 1503
click at [178, 402] on div "DRAFT To Detox [US_STATE] [EMAIL_ADDRESS][DOMAIN_NAME][US_STATE] [Choose Countr…" at bounding box center [492, 300] width 672 height 1425
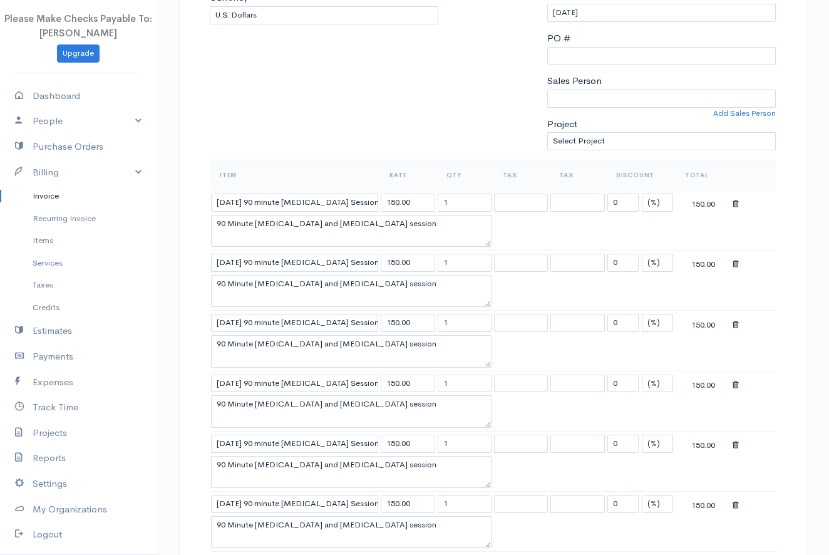
scroll to position [274, 0]
drag, startPoint x: 233, startPoint y: 199, endPoint x: 200, endPoint y: 198, distance: 33.2
click at [200, 199] on div "DRAFT To Detox [US_STATE] [EMAIL_ADDRESS][DOMAIN_NAME][US_STATE] [Choose Countr…" at bounding box center [492, 505] width 627 height 1400
click at [216, 199] on input "[DATE] 90 minute [MEDICAL_DATA] Session" at bounding box center [294, 201] width 167 height 18
type input "[DATE] 90 minute [MEDICAL_DATA] Session"
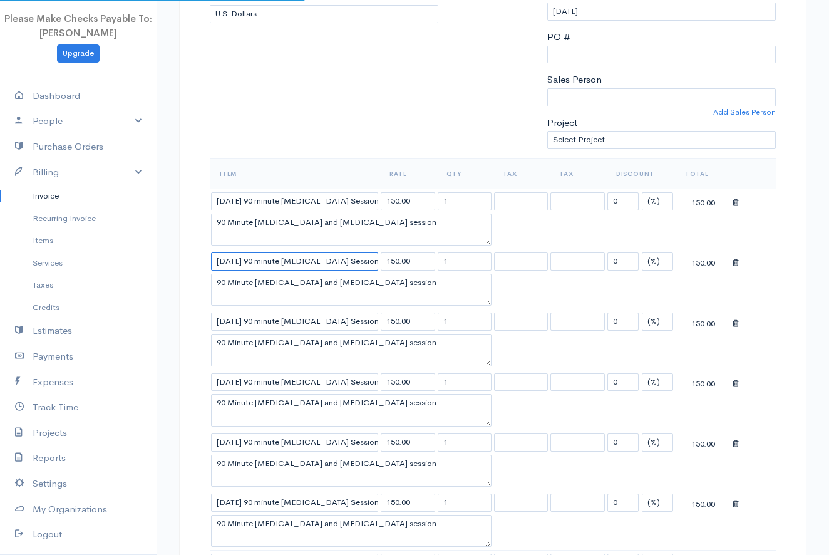
drag, startPoint x: 234, startPoint y: 258, endPoint x: 215, endPoint y: 257, distance: 19.4
click at [215, 257] on input "[DATE] 90 minute [MEDICAL_DATA] Session" at bounding box center [294, 261] width 167 height 18
type input "[DATE] 90 minute [MEDICAL_DATA] Session"
drag, startPoint x: 230, startPoint y: 319, endPoint x: 197, endPoint y: 320, distance: 33.2
click at [198, 320] on div "DRAFT To Detox [US_STATE] [EMAIL_ADDRESS][DOMAIN_NAME][US_STATE] [Choose Countr…" at bounding box center [492, 505] width 627 height 1400
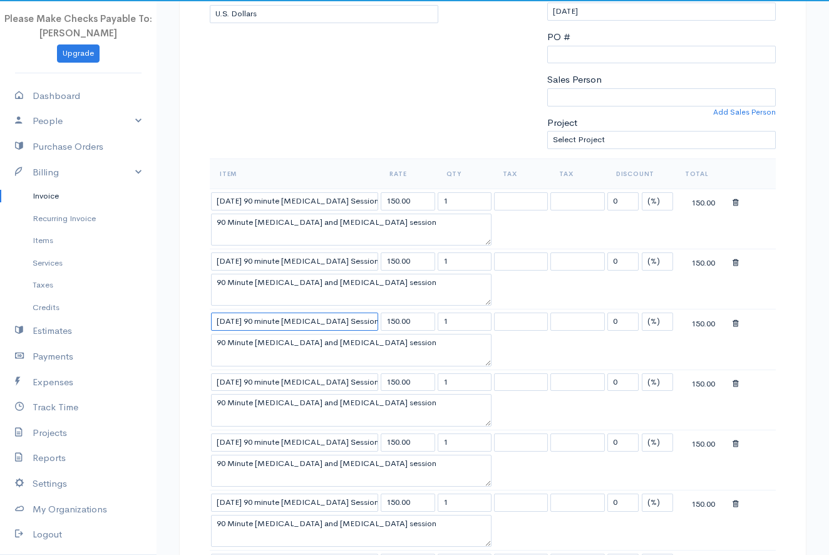
type input "[DATE] 90 minute [MEDICAL_DATA] Session"
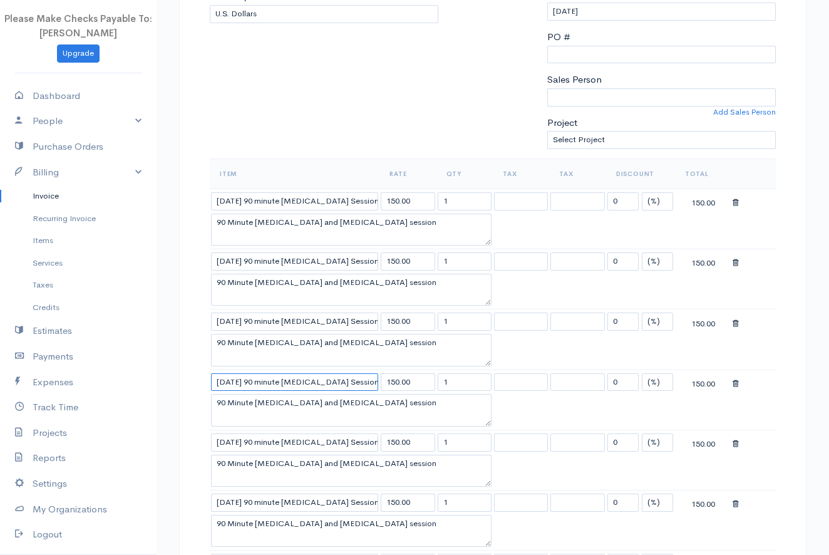
drag, startPoint x: 233, startPoint y: 379, endPoint x: 207, endPoint y: 379, distance: 26.3
click at [207, 379] on div "Item Rate Qty Tax Tax Discount Total [DATE] 90 minute [MEDICAL_DATA] Session 15…" at bounding box center [492, 421] width 578 height 527
type input "[DATE] 90 minute [MEDICAL_DATA] Session"
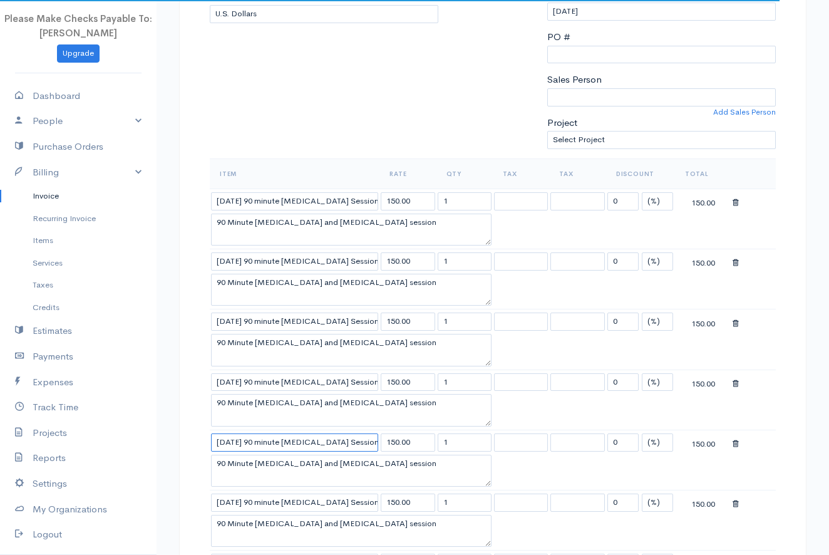
drag, startPoint x: 233, startPoint y: 439, endPoint x: 185, endPoint y: 434, distance: 47.8
click at [186, 434] on div "DRAFT To Detox [US_STATE] [EMAIL_ADDRESS][DOMAIN_NAME][US_STATE] [Choose Countr…" at bounding box center [492, 505] width 627 height 1400
type input "[DATE] 90 minute [MEDICAL_DATA] Session"
drag, startPoint x: 234, startPoint y: 498, endPoint x: 176, endPoint y: 496, distance: 58.2
click at [176, 496] on div "DRAFT To Detox [US_STATE] [EMAIL_ADDRESS][DOMAIN_NAME][US_STATE] [Choose Countr…" at bounding box center [492, 517] width 672 height 1425
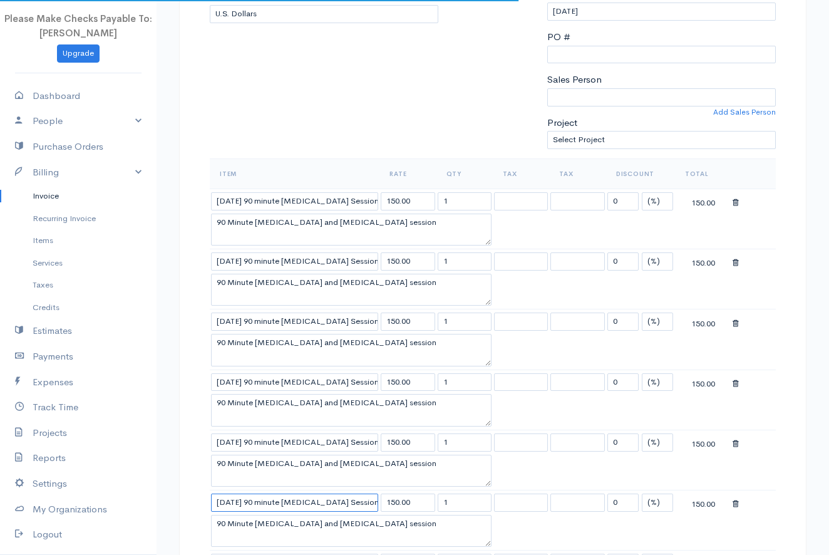
type input "[DATE] 90 minute [MEDICAL_DATA] Session"
click at [186, 494] on div "DRAFT To Detox [US_STATE] [EMAIL_ADDRESS][DOMAIN_NAME][US_STATE] [Choose Countr…" at bounding box center [492, 505] width 627 height 1400
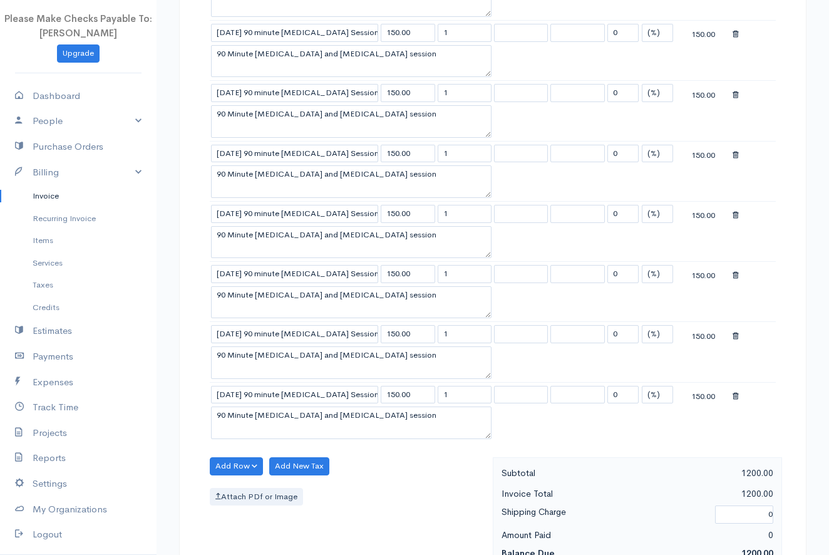
scroll to position [526, 0]
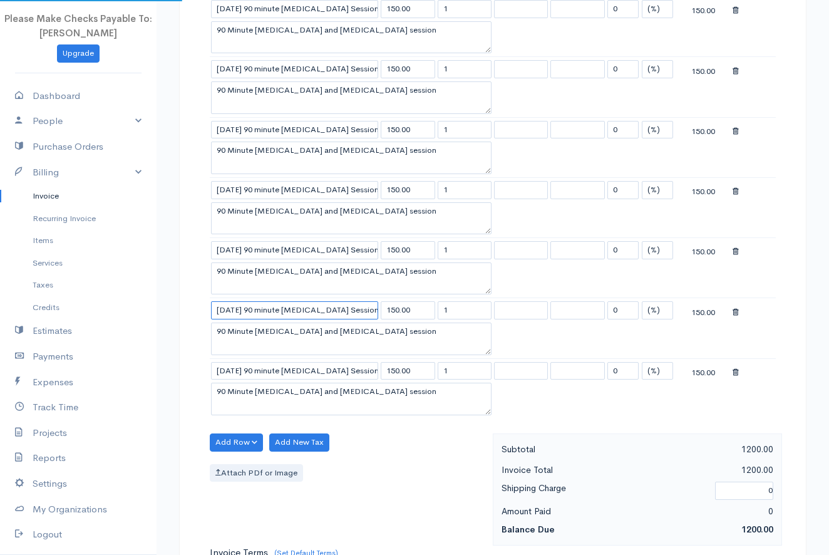
drag, startPoint x: 230, startPoint y: 309, endPoint x: 189, endPoint y: 314, distance: 40.9
click at [189, 314] on div "DRAFT To Detox [US_STATE] [EMAIL_ADDRESS][DOMAIN_NAME][US_STATE] [Choose Countr…" at bounding box center [492, 253] width 627 height 1400
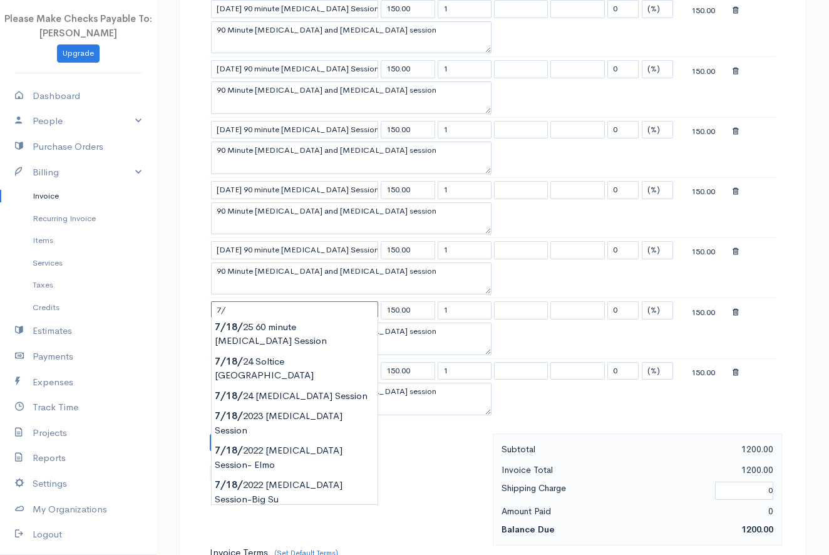
type input "7"
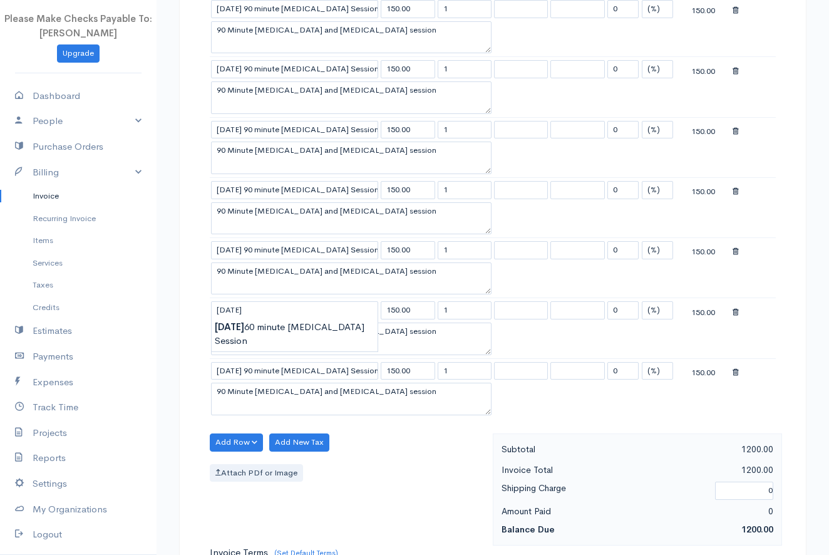
click at [201, 342] on div "DRAFT To Detox [US_STATE] [EMAIL_ADDRESS][DOMAIN_NAME][US_STATE] [Choose Countr…" at bounding box center [492, 253] width 627 height 1400
drag, startPoint x: 262, startPoint y: 366, endPoint x: 385, endPoint y: 376, distance: 123.7
click at [385, 376] on tr "[DATE] 90 minute [MEDICAL_DATA] Session 150.00 1 0 (%) Flat 150.00" at bounding box center [493, 370] width 566 height 24
click at [301, 305] on input "[DATE]" at bounding box center [294, 310] width 167 height 18
paste input "90 minute [MEDICAL_DATA] Session"
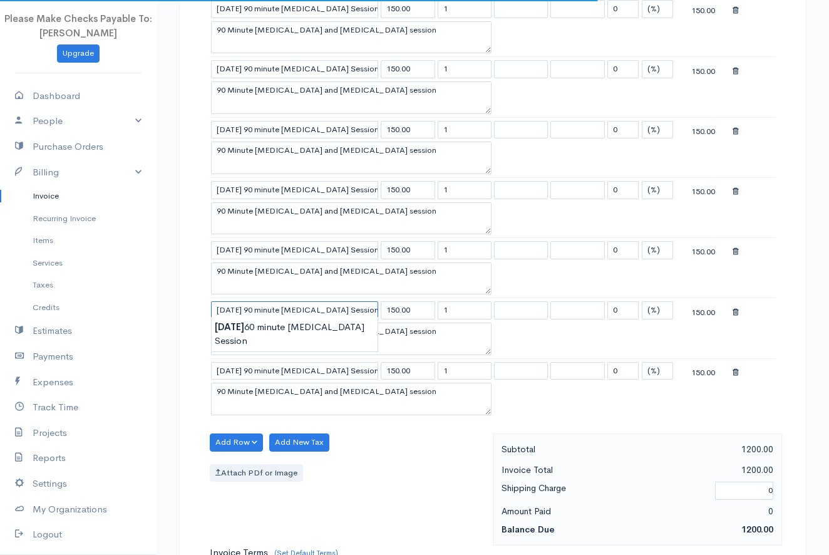
type input "[DATE] 90 minute [MEDICAL_DATA] Session"
drag, startPoint x: 233, startPoint y: 367, endPoint x: 215, endPoint y: 367, distance: 18.2
click at [215, 366] on input "[DATE] 90 minute [MEDICAL_DATA] Session" at bounding box center [294, 371] width 167 height 18
type input "[DATE] 90 minute [MEDICAL_DATA] Session"
click at [369, 464] on div "Attach PDf or Image" at bounding box center [348, 473] width 277 height 18
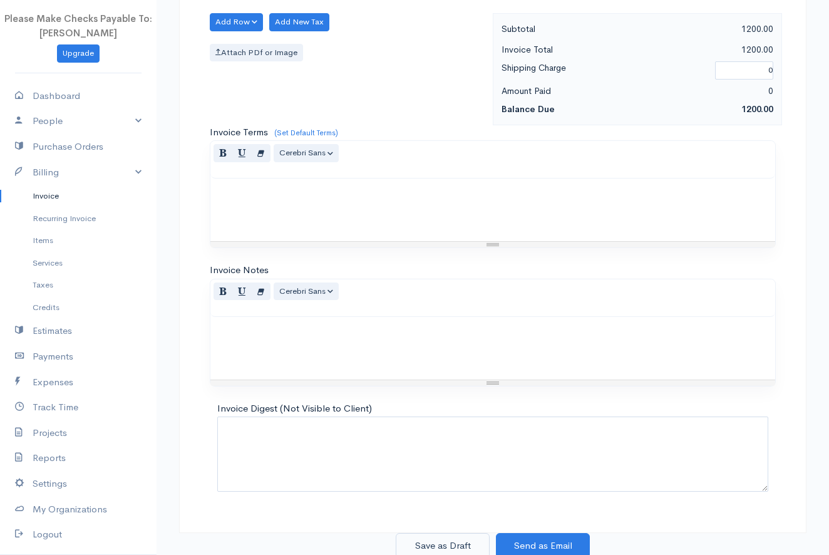
scroll to position [945, 0]
click at [434, 539] on button "Save as Draft" at bounding box center [443, 546] width 94 height 26
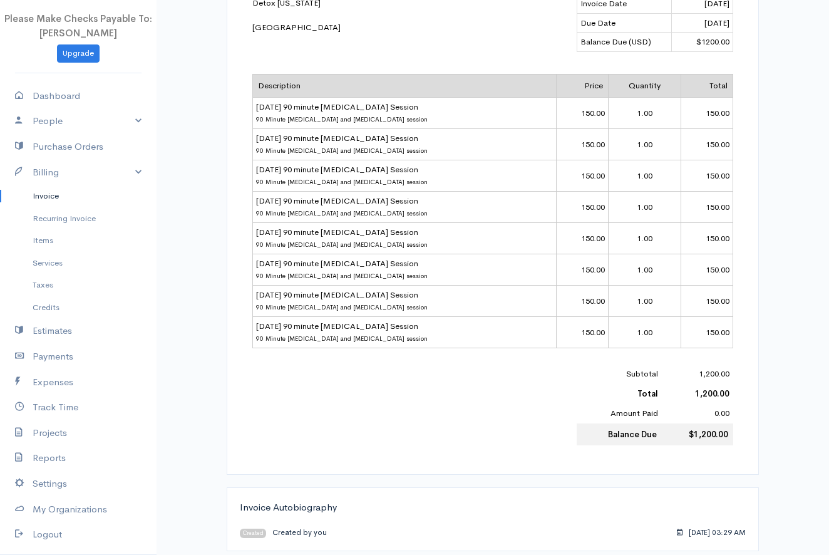
scroll to position [494, 0]
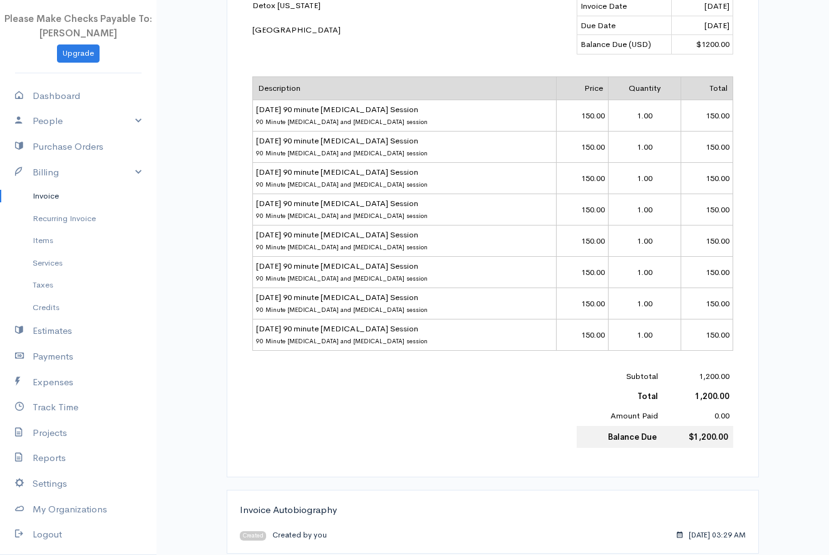
click at [41, 193] on link "Invoice" at bounding box center [78, 196] width 156 height 23
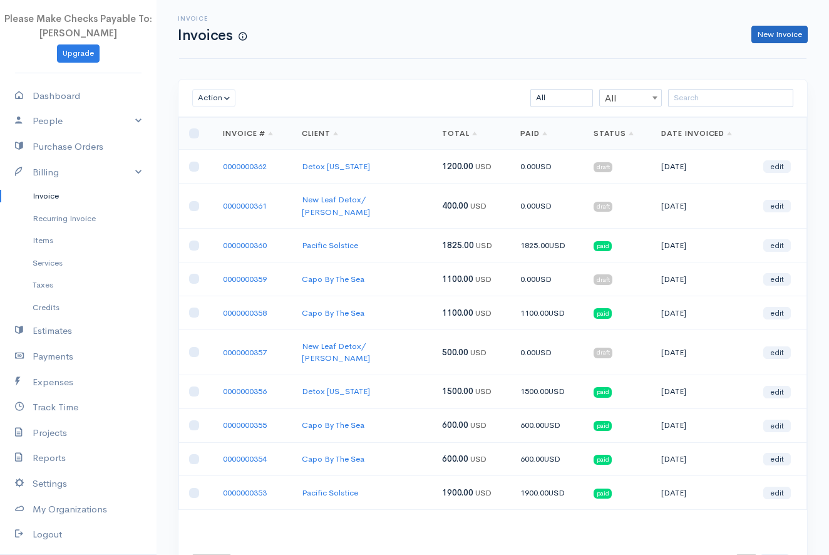
click at [776, 34] on link "New Invoice" at bounding box center [779, 35] width 56 height 18
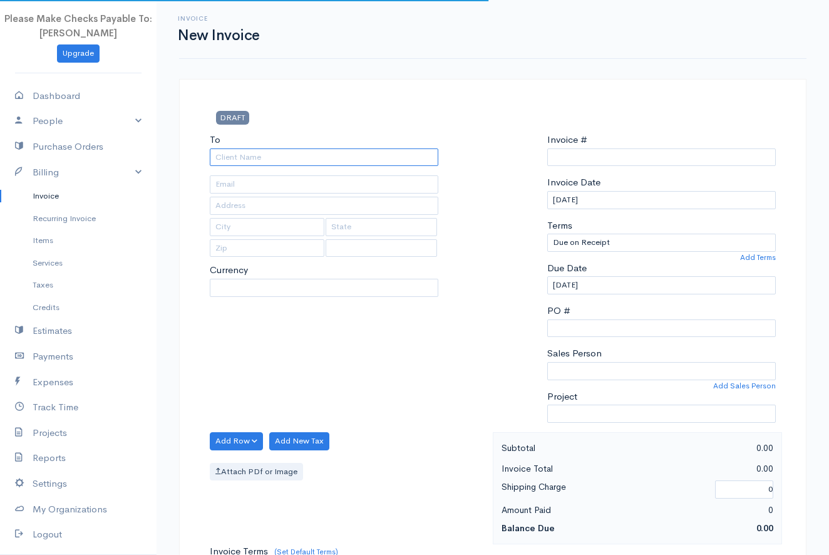
type input "0000000363"
type input "Vo"
select select "[GEOGRAPHIC_DATA]"
select select "USD"
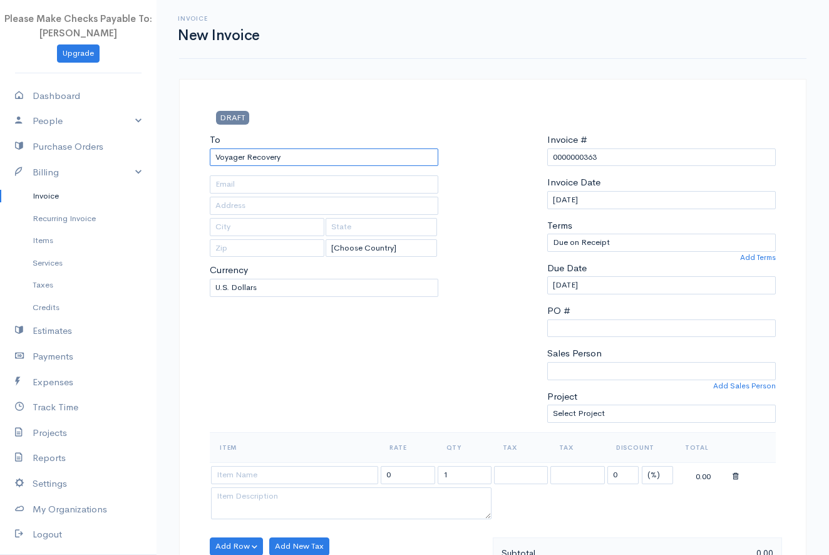
type input "Voyager Recovery"
click at [228, 481] on td at bounding box center [295, 474] width 170 height 24
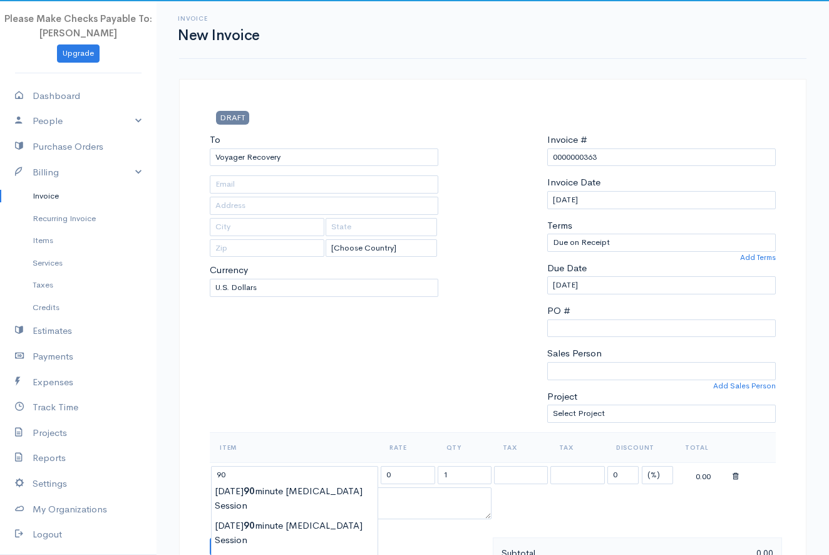
type input "[DATE] 90 minute [MEDICAL_DATA] Session"
type input "150.00"
type textarea "90 Minute [MEDICAL_DATA] and [MEDICAL_DATA] session"
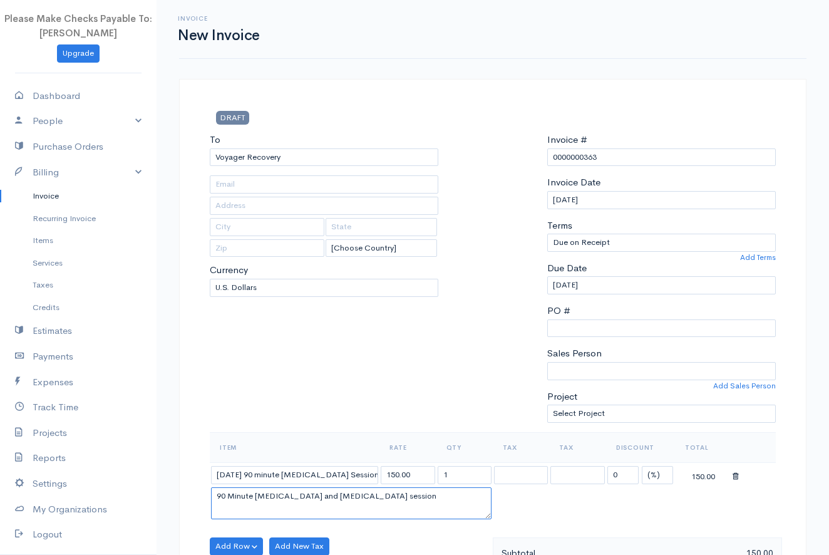
click at [233, 500] on body "Please Make Checks Payable To: [PERSON_NAME] Upgrade Dashboard People Clients V…" at bounding box center [414, 541] width 829 height 1082
click at [230, 474] on input "[DATE] 90 minute [MEDICAL_DATA] Session" at bounding box center [294, 475] width 167 height 18
type input "[DATE] 90 minute [MEDICAL_DATA] Session"
click at [232, 539] on button "Add Row" at bounding box center [236, 546] width 53 height 18
click at [233, 491] on link "Add Item Row" at bounding box center [259, 500] width 99 height 22
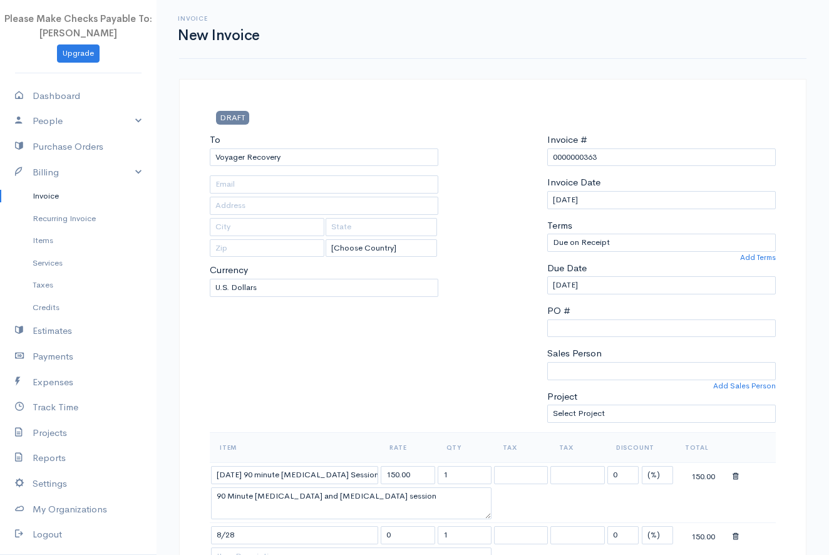
type input "[DATE] 90 minute [MEDICAL_DATA] Session"
type input "150.00"
type textarea "90 Minute [MEDICAL_DATA] and [MEDICAL_DATA] session"
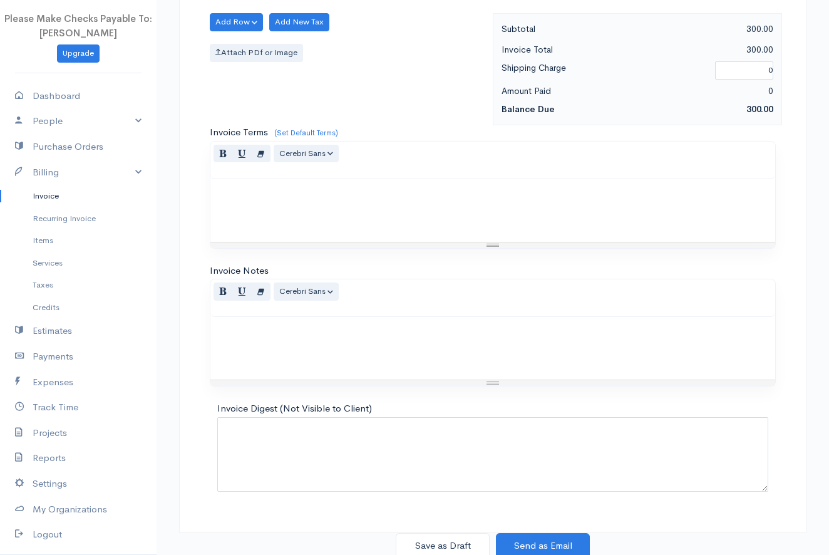
scroll to position [583, 0]
click at [438, 540] on button "Save as Draft" at bounding box center [443, 546] width 94 height 26
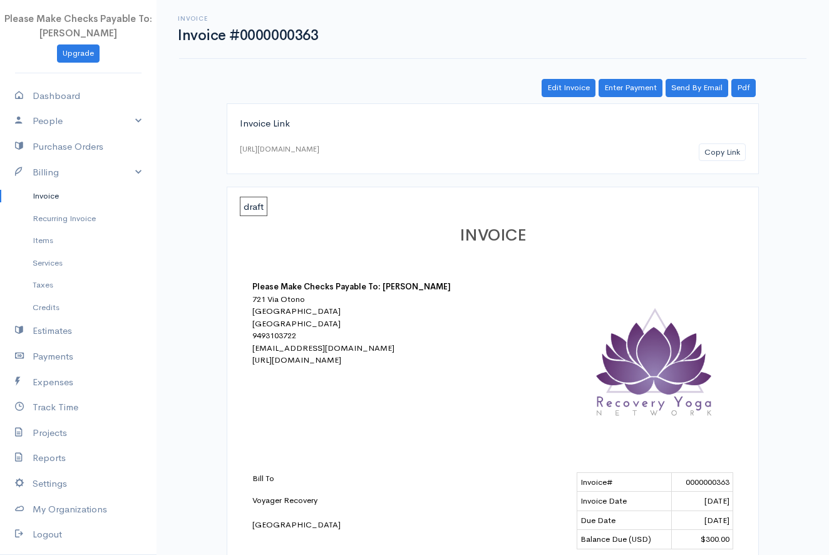
click at [48, 193] on link "Invoice" at bounding box center [78, 196] width 156 height 23
